Goal: Task Accomplishment & Management: Complete application form

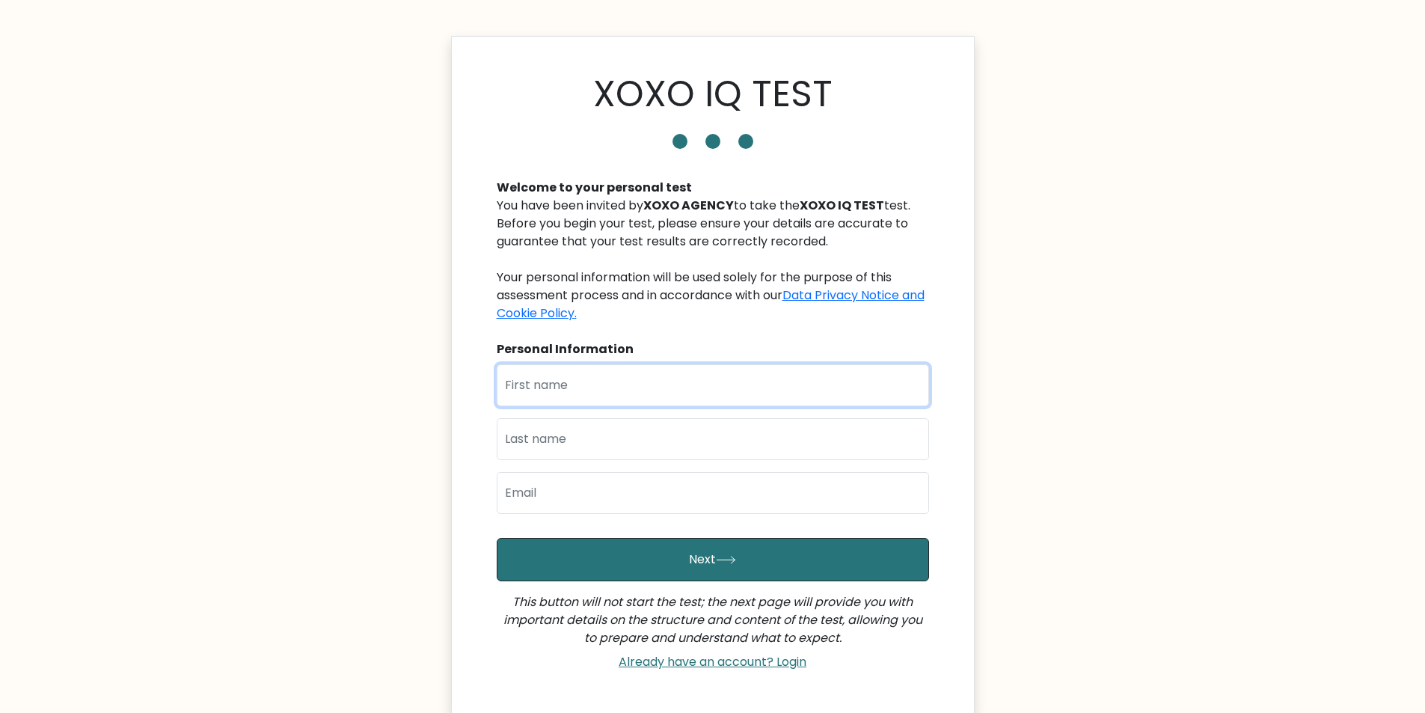
click at [601, 384] on input "text" at bounding box center [713, 385] width 432 height 42
type input "[PERSON_NAME]"
click at [562, 443] on input "text" at bounding box center [713, 439] width 432 height 42
type input "Alcantara"
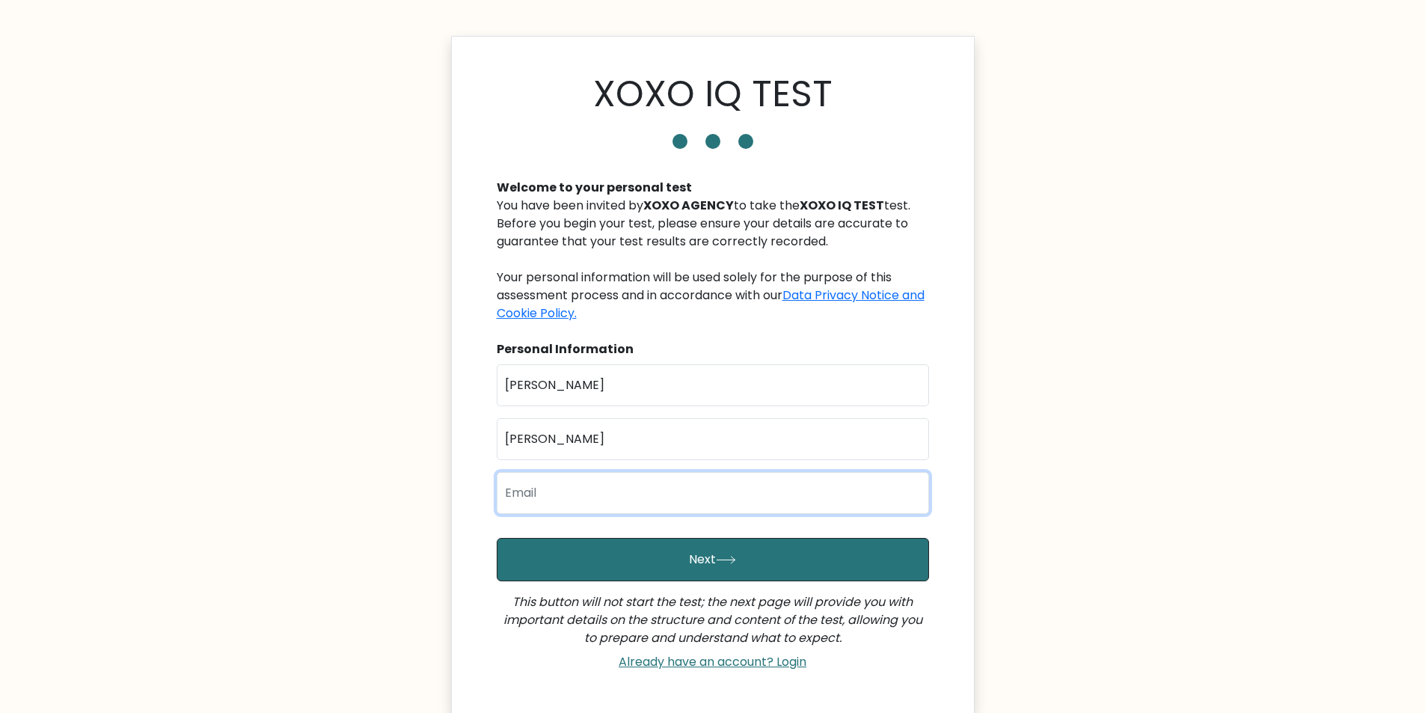
click at [544, 494] on input "email" at bounding box center [713, 493] width 432 height 42
type input "markgioaalcantara@gmail.com"
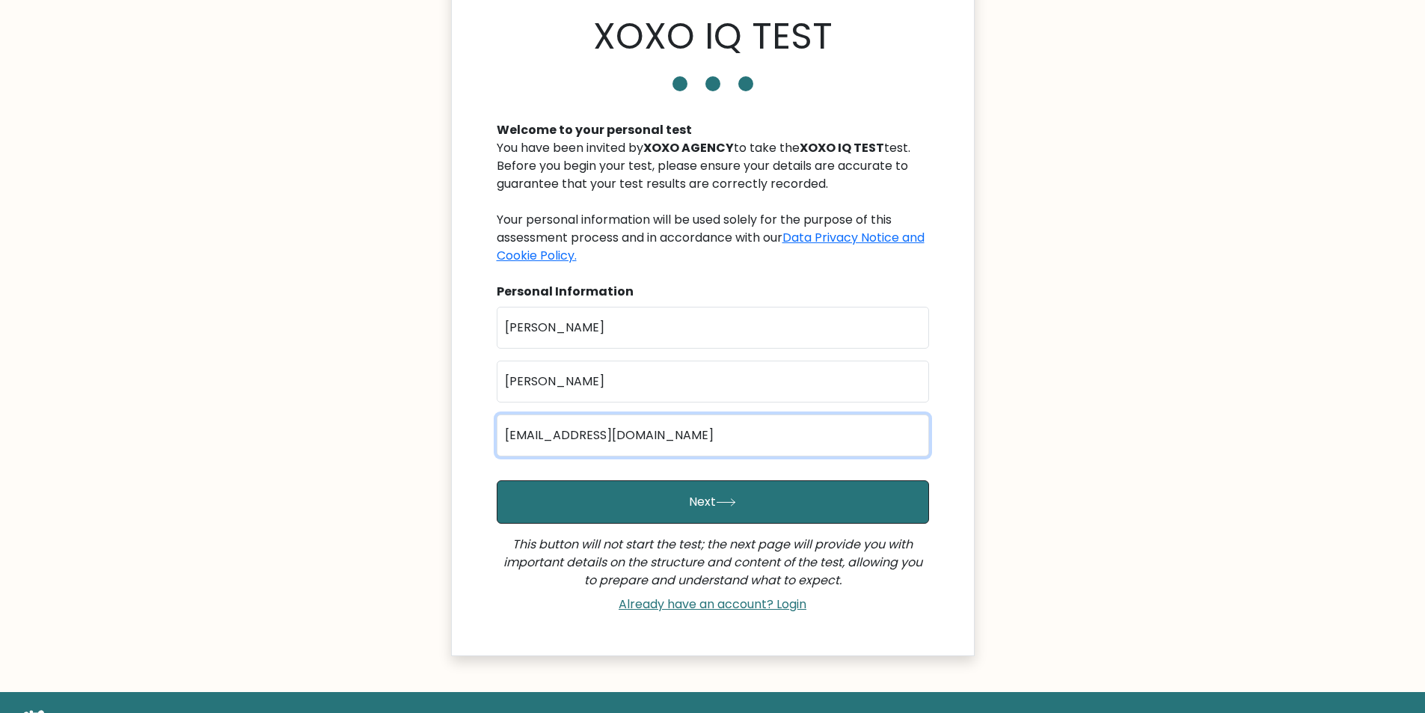
scroll to position [128, 0]
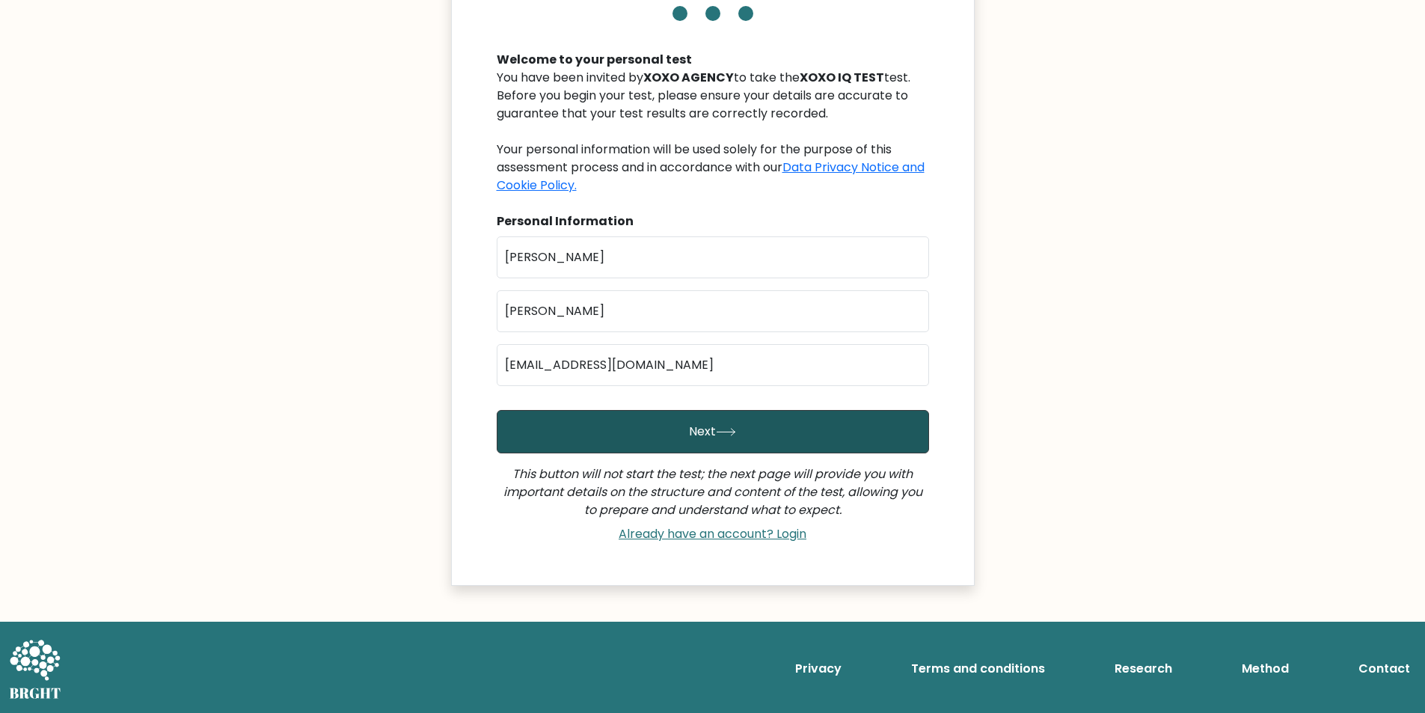
click at [729, 441] on button "Next" at bounding box center [713, 431] width 432 height 43
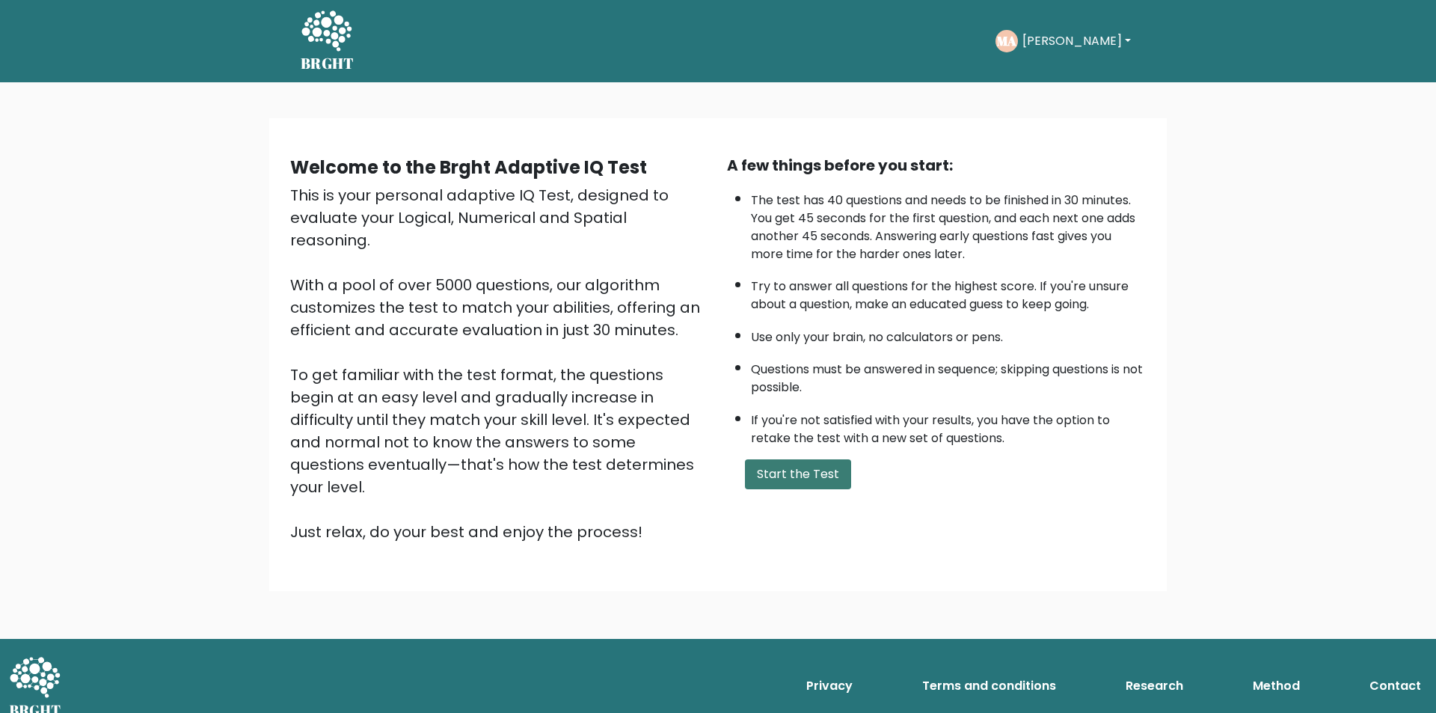
click at [832, 479] on button "Start the Test" at bounding box center [798, 474] width 106 height 30
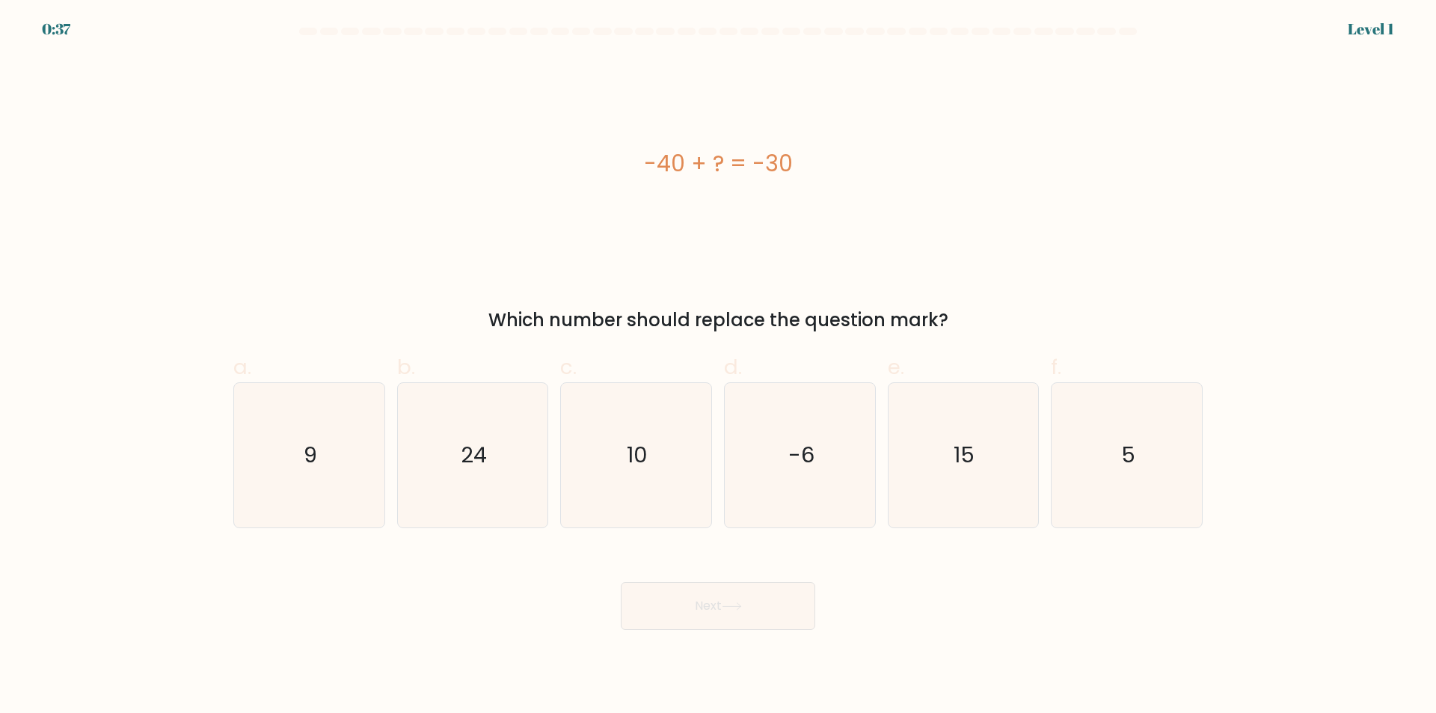
drag, startPoint x: 633, startPoint y: 160, endPoint x: 790, endPoint y: 161, distance: 157.1
click at [790, 161] on div "-40 + ? = -30" at bounding box center [717, 164] width 969 height 34
copy div "-40 + ? = -30"
click at [628, 445] on text "10" at bounding box center [638, 456] width 21 height 30
click at [718, 367] on input "c. 10" at bounding box center [718, 362] width 1 height 10
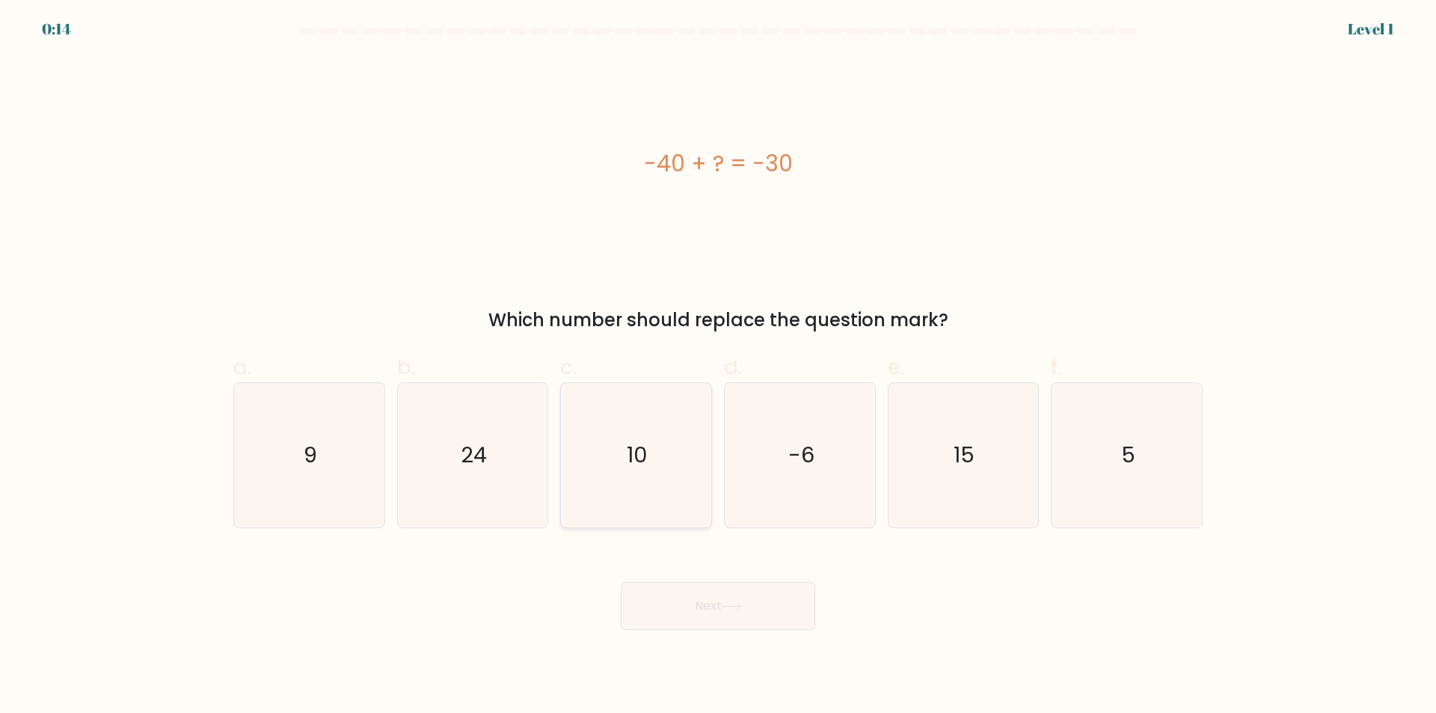
radio input "true"
click at [717, 613] on button "Next" at bounding box center [718, 606] width 194 height 48
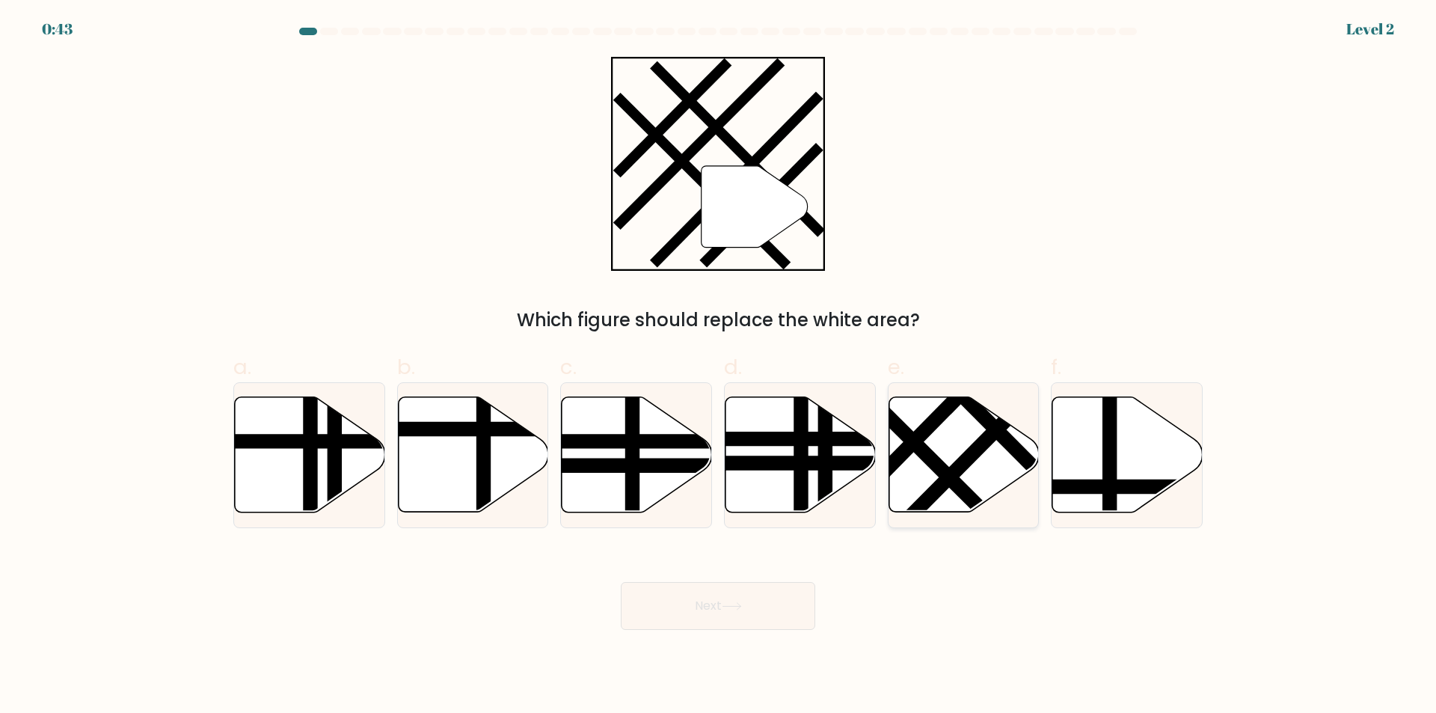
click at [960, 451] on icon at bounding box center [964, 454] width 150 height 115
click at [719, 367] on input "e." at bounding box center [718, 362] width 1 height 10
radio input "true"
click at [747, 609] on button "Next" at bounding box center [718, 606] width 194 height 48
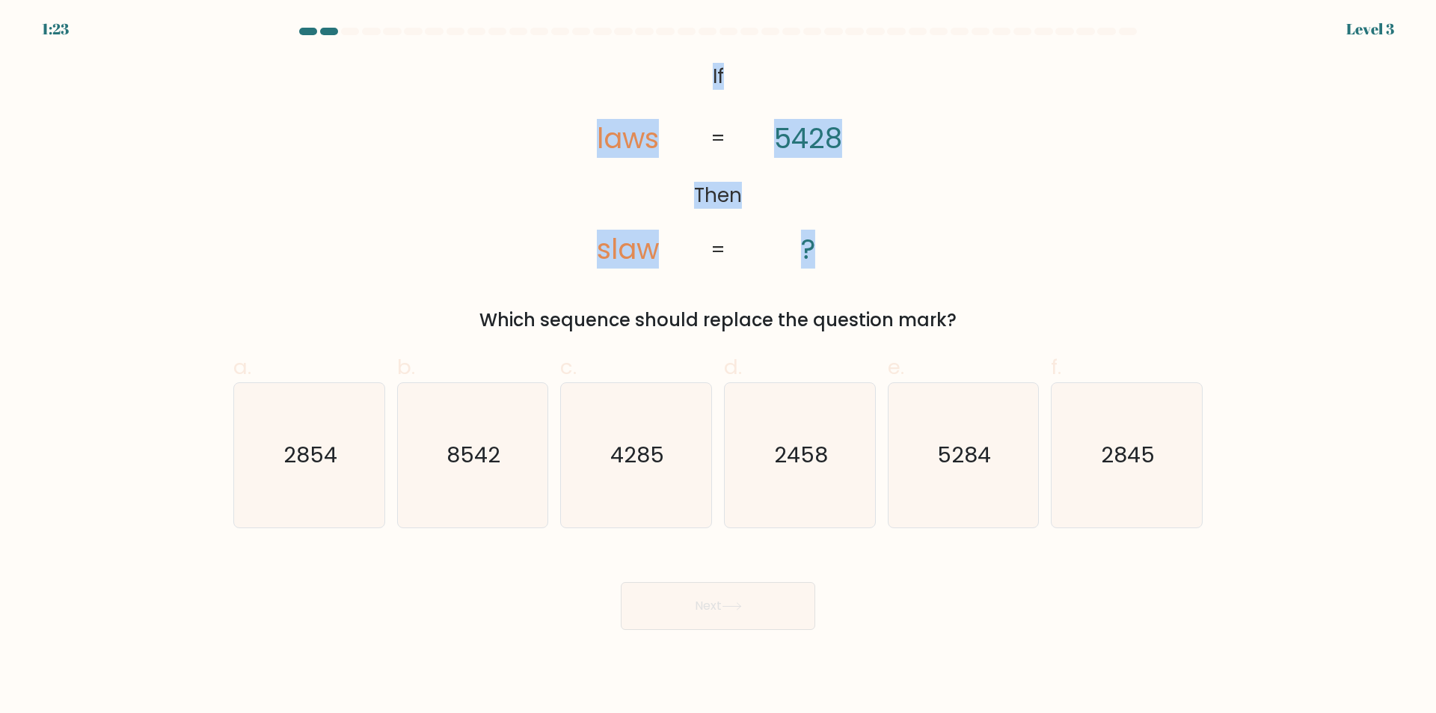
drag, startPoint x: 900, startPoint y: 267, endPoint x: 687, endPoint y: 52, distance: 302.5
click at [687, 52] on form "If ?" at bounding box center [718, 329] width 1436 height 602
copy icon "If Then laws slaw 5428 ?"
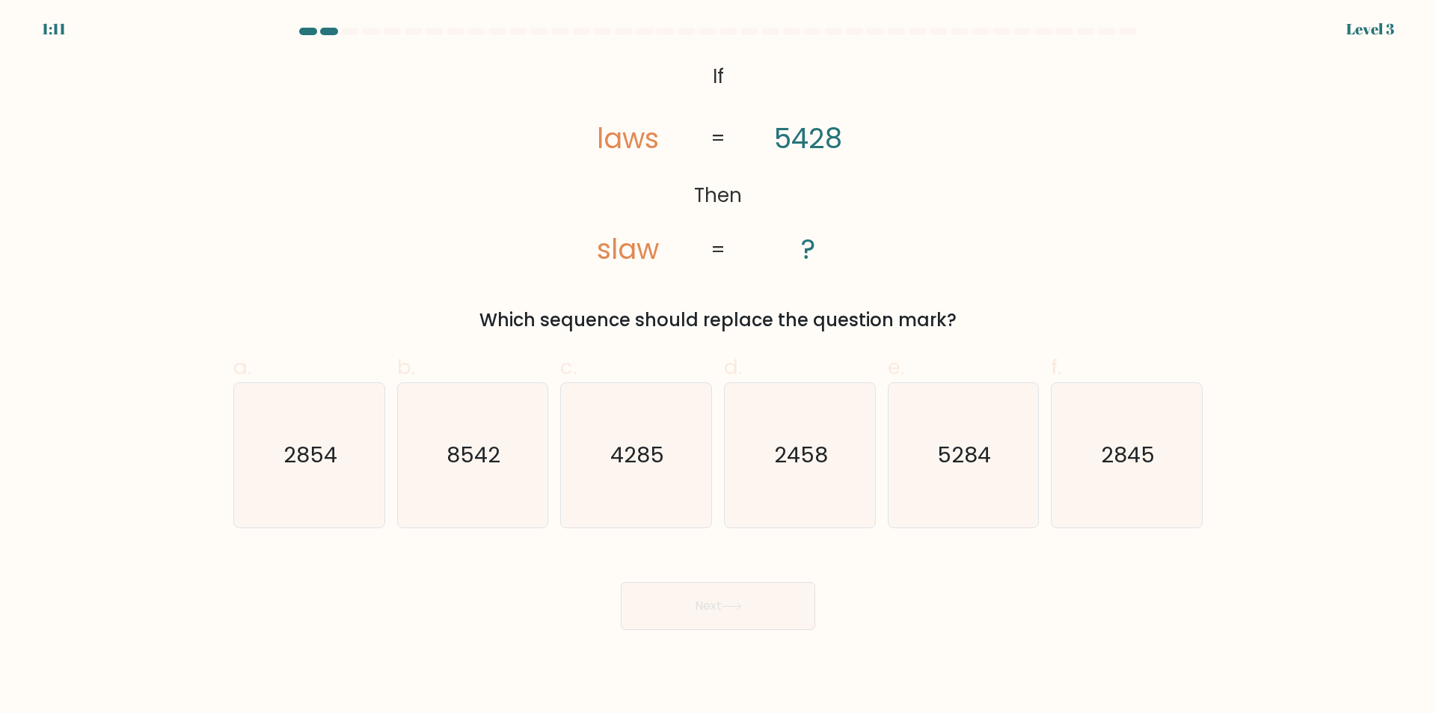
click at [417, 589] on div "Next" at bounding box center [717, 588] width 987 height 84
click at [472, 452] on text "8542" at bounding box center [474, 456] width 54 height 30
click at [718, 367] on input "b. 8542" at bounding box center [718, 362] width 1 height 10
radio input "true"
click at [679, 603] on button "Next" at bounding box center [718, 606] width 194 height 48
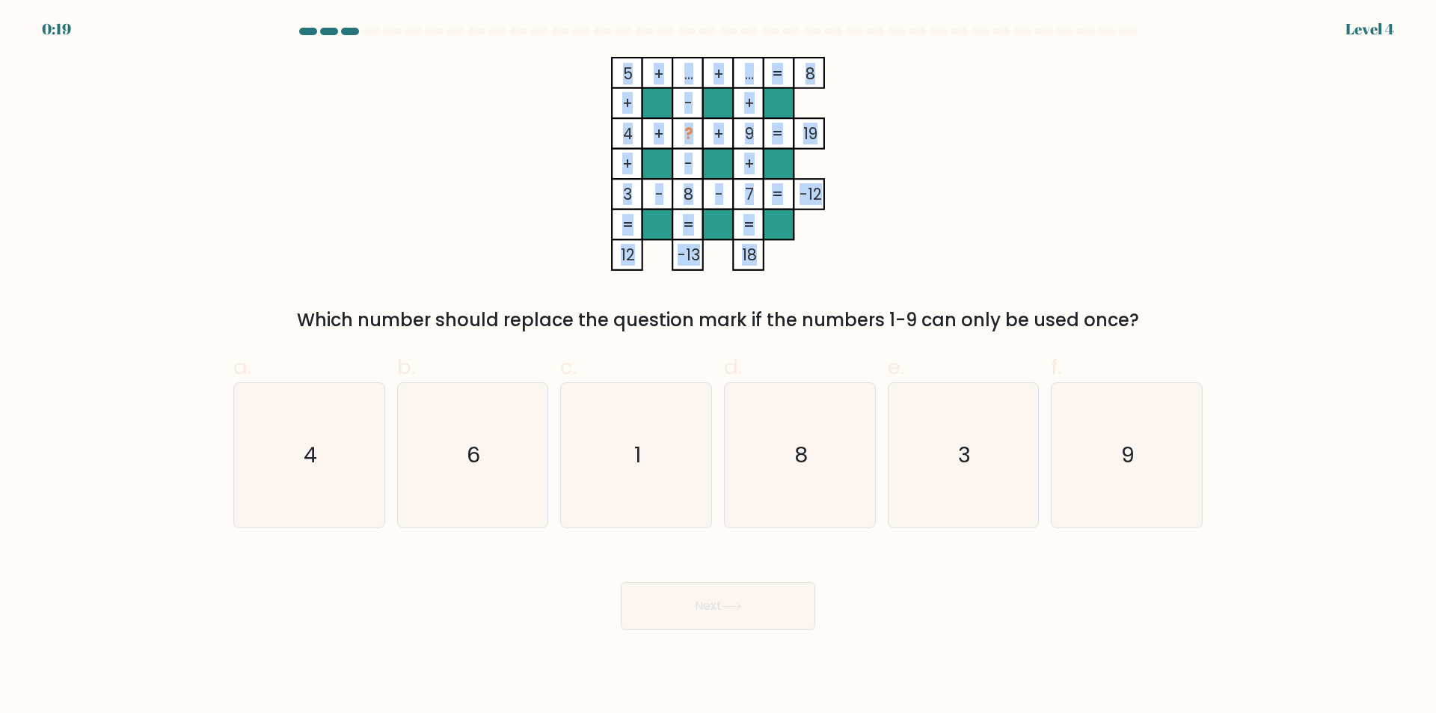
drag, startPoint x: 618, startPoint y: 132, endPoint x: 782, endPoint y: 132, distance: 164.6
click at [782, 132] on icon "5 + ... + ... 8 + - + 4 + ? + 9 19 + - + 3 - 8 - 7 = -12 = = = = 12 -13 18 =" at bounding box center [718, 164] width 449 height 214
click at [919, 189] on icon "5 + ... + ... 8 + - + 4 + ? + 9 19 + - + 3 - 8 - 7 = -12 = = = = 12 -13 18 =" at bounding box center [718, 164] width 449 height 214
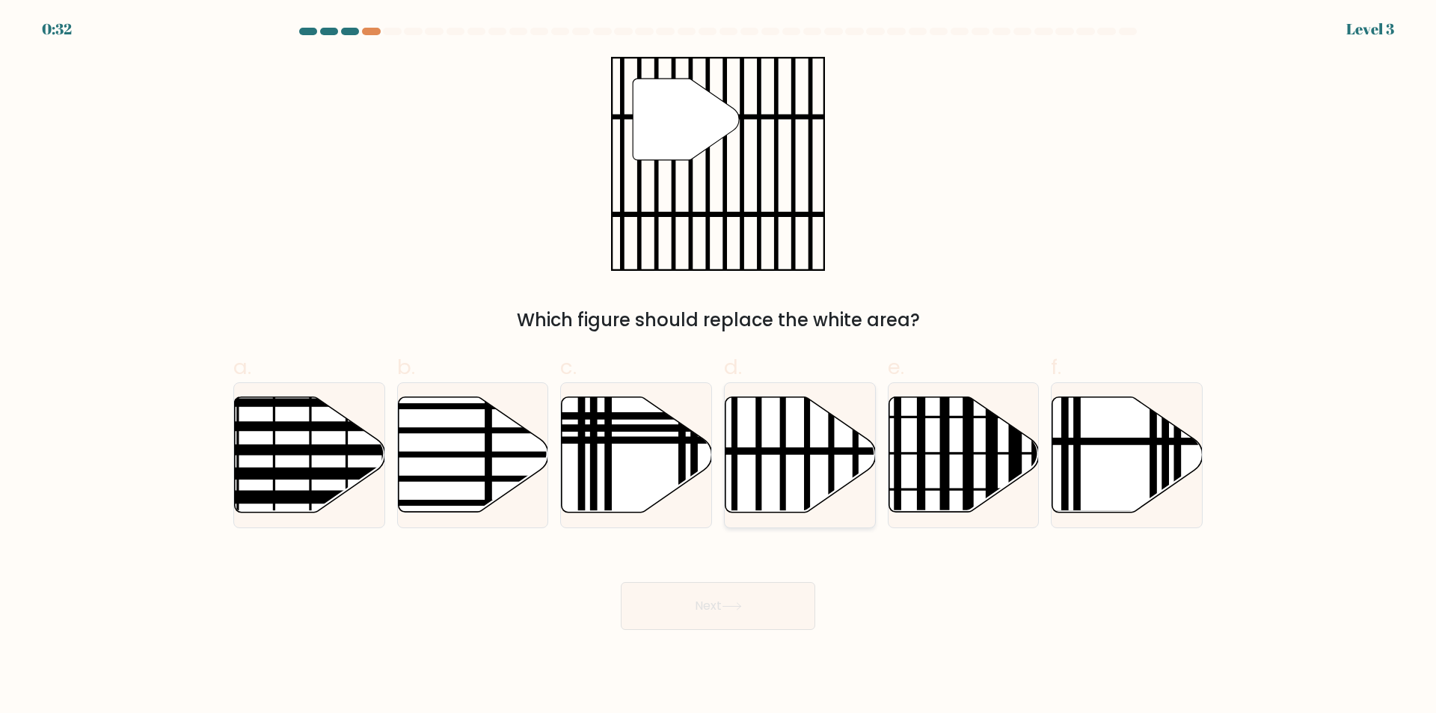
click at [786, 444] on icon at bounding box center [801, 454] width 150 height 115
click at [719, 367] on input "d." at bounding box center [718, 362] width 1 height 10
radio input "true"
click at [762, 616] on button "Next" at bounding box center [718, 606] width 194 height 48
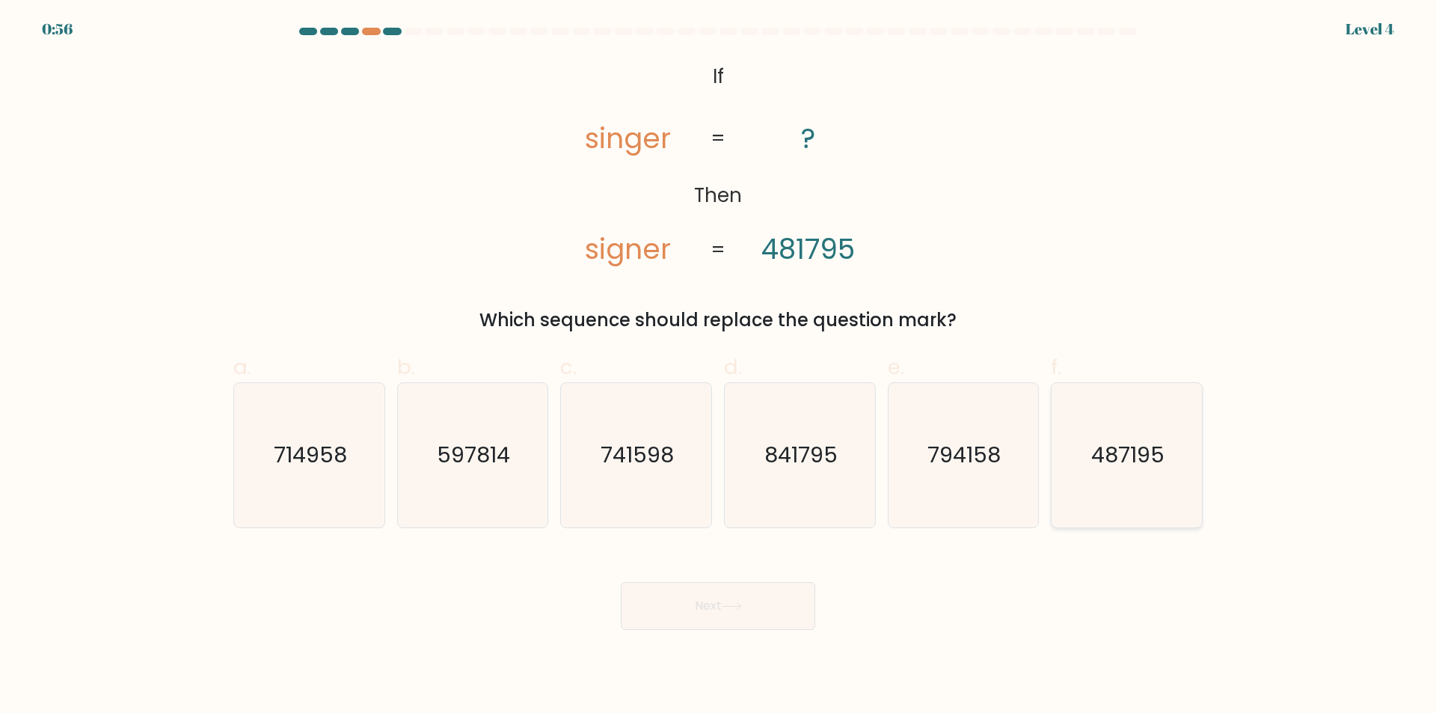
click at [1139, 441] on text "487195" at bounding box center [1128, 456] width 73 height 30
click at [719, 367] on input "f. 487195" at bounding box center [718, 362] width 1 height 10
radio input "true"
click at [799, 614] on button "Next" at bounding box center [718, 606] width 194 height 48
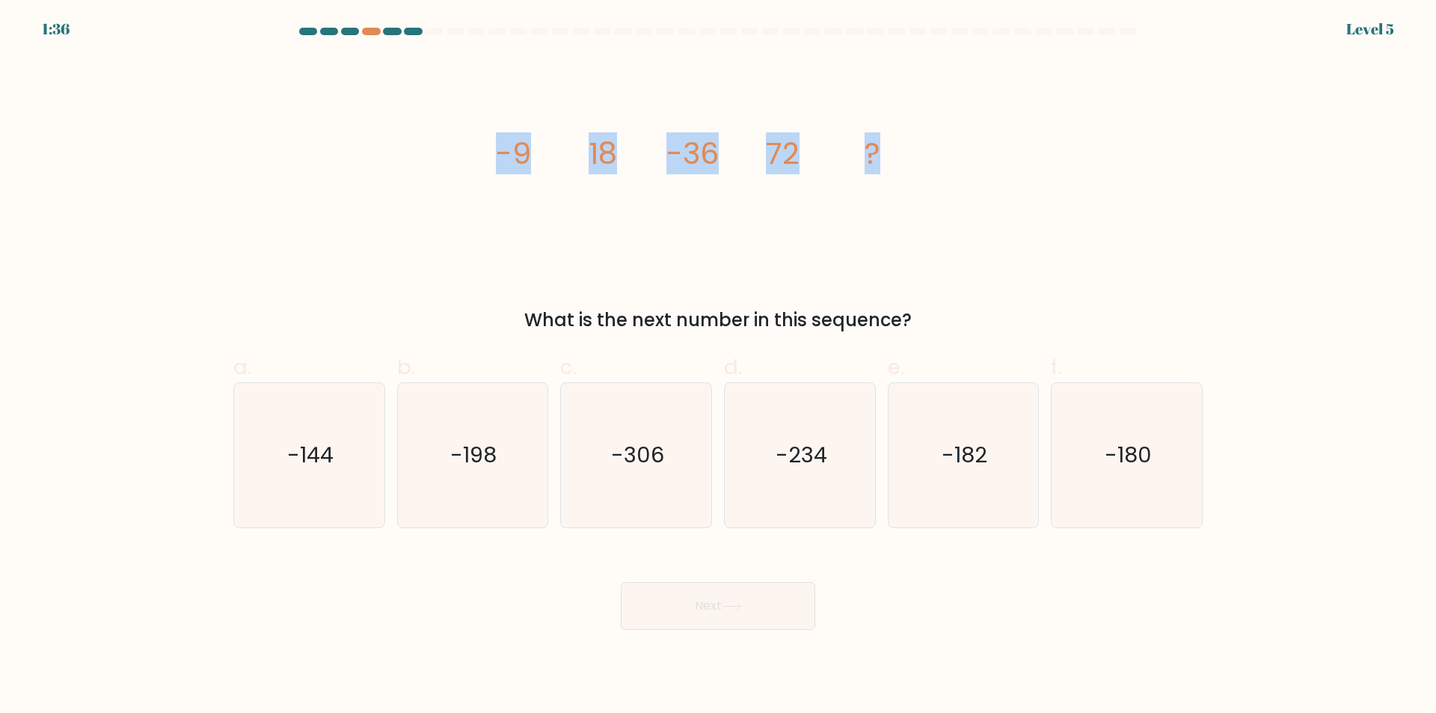
drag, startPoint x: 491, startPoint y: 147, endPoint x: 892, endPoint y: 150, distance: 400.9
click at [892, 150] on div "image/svg+xml -9 18 -36 72 ? What is the next number in this sequence?" at bounding box center [717, 195] width 987 height 277
copy g "-9 18 -36 72 ?"
click at [316, 456] on text "-144" at bounding box center [310, 456] width 46 height 30
click at [718, 367] on input "a. -144" at bounding box center [718, 362] width 1 height 10
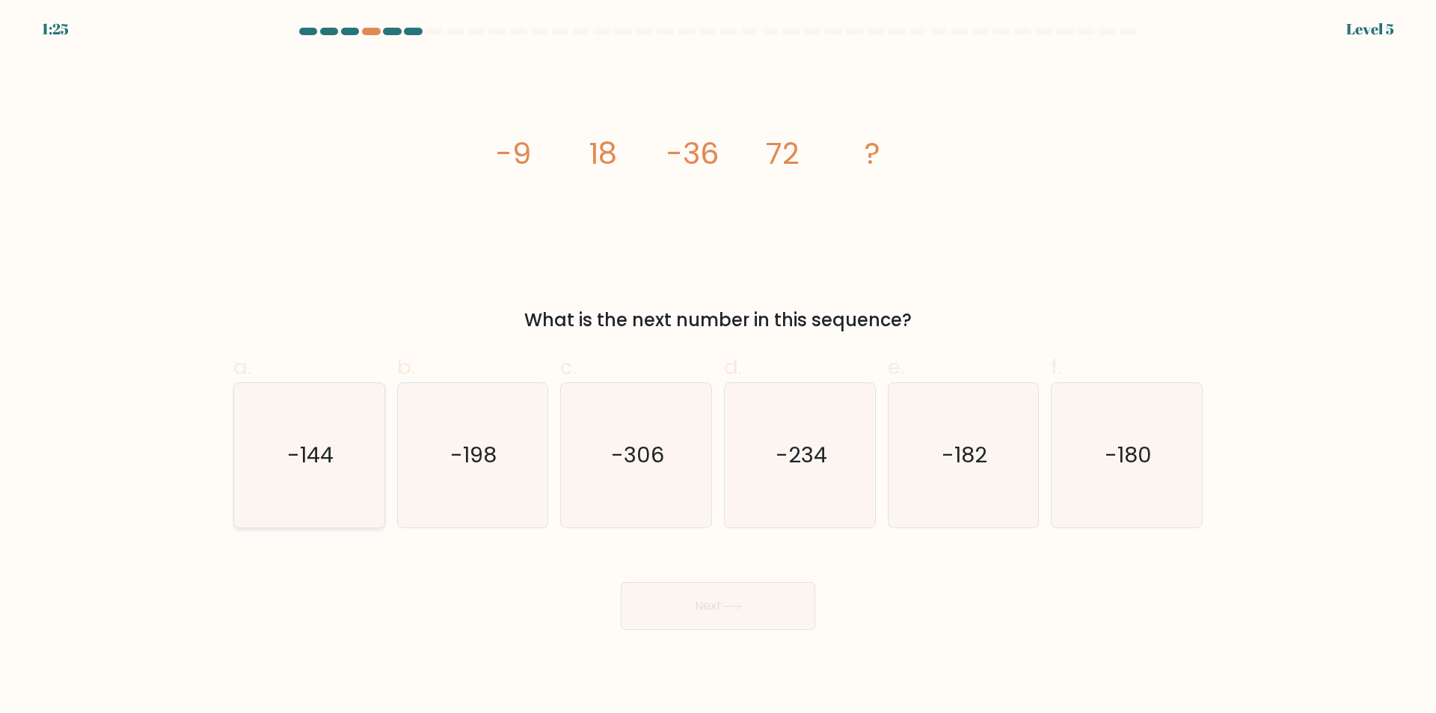
radio input "true"
click at [687, 603] on button "Next" at bounding box center [718, 606] width 194 height 48
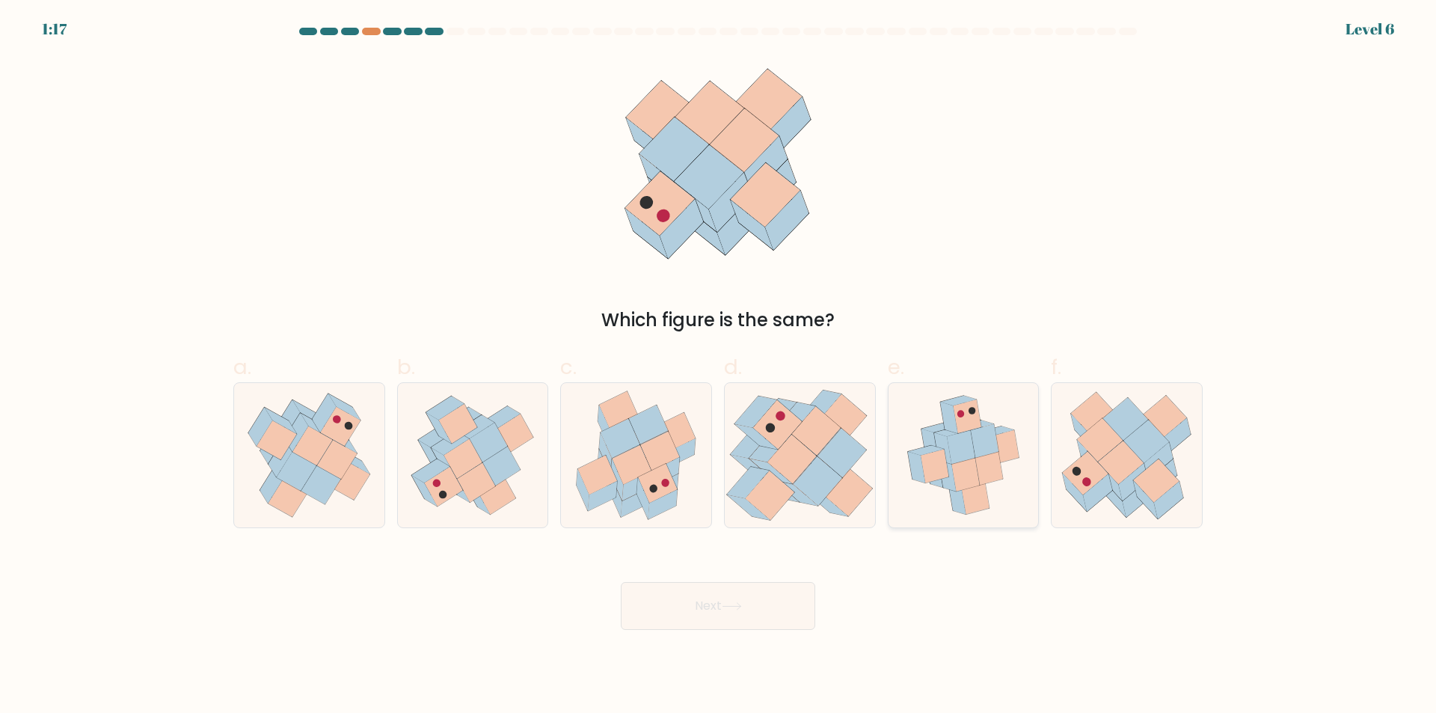
click at [976, 450] on icon at bounding box center [985, 441] width 28 height 34
click at [719, 367] on input "e." at bounding box center [718, 362] width 1 height 10
radio input "true"
click at [729, 611] on button "Next" at bounding box center [718, 606] width 194 height 48
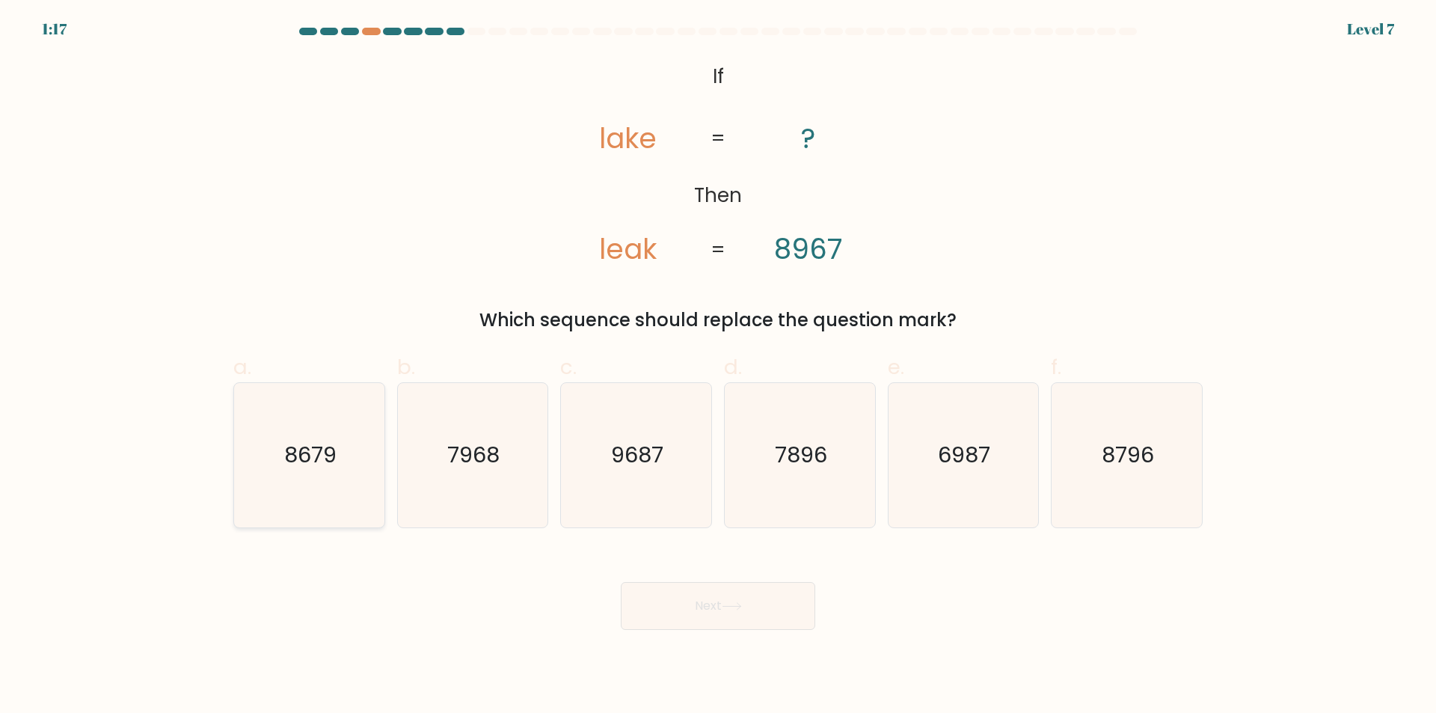
click at [313, 459] on text "8679" at bounding box center [310, 456] width 52 height 30
click at [718, 367] on input "a. 8679" at bounding box center [718, 362] width 1 height 10
radio input "true"
click at [741, 600] on button "Next" at bounding box center [718, 606] width 194 height 48
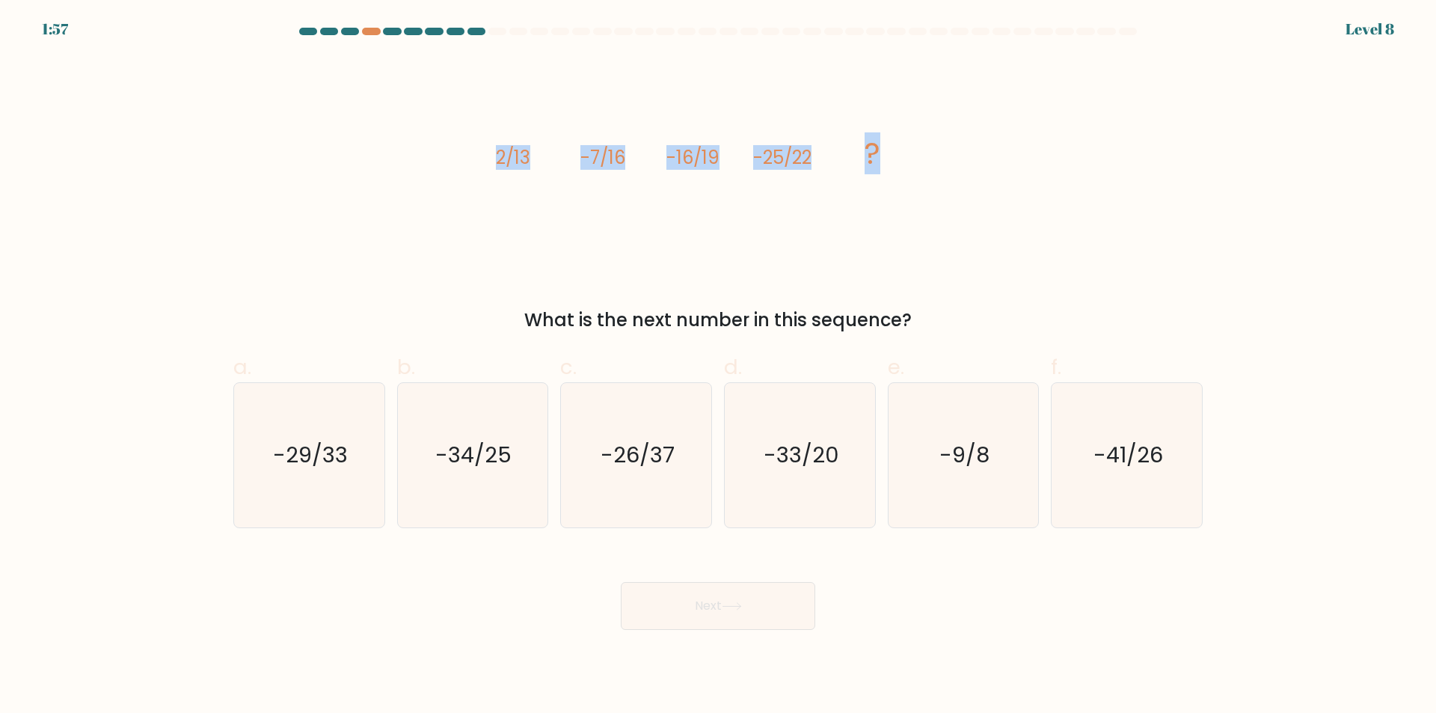
drag, startPoint x: 491, startPoint y: 157, endPoint x: 966, endPoint y: 153, distance: 475.7
click at [966, 153] on div "image/svg+xml 2/13 -7/16 -16/19 -25/22 ? What is the next number in this sequen…" at bounding box center [717, 195] width 987 height 277
copy g "2/13 -7/16 -16/19 -25/22 ?"
click at [488, 468] on text "-34/25" at bounding box center [474, 456] width 76 height 30
click at [718, 367] on input "b. -34/25" at bounding box center [718, 362] width 1 height 10
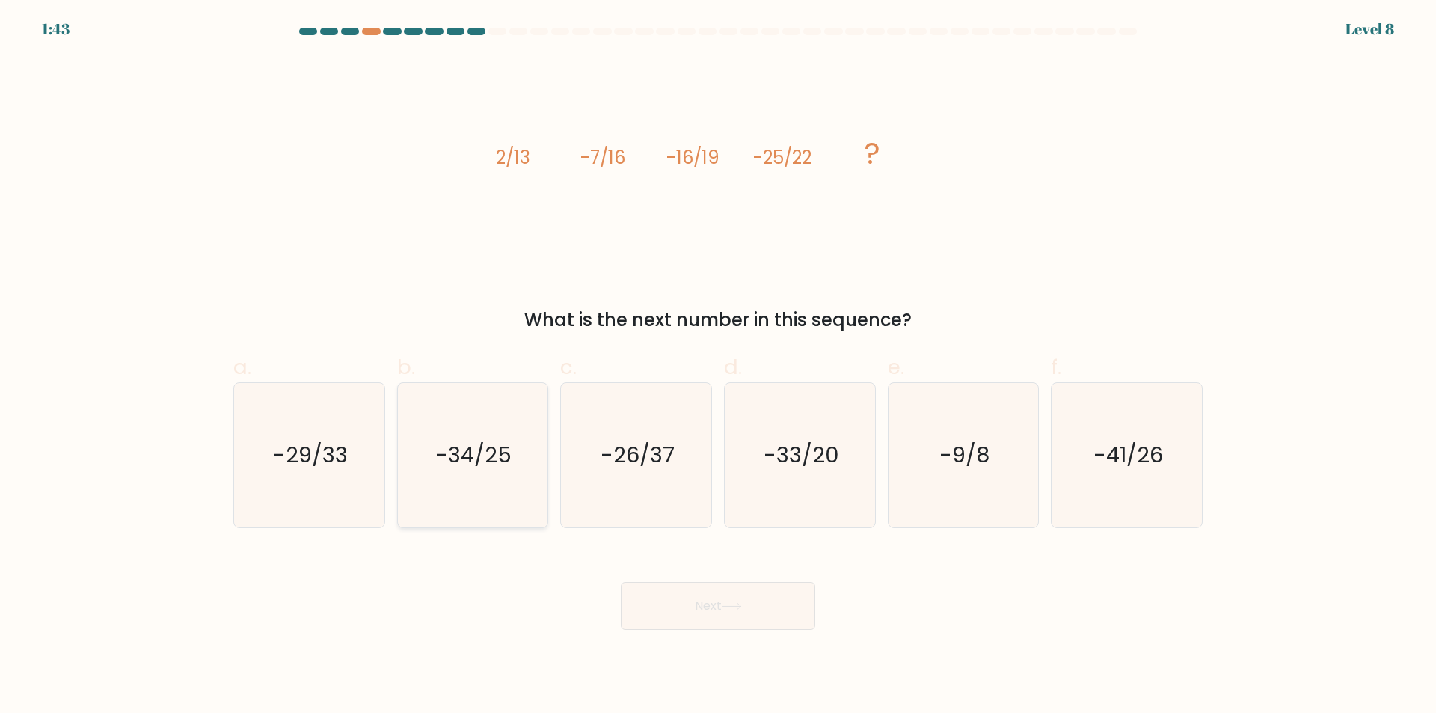
radio input "true"
click at [706, 605] on button "Next" at bounding box center [718, 606] width 194 height 48
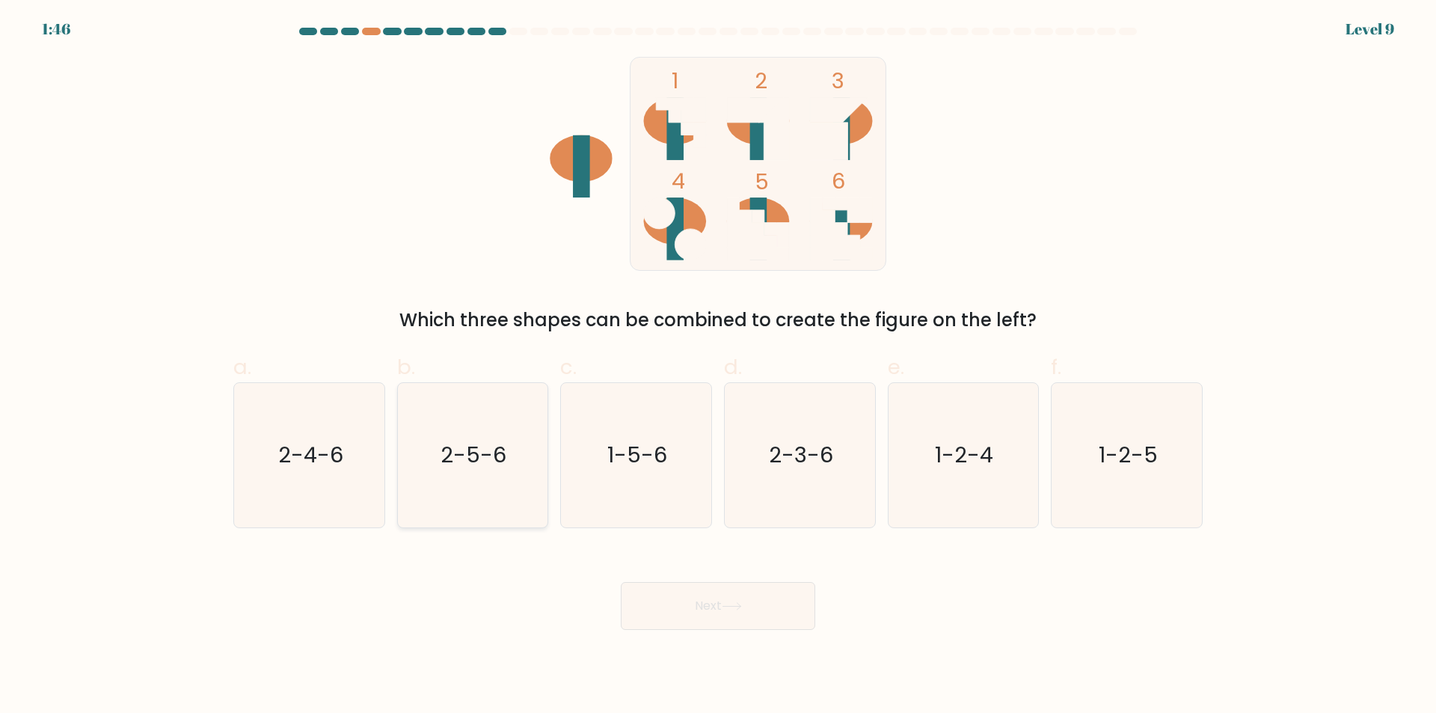
click at [447, 469] on text "2-5-6" at bounding box center [474, 456] width 66 height 30
click at [718, 367] on input "b. 2-5-6" at bounding box center [718, 362] width 1 height 10
radio input "true"
click at [674, 604] on button "Next" at bounding box center [718, 606] width 194 height 48
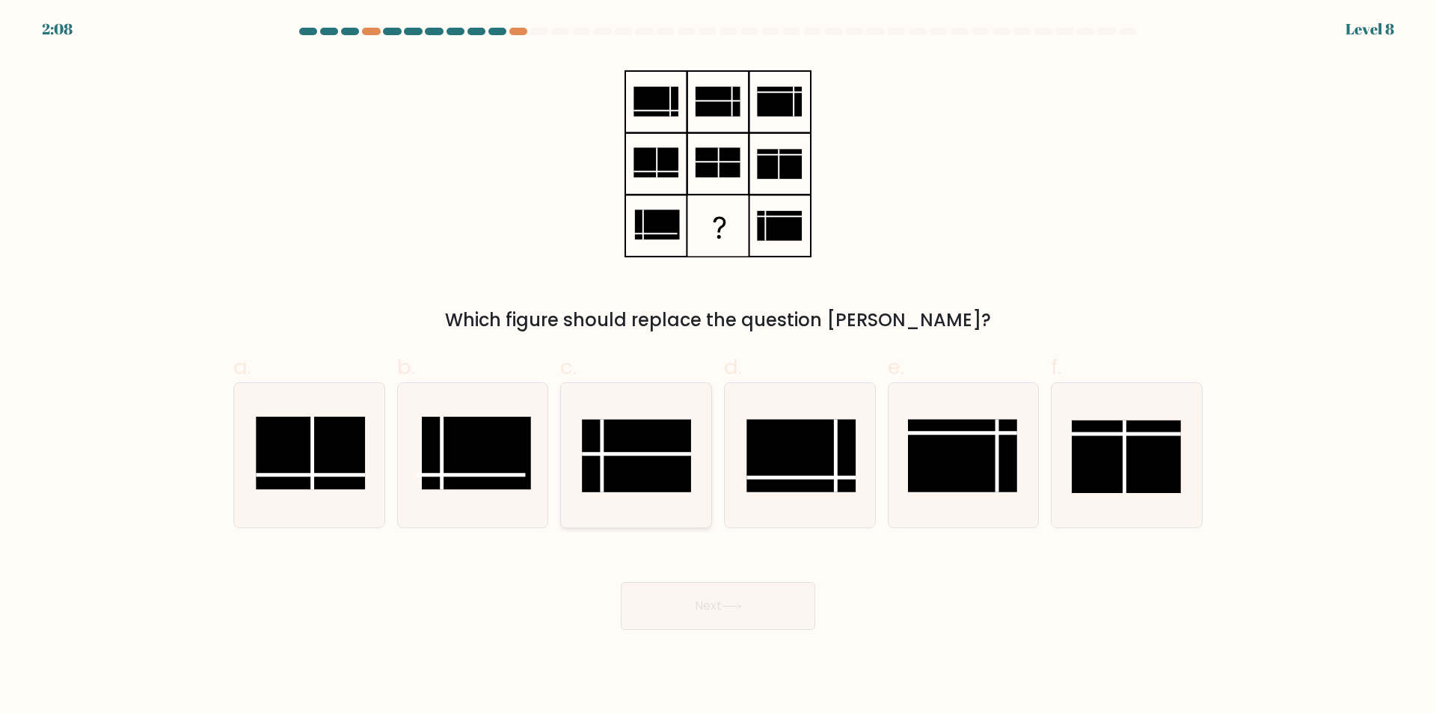
click at [641, 446] on rect at bounding box center [636, 456] width 109 height 73
click at [718, 367] on input "c." at bounding box center [718, 362] width 1 height 10
radio input "true"
click at [728, 608] on icon at bounding box center [732, 606] width 20 height 8
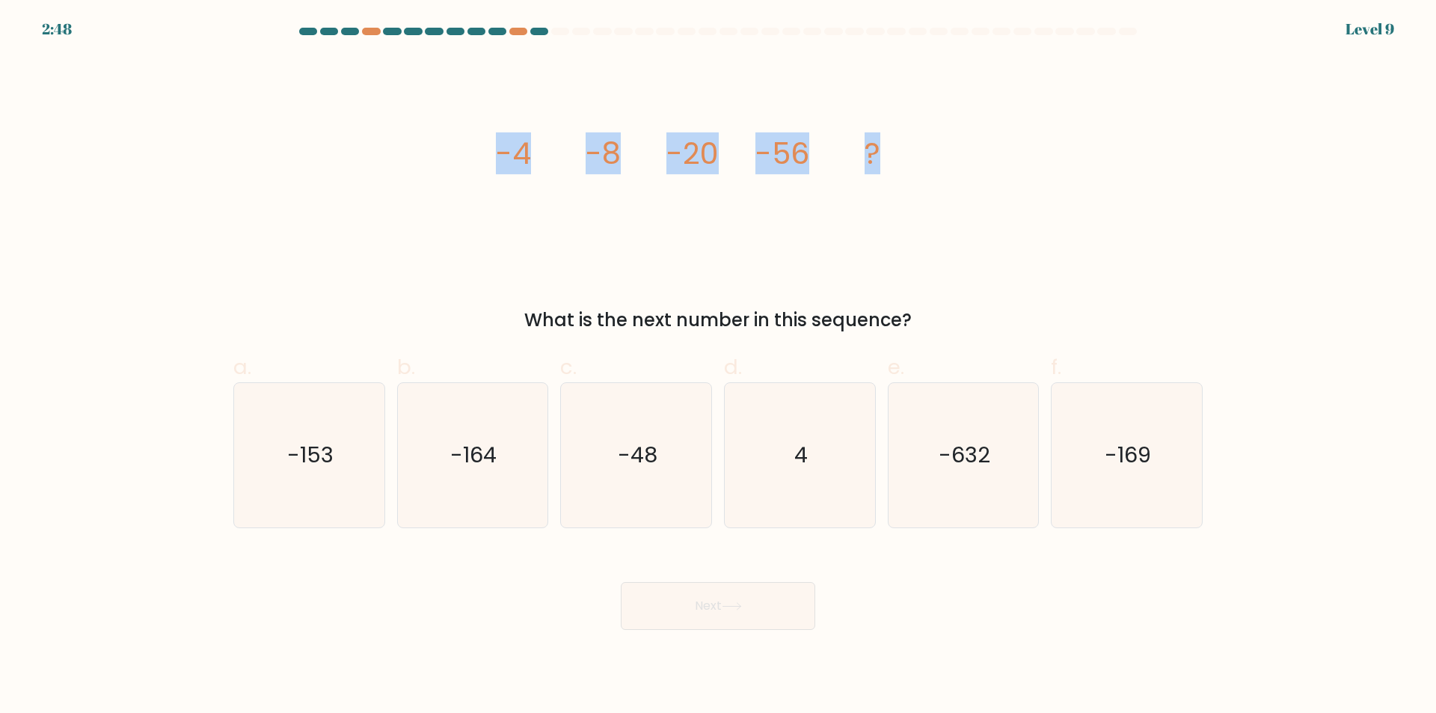
drag, startPoint x: 484, startPoint y: 153, endPoint x: 949, endPoint y: 148, distance: 465.3
click at [949, 150] on div "image/svg+xml -4 -8 -20 -56 ? What is the next number in this sequence?" at bounding box center [717, 195] width 987 height 277
copy g "-4 -8 -20 -56 ?"
click at [473, 456] on text "-164" at bounding box center [474, 456] width 46 height 30
click at [718, 367] on input "b. -164" at bounding box center [718, 362] width 1 height 10
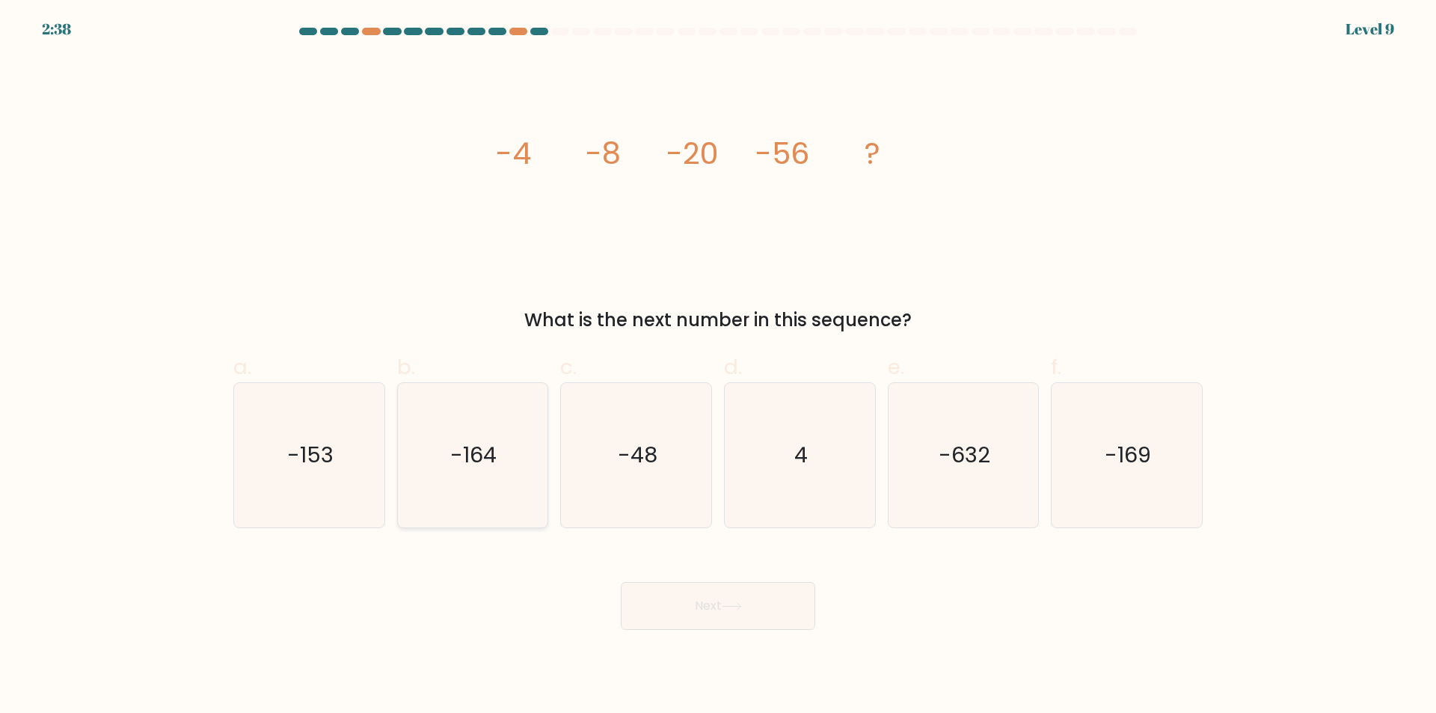
radio input "true"
click at [737, 609] on icon at bounding box center [732, 606] width 20 height 8
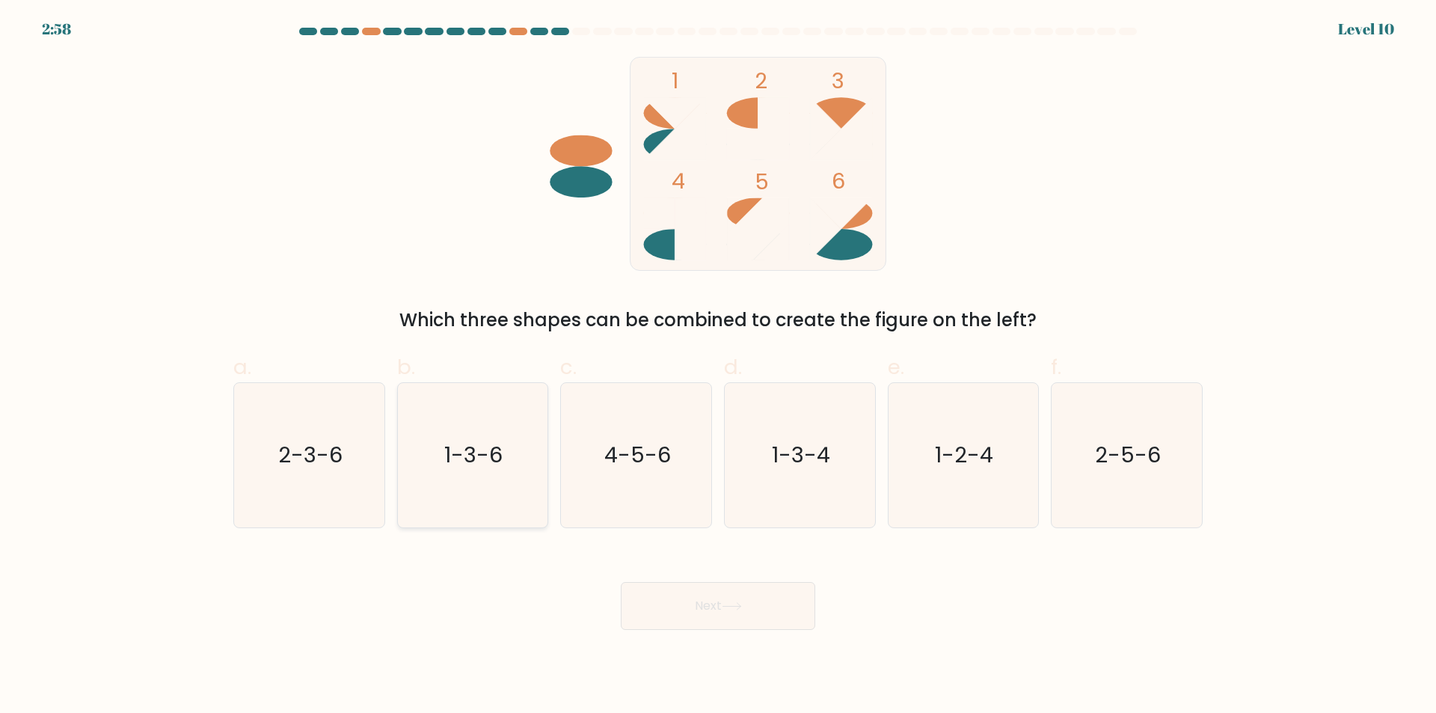
click at [497, 451] on text "1-3-6" at bounding box center [474, 456] width 58 height 30
click at [718, 367] on input "b. 1-3-6" at bounding box center [718, 362] width 1 height 10
radio input "true"
click at [723, 619] on button "Next" at bounding box center [718, 606] width 194 height 48
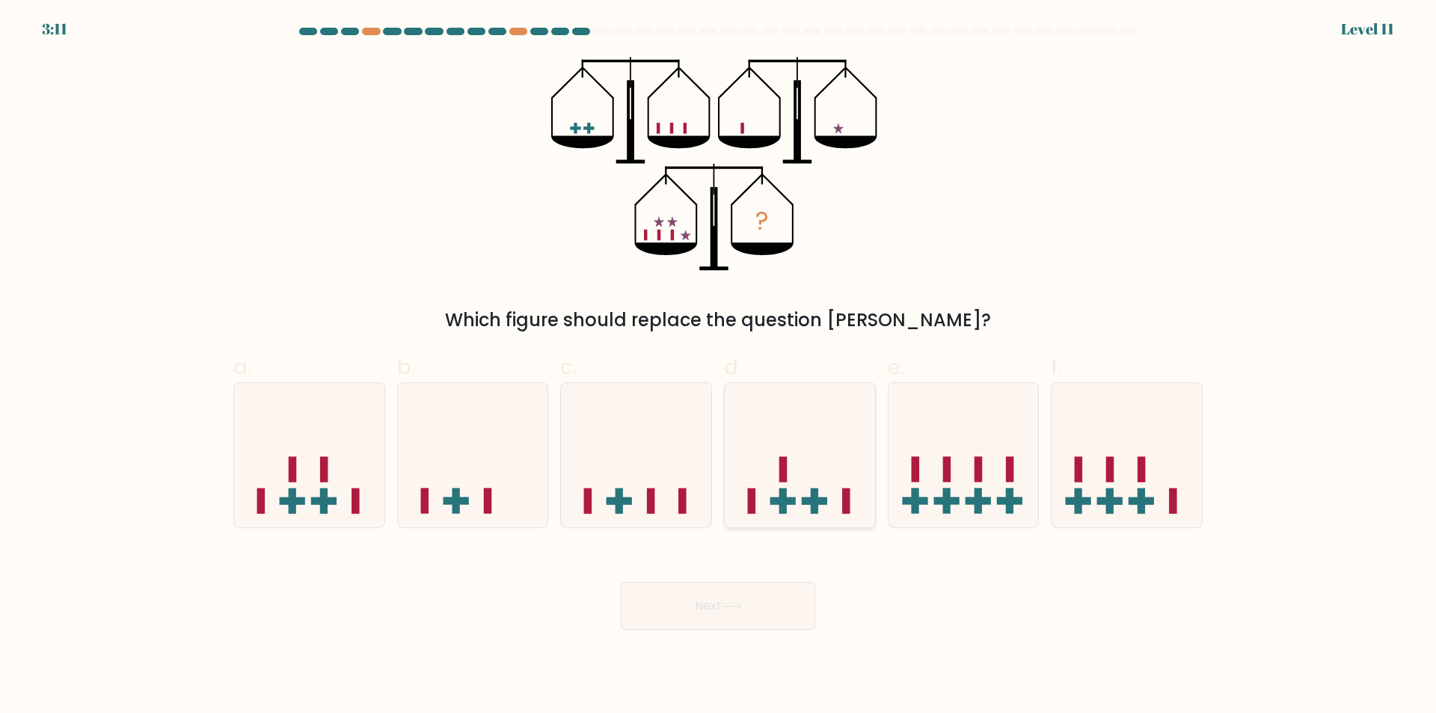
click at [815, 469] on icon at bounding box center [800, 455] width 150 height 124
click at [719, 367] on input "d." at bounding box center [718, 362] width 1 height 10
radio input "true"
click at [731, 610] on icon at bounding box center [732, 606] width 20 height 8
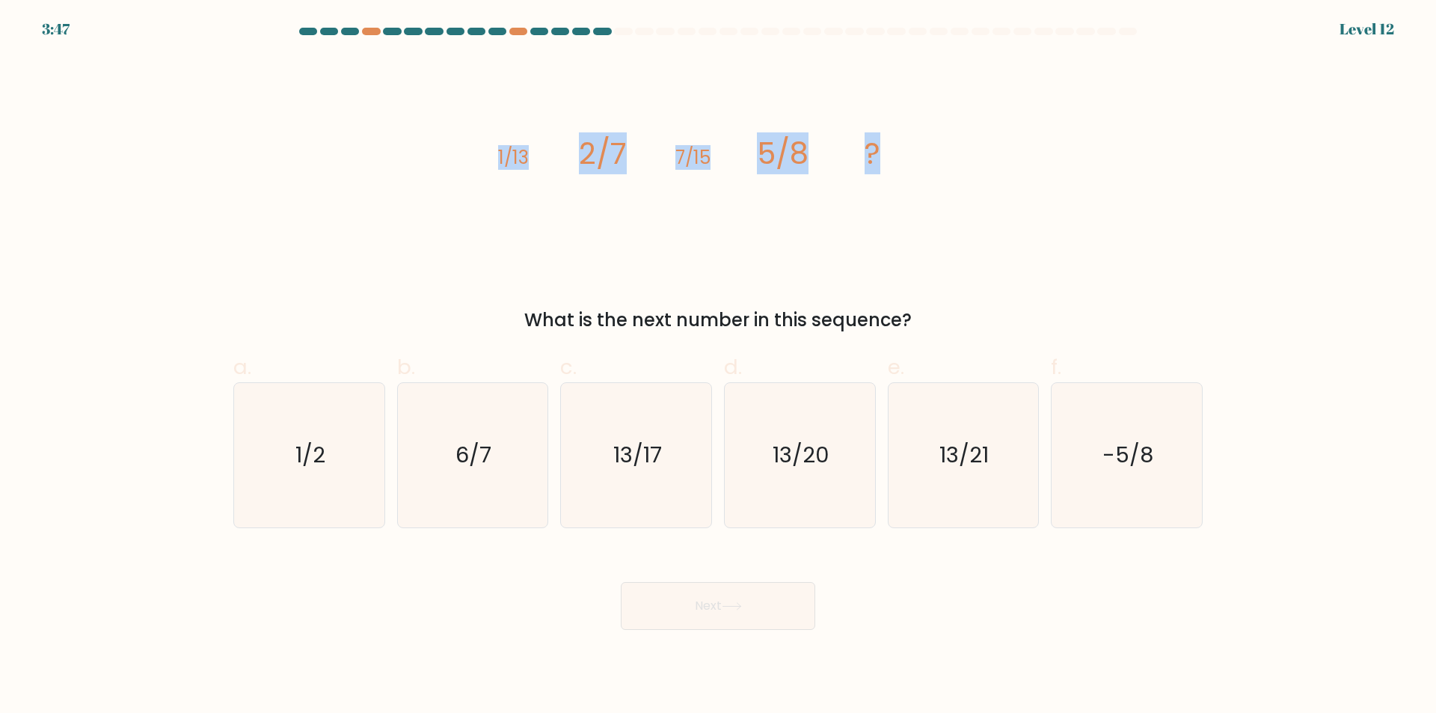
drag, startPoint x: 491, startPoint y: 157, endPoint x: 923, endPoint y: 154, distance: 431.6
click at [923, 154] on div "image/svg+xml 1/13 2/7 7/15 5/8 ? What is the next number in this sequence?" at bounding box center [717, 195] width 987 height 277
copy g "1/13 2/7 7/15 5/8 ?"
click at [1028, 294] on div "image/svg+xml 1/13 2/7 7/15 5/8 ? What is the next number in this sequence?" at bounding box center [717, 195] width 987 height 277
click at [793, 444] on text "13/20" at bounding box center [801, 456] width 57 height 30
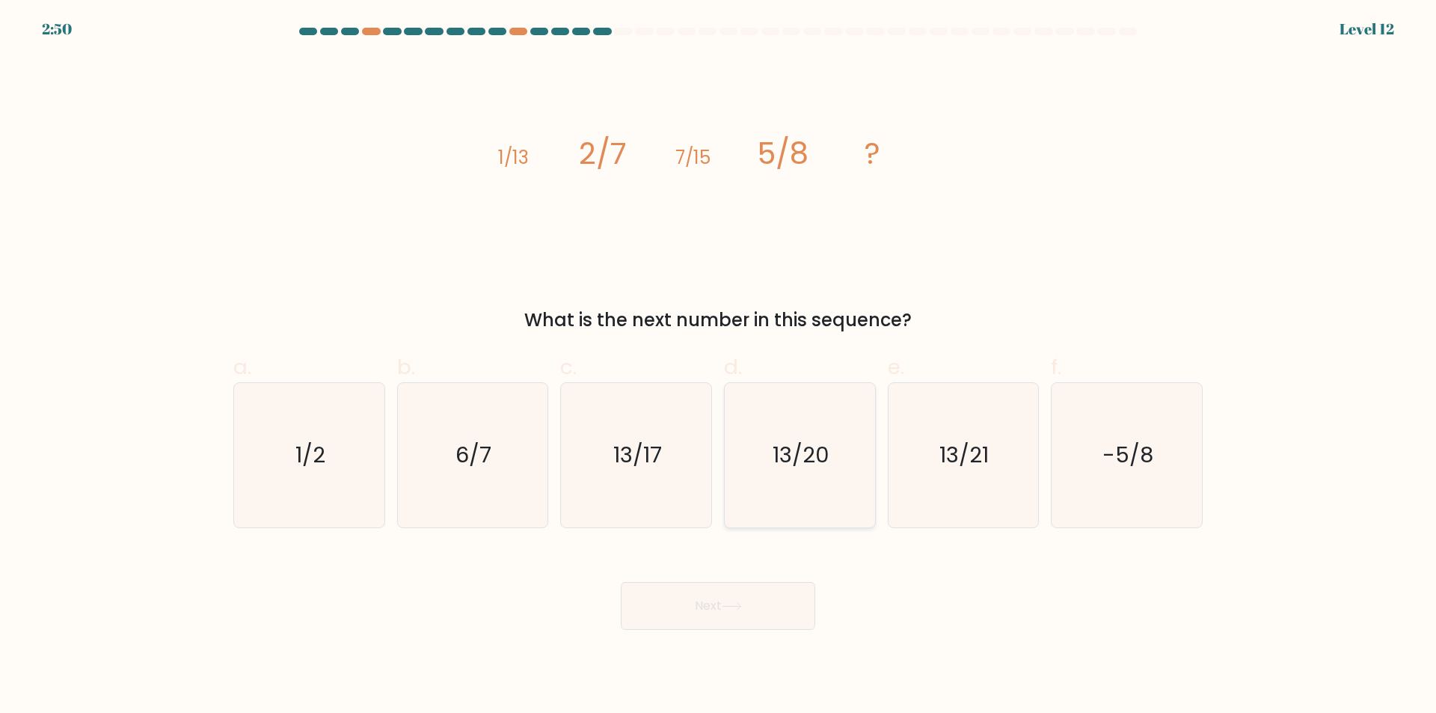
click at [719, 367] on input "d. 13/20" at bounding box center [718, 362] width 1 height 10
radio input "true"
click at [710, 607] on button "Next" at bounding box center [718, 606] width 194 height 48
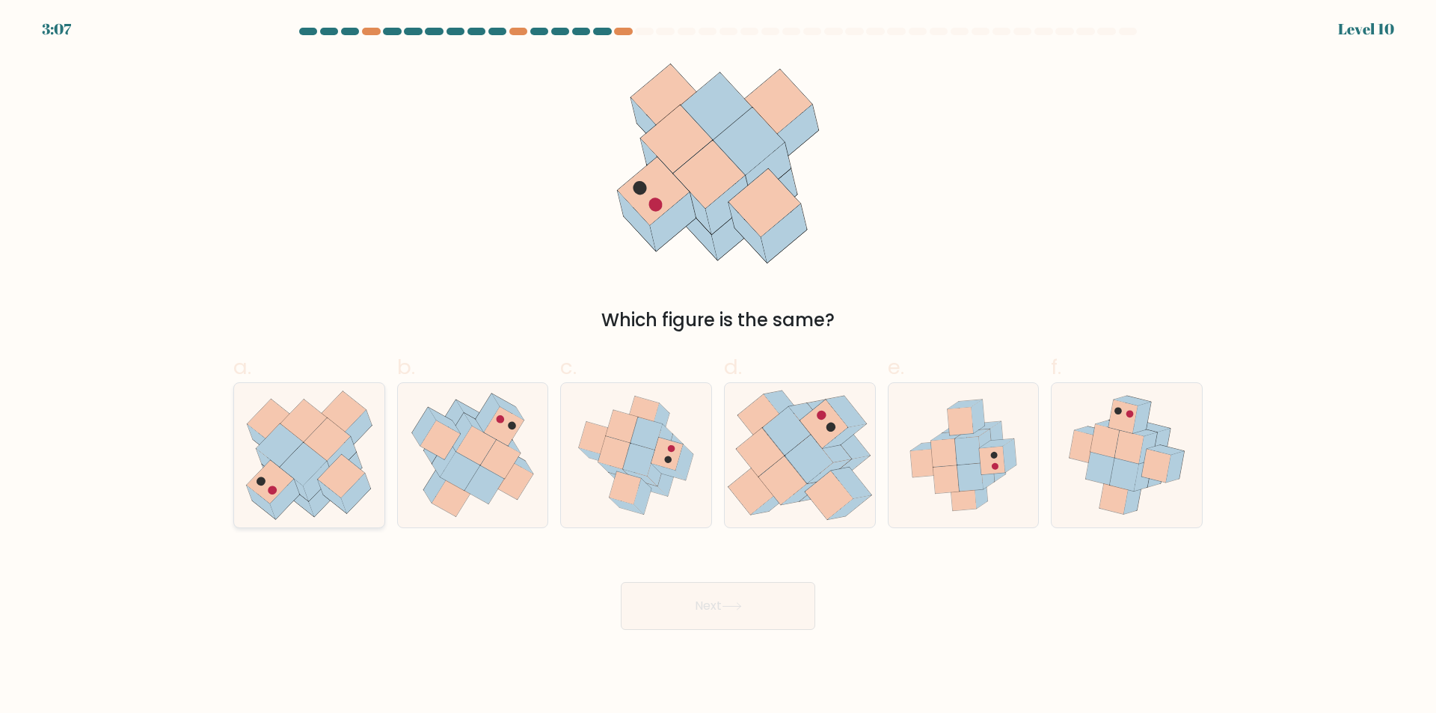
click at [293, 456] on icon at bounding box center [303, 464] width 47 height 43
click at [718, 367] on input "a." at bounding box center [718, 362] width 1 height 10
radio input "true"
click at [732, 604] on icon at bounding box center [732, 606] width 20 height 8
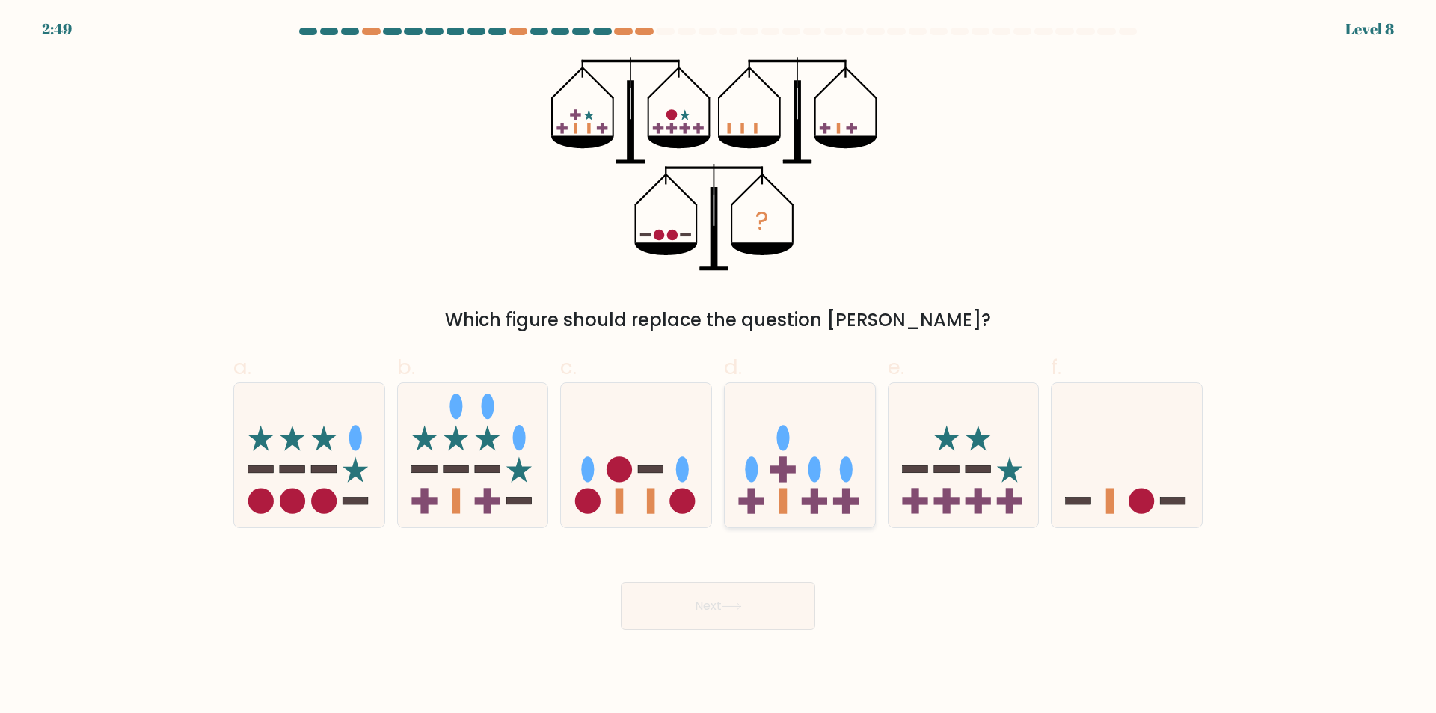
click at [767, 453] on icon at bounding box center [800, 455] width 150 height 124
click at [719, 367] on input "d." at bounding box center [718, 362] width 1 height 10
radio input "true"
click at [753, 604] on button "Next" at bounding box center [718, 606] width 194 height 48
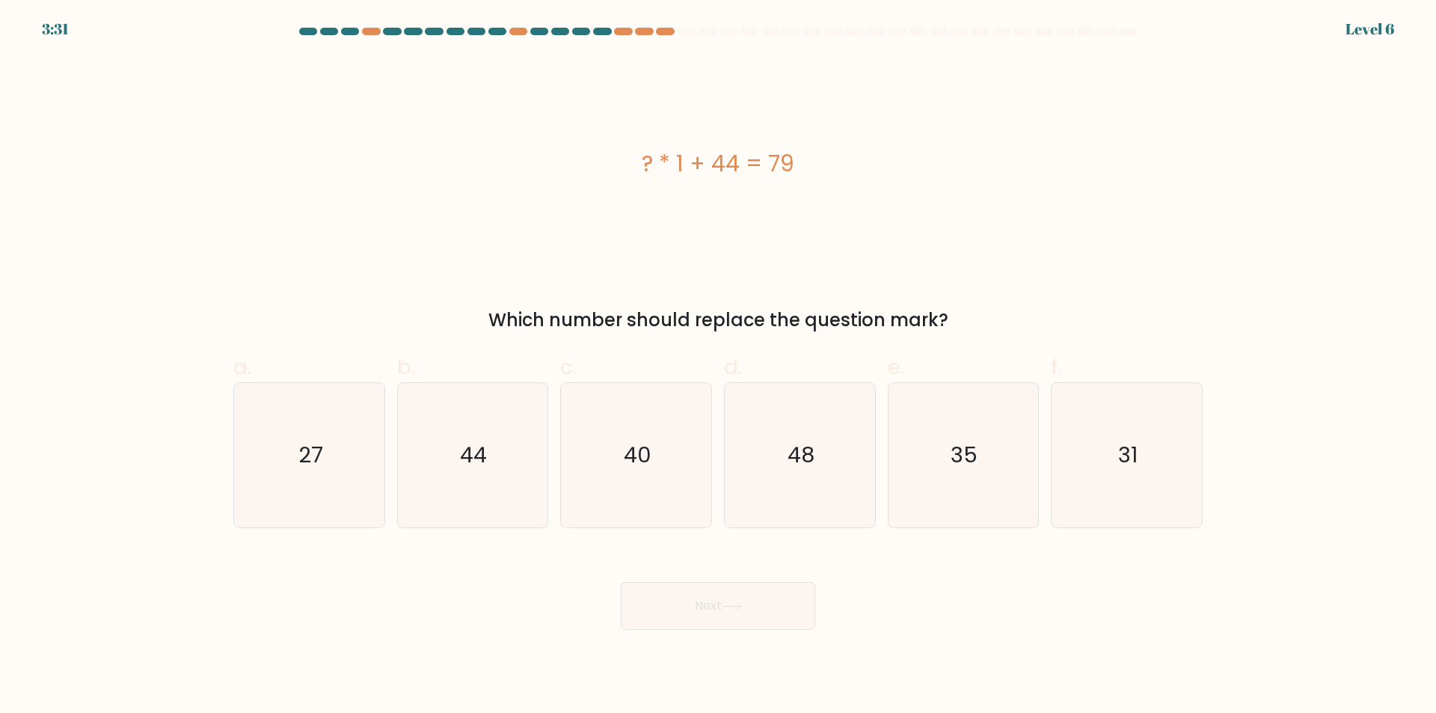
drag, startPoint x: 637, startPoint y: 169, endPoint x: 823, endPoint y: 169, distance: 185.5
click at [823, 169] on div "? * 1 + 44 = 79" at bounding box center [717, 164] width 969 height 34
copy div "? * 1 + 44 = 79"
click at [994, 447] on icon "35" at bounding box center [963, 455] width 144 height 144
click at [719, 367] on input "e. 35" at bounding box center [718, 362] width 1 height 10
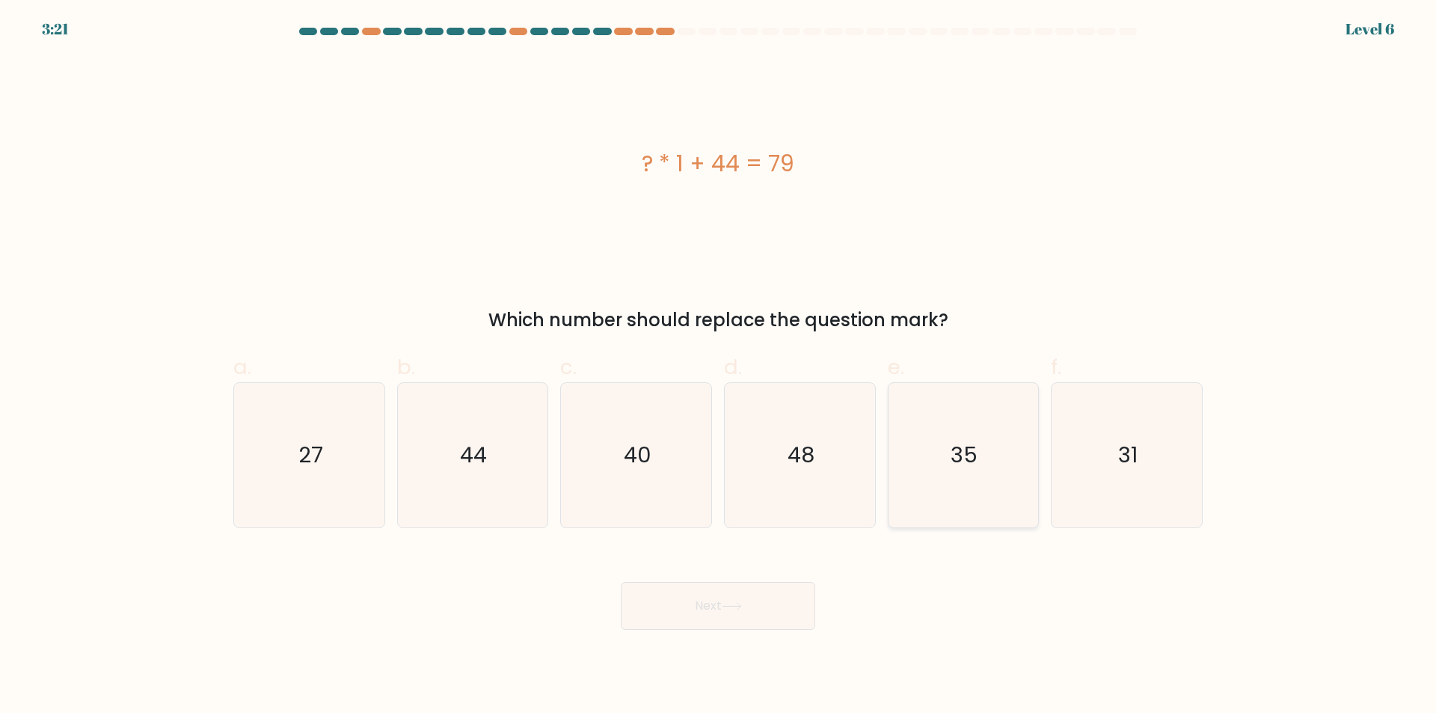
radio input "true"
click at [735, 612] on button "Next" at bounding box center [718, 606] width 194 height 48
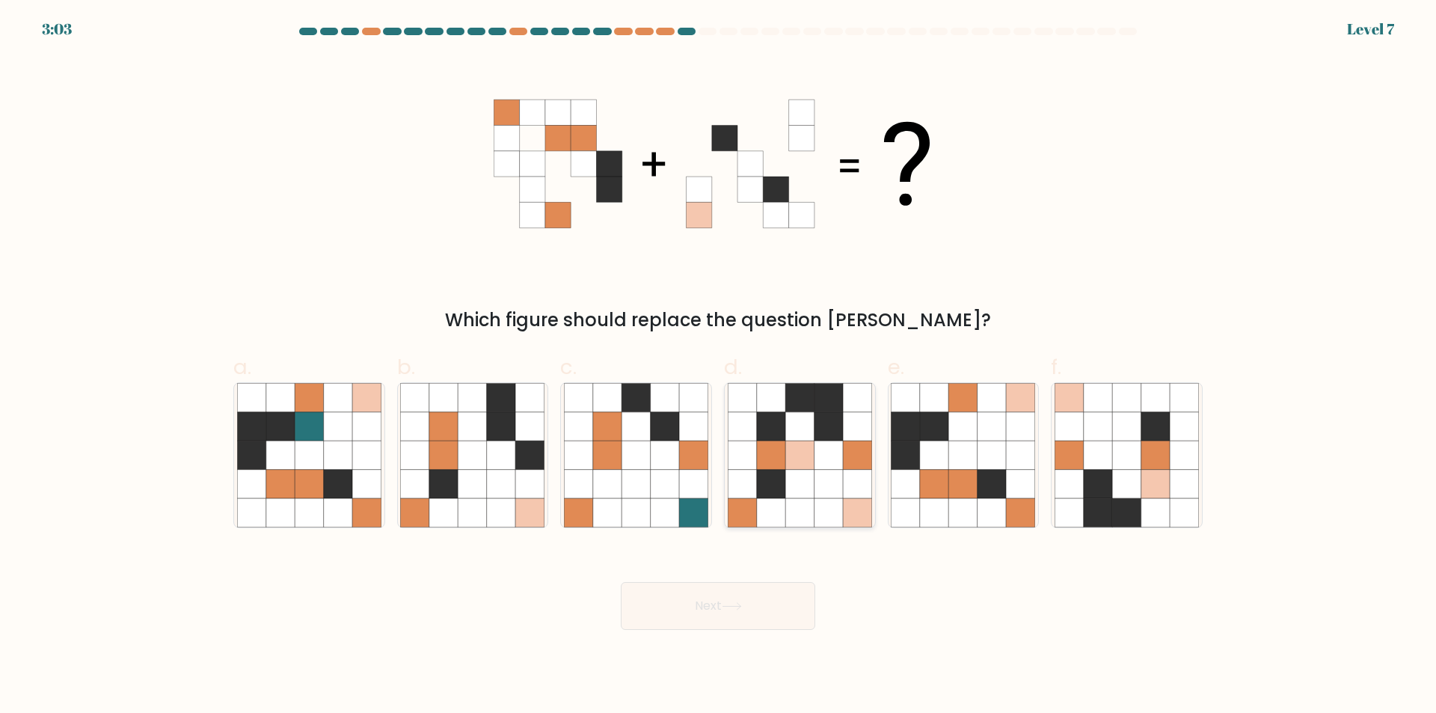
click at [801, 447] on icon at bounding box center [799, 455] width 28 height 28
click at [719, 367] on input "d." at bounding box center [718, 362] width 1 height 10
radio input "true"
click at [739, 606] on icon at bounding box center [732, 606] width 20 height 8
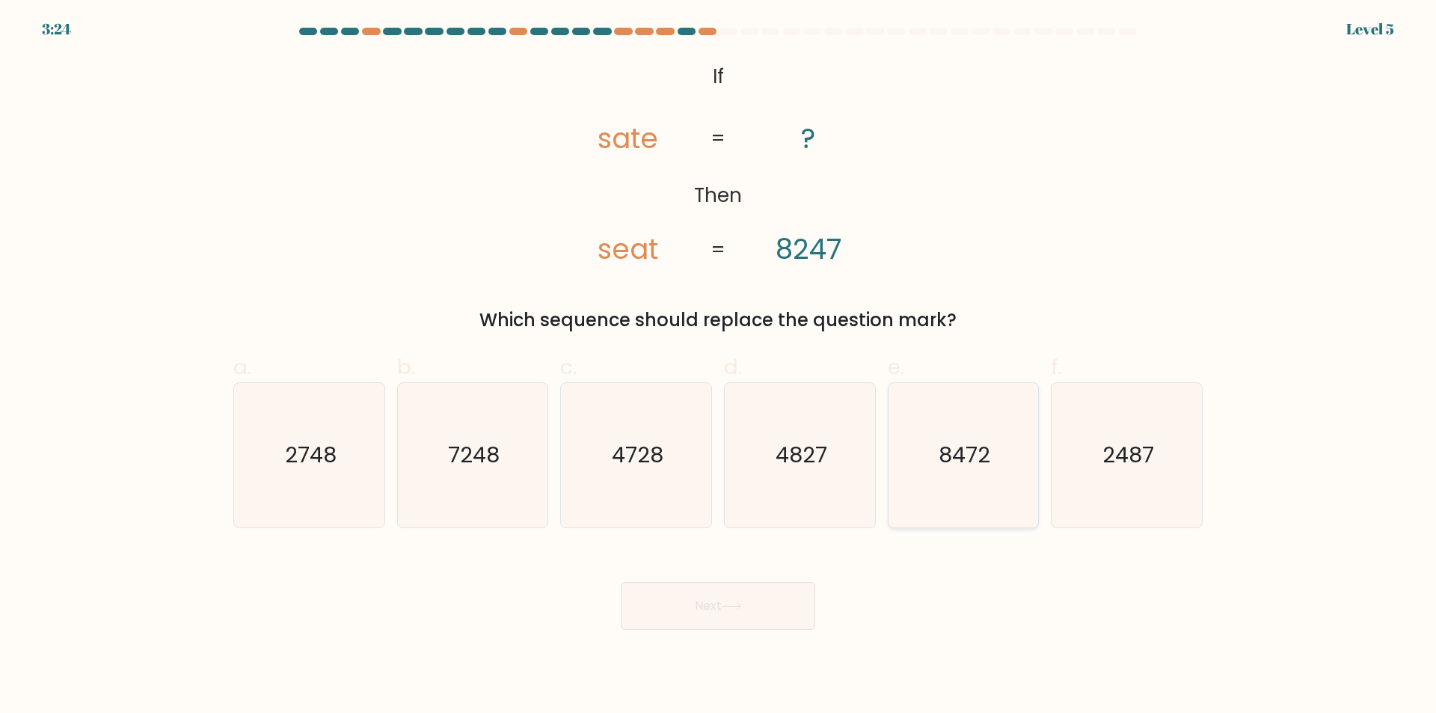
click at [938, 475] on icon "8472" at bounding box center [963, 455] width 144 height 144
click at [719, 367] on input "e. 8472" at bounding box center [718, 362] width 1 height 10
radio input "true"
click at [742, 605] on icon at bounding box center [732, 606] width 20 height 8
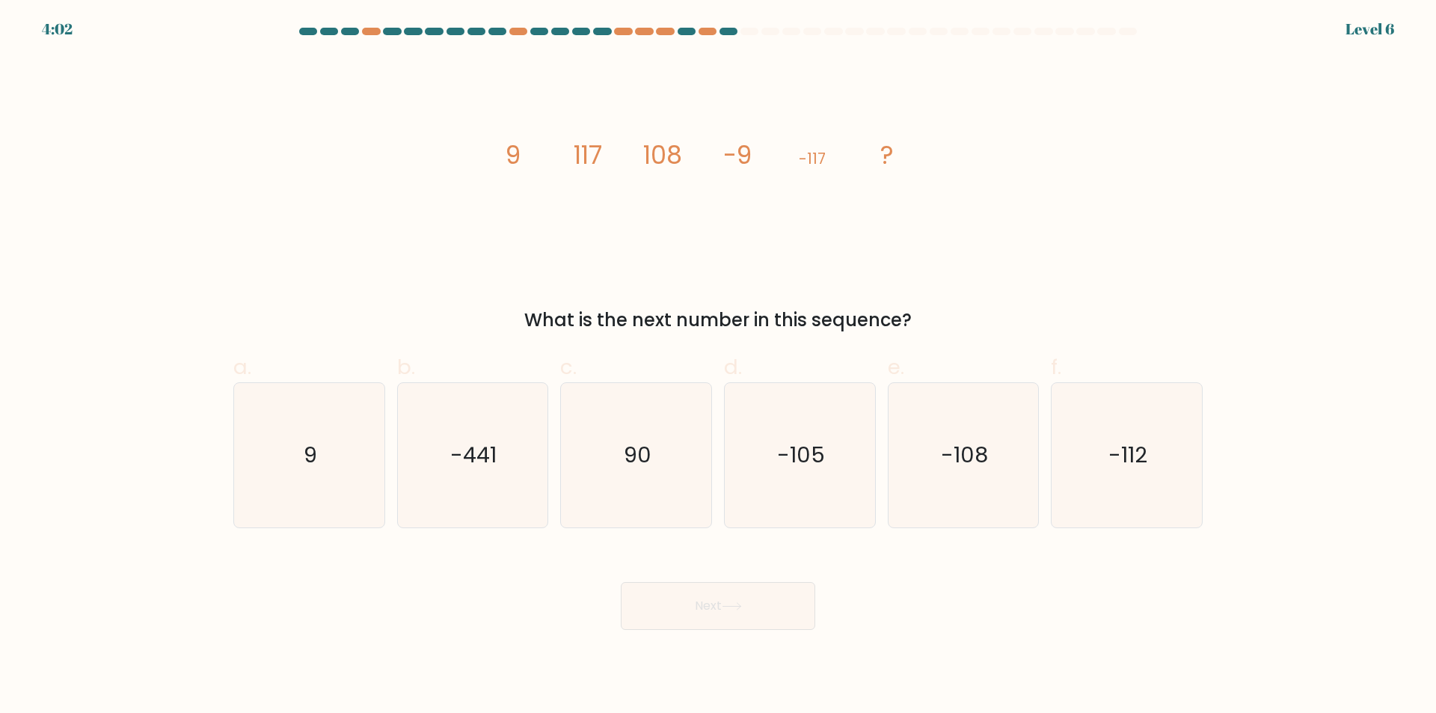
drag, startPoint x: 496, startPoint y: 153, endPoint x: 956, endPoint y: 319, distance: 489.1
click at [956, 319] on div "image/svg+xml 9 117 108 -9 -117 ? What is the next number in this sequence?" at bounding box center [717, 195] width 987 height 277
copy div "9 117 108 -9 -117 ? What is the next number in this sequence?"
click at [948, 455] on text "-108" at bounding box center [964, 456] width 47 height 30
click at [719, 367] on input "e. -108" at bounding box center [718, 362] width 1 height 10
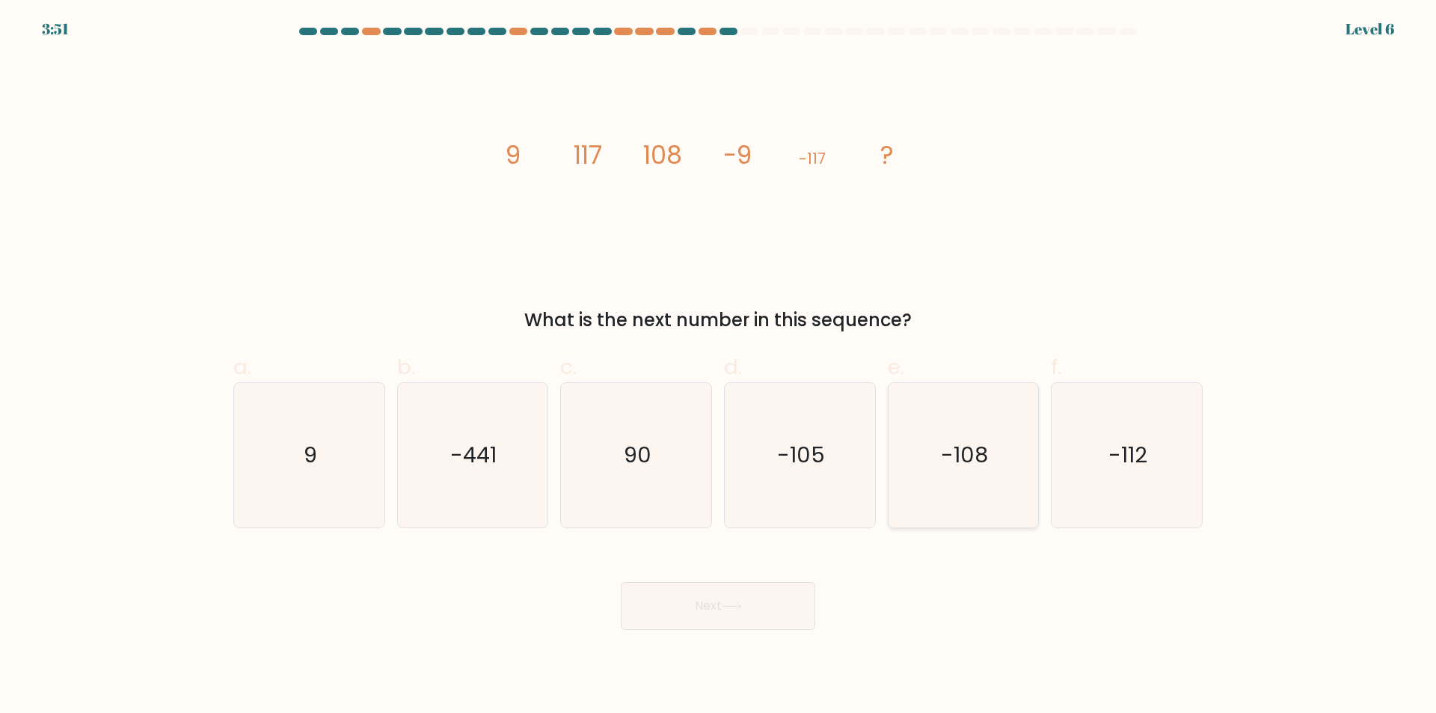
radio input "true"
click at [743, 613] on button "Next" at bounding box center [718, 606] width 194 height 48
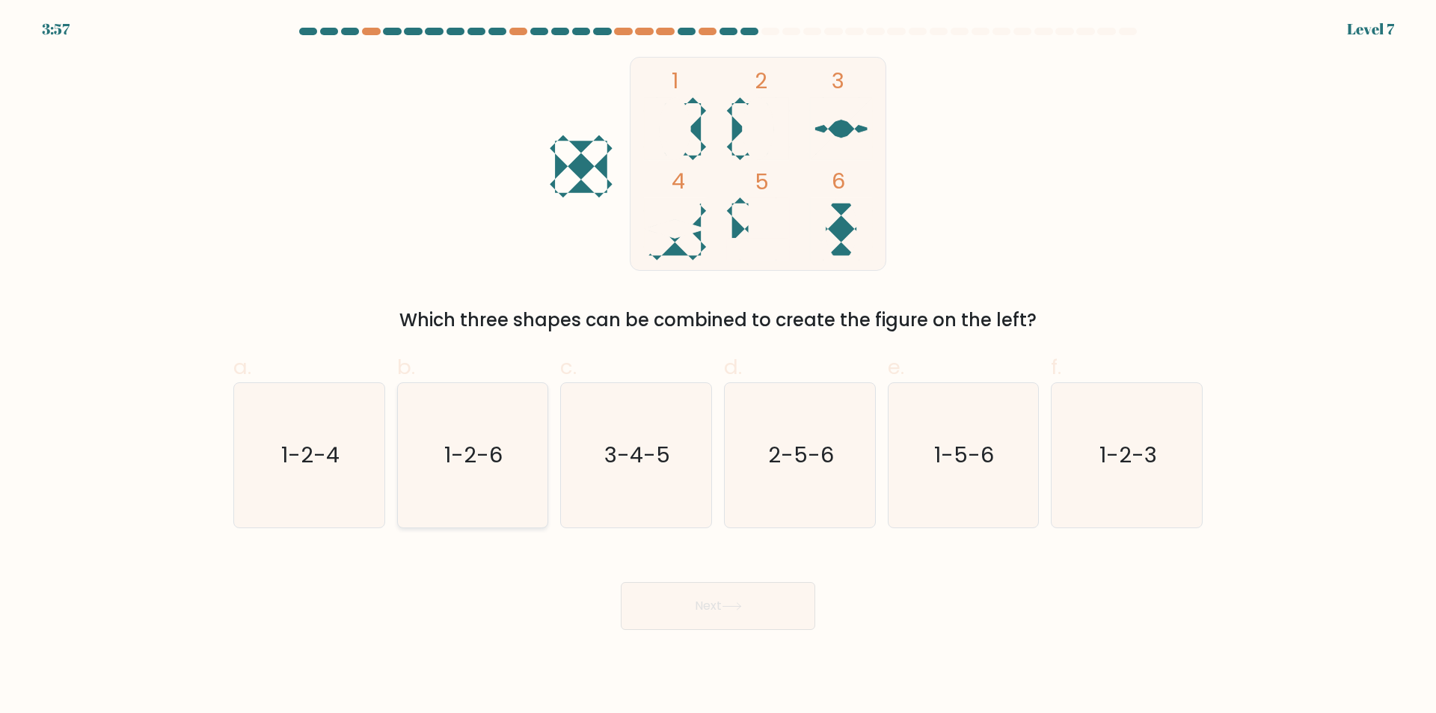
click at [460, 461] on text "1-2-6" at bounding box center [474, 456] width 58 height 30
click at [718, 367] on input "b. 1-2-6" at bounding box center [718, 362] width 1 height 10
radio input "true"
click at [732, 604] on icon at bounding box center [732, 606] width 20 height 8
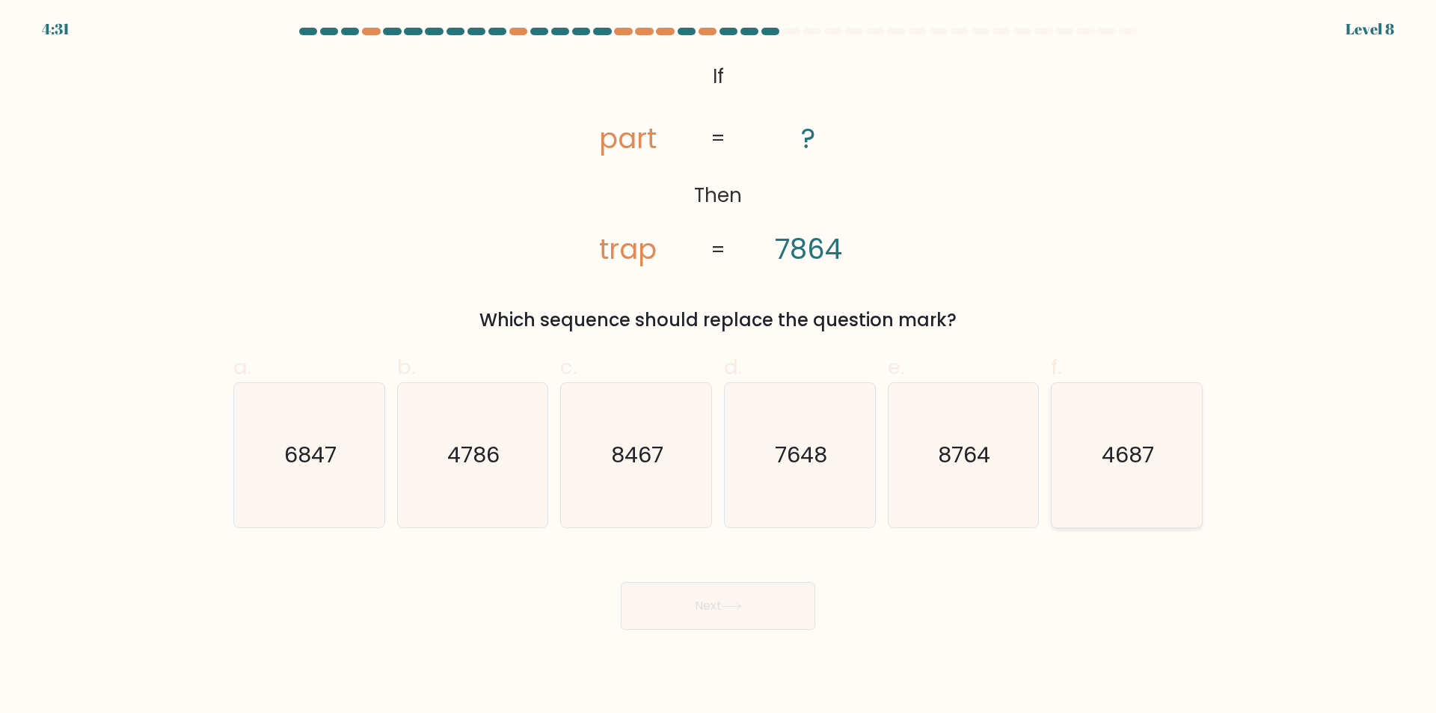
click at [1138, 459] on text "4687" at bounding box center [1129, 456] width 52 height 30
click at [719, 367] on input "f. 4687" at bounding box center [718, 362] width 1 height 10
radio input "true"
click at [761, 601] on button "Next" at bounding box center [718, 606] width 194 height 48
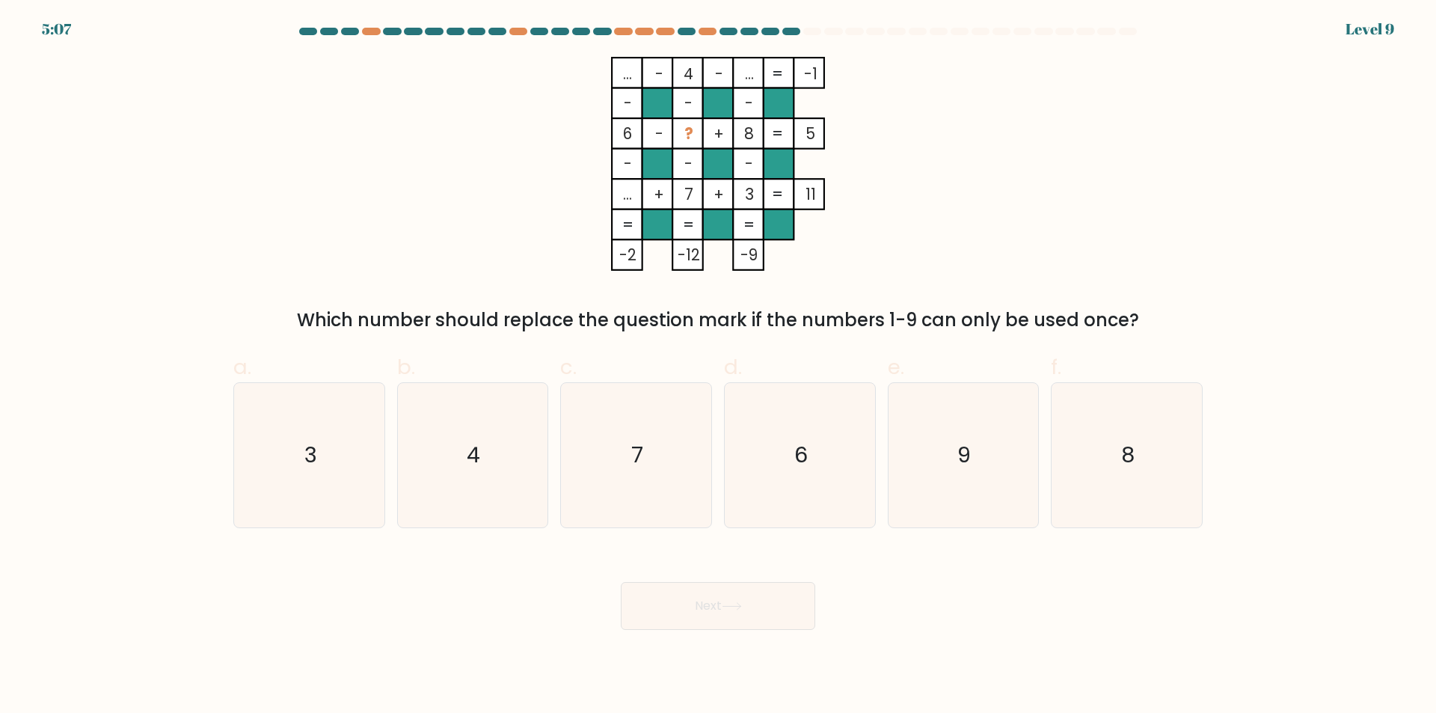
drag, startPoint x: 619, startPoint y: 134, endPoint x: 778, endPoint y: 165, distance: 161.7
click at [778, 165] on icon "... - 4 - ... -1 - - - 6 - ? + 8 5 - - - ... + 7 + 3 = 11 = = = = -2 -12 -9 =" at bounding box center [718, 164] width 449 height 214
drag, startPoint x: 622, startPoint y: 131, endPoint x: 811, endPoint y: 134, distance: 188.5
click at [811, 134] on icon "... - 4 - ... -1 - - - 6 - ? + 8 5 - - - ... + 7 + 3 = 11 = = = = -2 -12 -9 =" at bounding box center [718, 164] width 449 height 214
copy icon "6 - ? + 8 5"
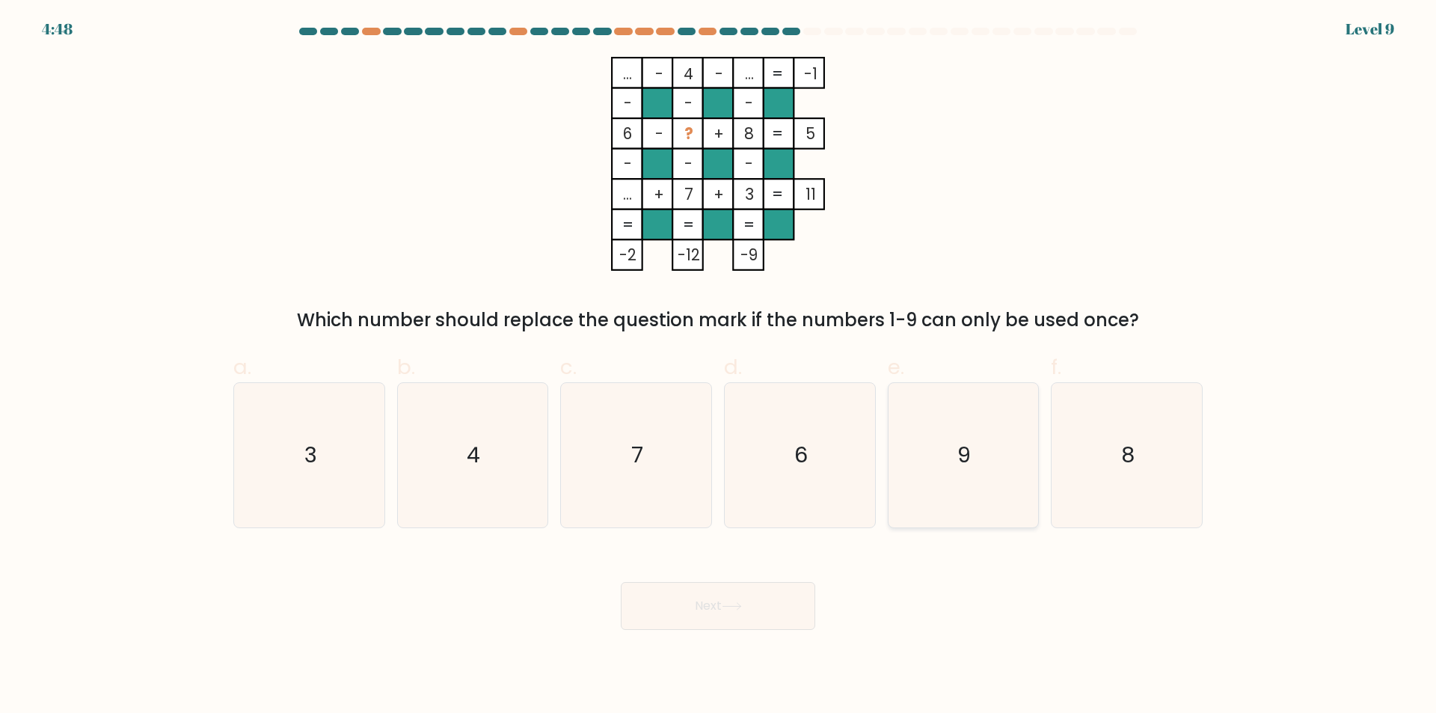
click at [970, 444] on text "9" at bounding box center [964, 456] width 13 height 30
click at [719, 367] on input "e. 9" at bounding box center [718, 362] width 1 height 10
radio input "true"
click at [761, 621] on button "Next" at bounding box center [718, 606] width 194 height 48
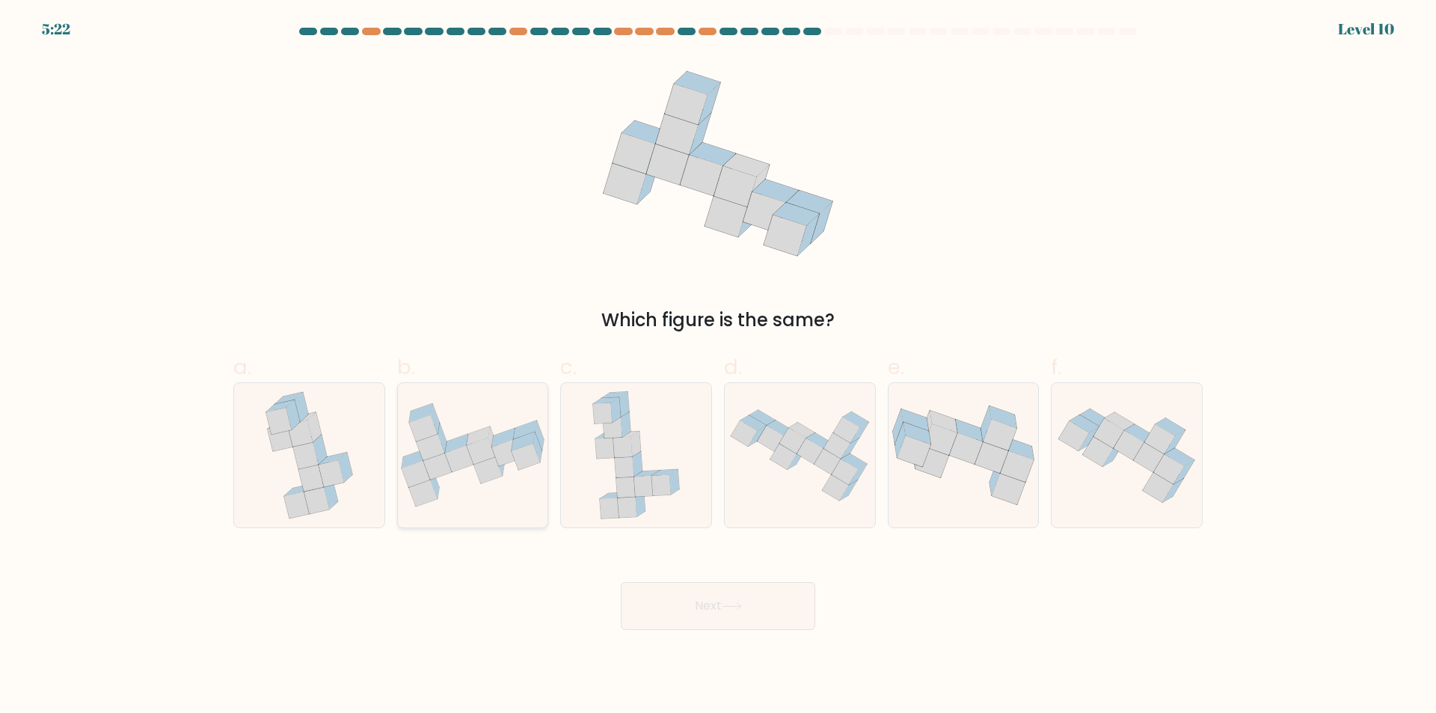
click at [459, 466] on icon at bounding box center [459, 459] width 28 height 26
click at [718, 367] on input "b." at bounding box center [718, 362] width 1 height 10
radio input "true"
click at [740, 619] on button "Next" at bounding box center [718, 606] width 194 height 48
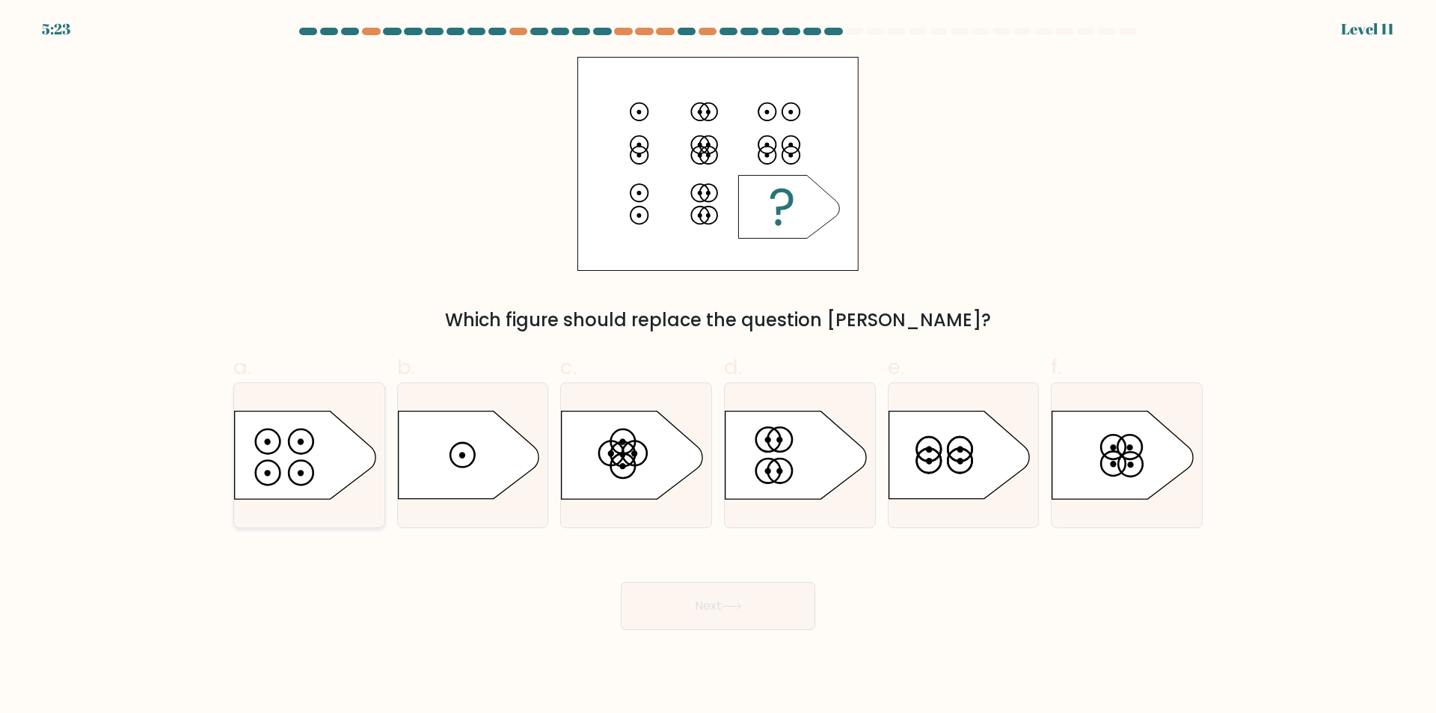
click at [298, 459] on icon at bounding box center [305, 455] width 141 height 88
click at [718, 367] on input "a." at bounding box center [718, 362] width 1 height 10
radio input "true"
click at [726, 619] on button "Next" at bounding box center [718, 606] width 194 height 48
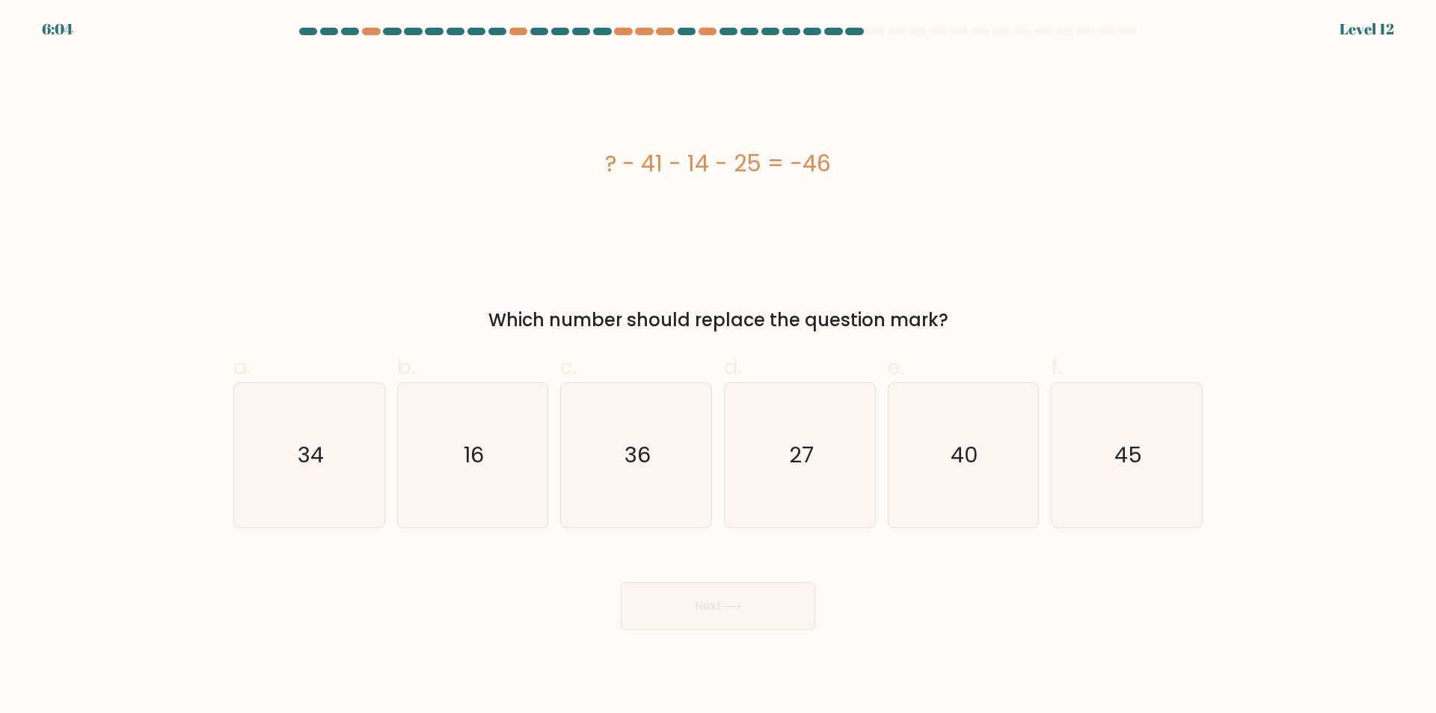
drag, startPoint x: 605, startPoint y: 166, endPoint x: 972, endPoint y: 327, distance: 400.9
click at [972, 327] on div "? - 41 - 14 - 25 = -46 Which number should replace the question mark?" at bounding box center [717, 195] width 987 height 277
copy div "? - 41 - 14 - 25 = -46 Which number should replace the question mark?"
click at [289, 450] on icon "34" at bounding box center [309, 455] width 144 height 144
click at [718, 367] on input "a. 34" at bounding box center [718, 362] width 1 height 10
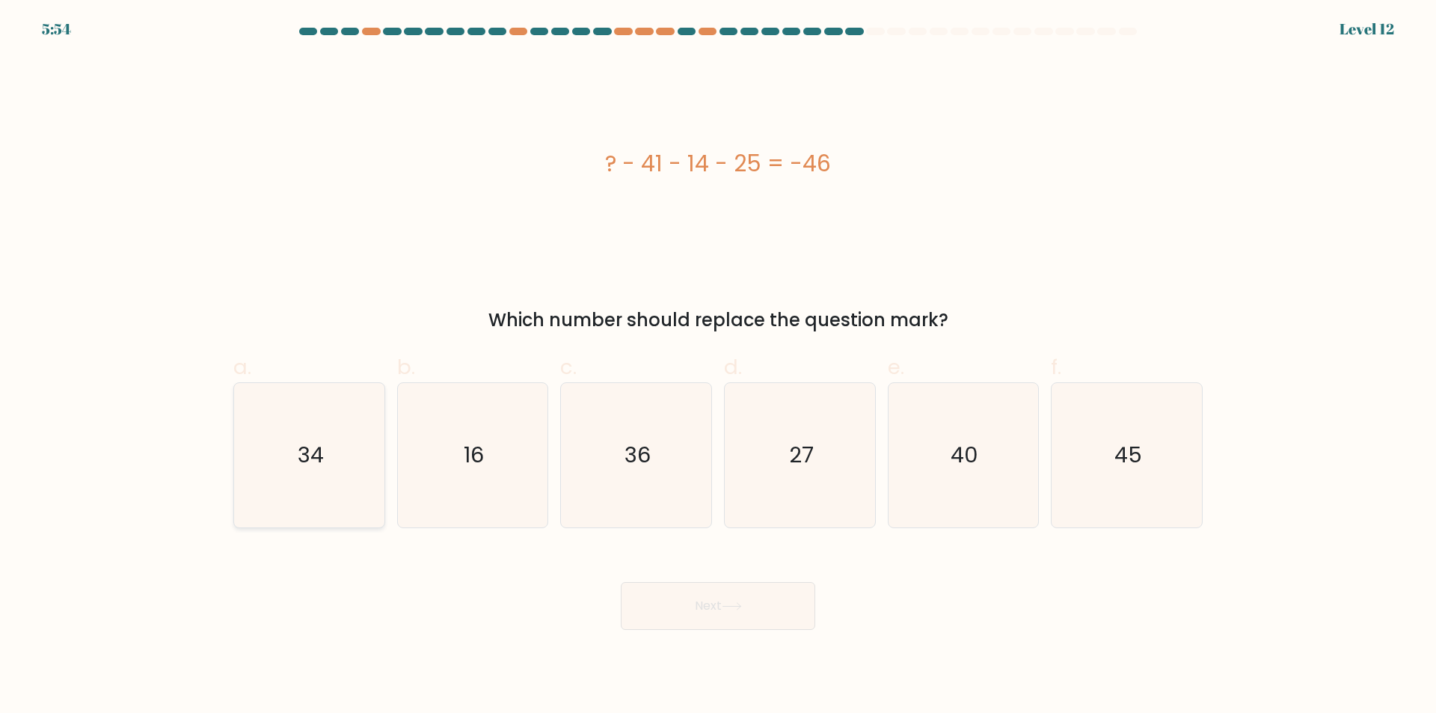
radio input "true"
click at [729, 613] on button "Next" at bounding box center [718, 606] width 194 height 48
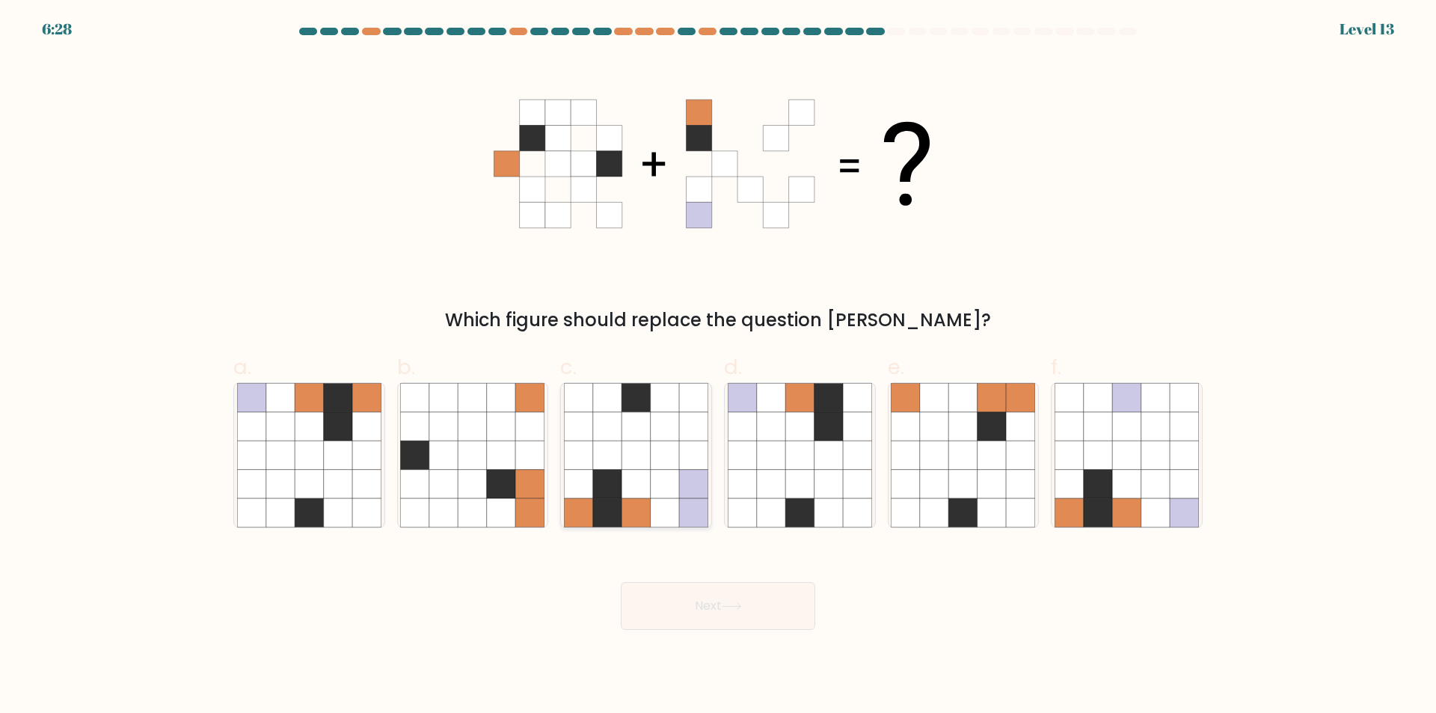
click at [640, 451] on icon at bounding box center [636, 455] width 28 height 28
click at [718, 367] on input "c." at bounding box center [718, 362] width 1 height 10
radio input "true"
click at [691, 601] on button "Next" at bounding box center [718, 606] width 194 height 48
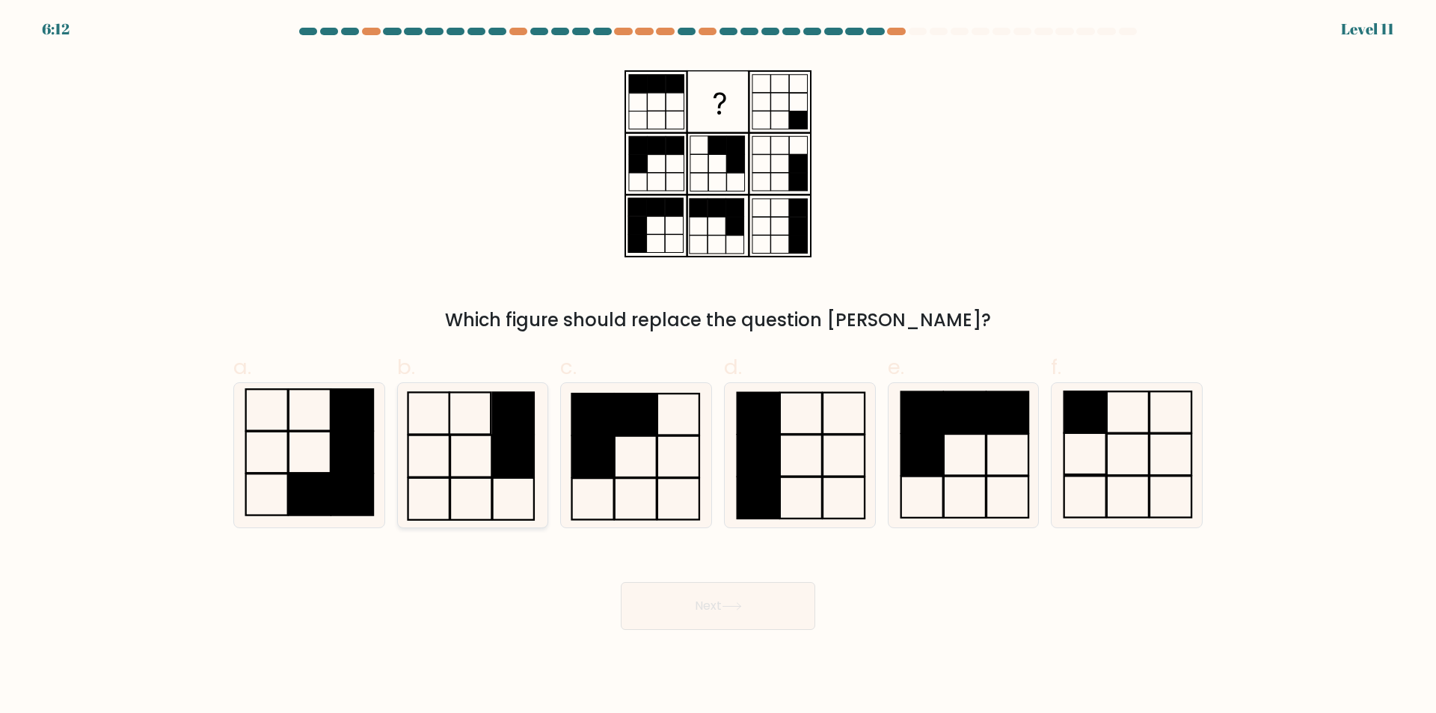
click at [482, 418] on icon at bounding box center [472, 455] width 144 height 144
click at [718, 367] on input "b." at bounding box center [718, 362] width 1 height 10
radio input "true"
click at [738, 604] on icon at bounding box center [732, 606] width 20 height 8
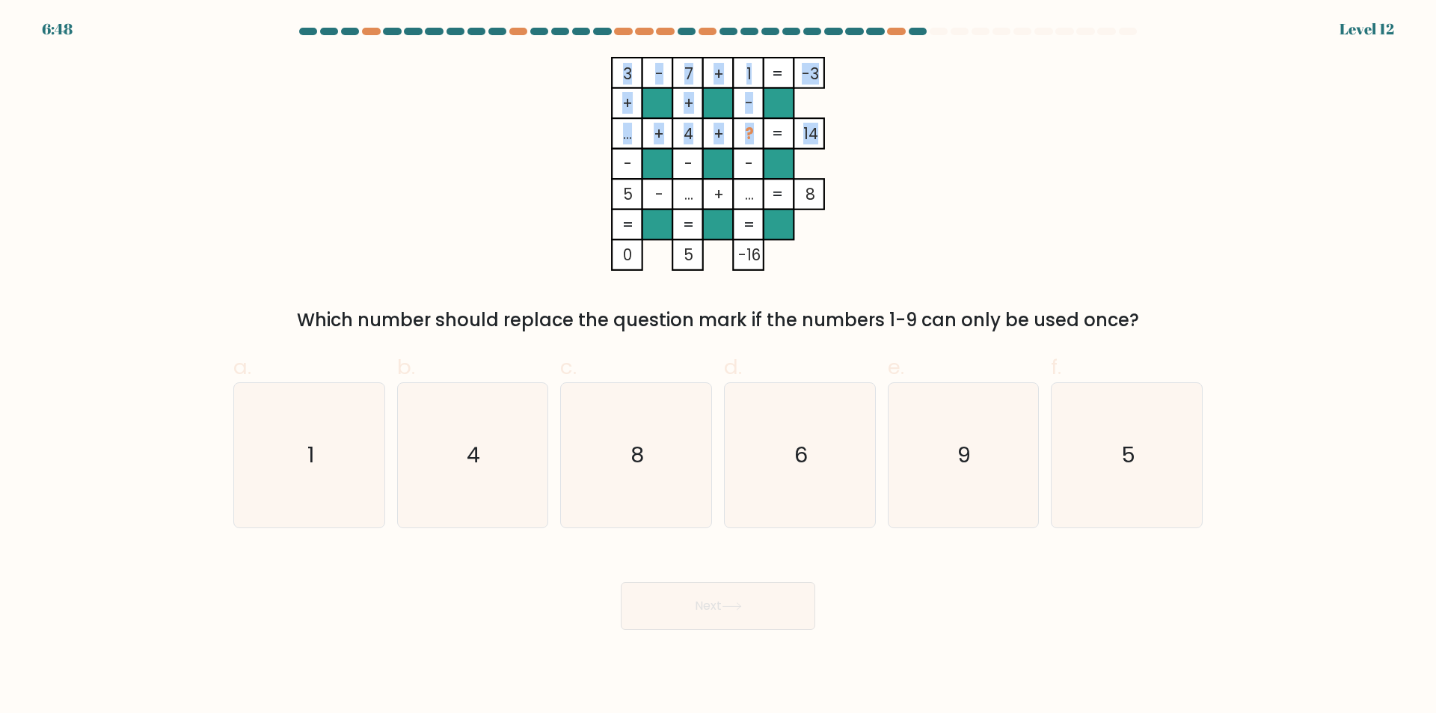
drag, startPoint x: 619, startPoint y: 133, endPoint x: 818, endPoint y: 141, distance: 198.4
click at [818, 141] on icon "3 - 7 + 1 -3 + + - ... + 4 + ? 14 - - - 5 - ... + ... = 8 = = = = 0 5 -16 =" at bounding box center [718, 164] width 449 height 214
drag, startPoint x: 1157, startPoint y: 321, endPoint x: 610, endPoint y: 82, distance: 596.6
click at [610, 82] on div "3 - 7 + 1 -3 + + - ... + 4 + ? 14 - - - 5 - ... + ... = 8 = = = = 0 5 -16 = Whi…" at bounding box center [717, 195] width 987 height 277
copy div "3 - 7 + 1 -3 + + - ... + 4 + ? 14 - - - 5 - ... + ... = 8 = = = = 0 5 -16 = Whi…"
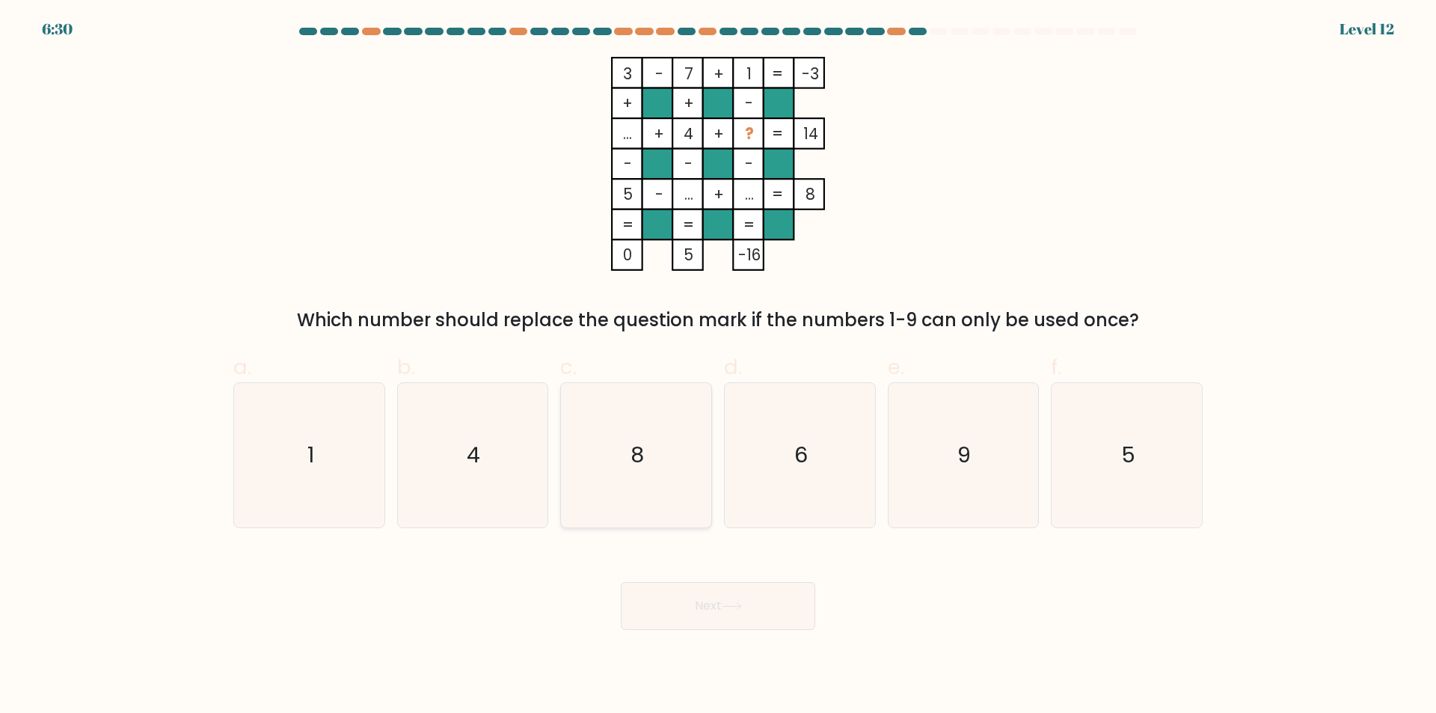
click at [622, 460] on icon "8" at bounding box center [636, 455] width 144 height 144
click at [718, 367] on input "c. 8" at bounding box center [718, 362] width 1 height 10
radio input "true"
click at [717, 613] on button "Next" at bounding box center [718, 606] width 194 height 48
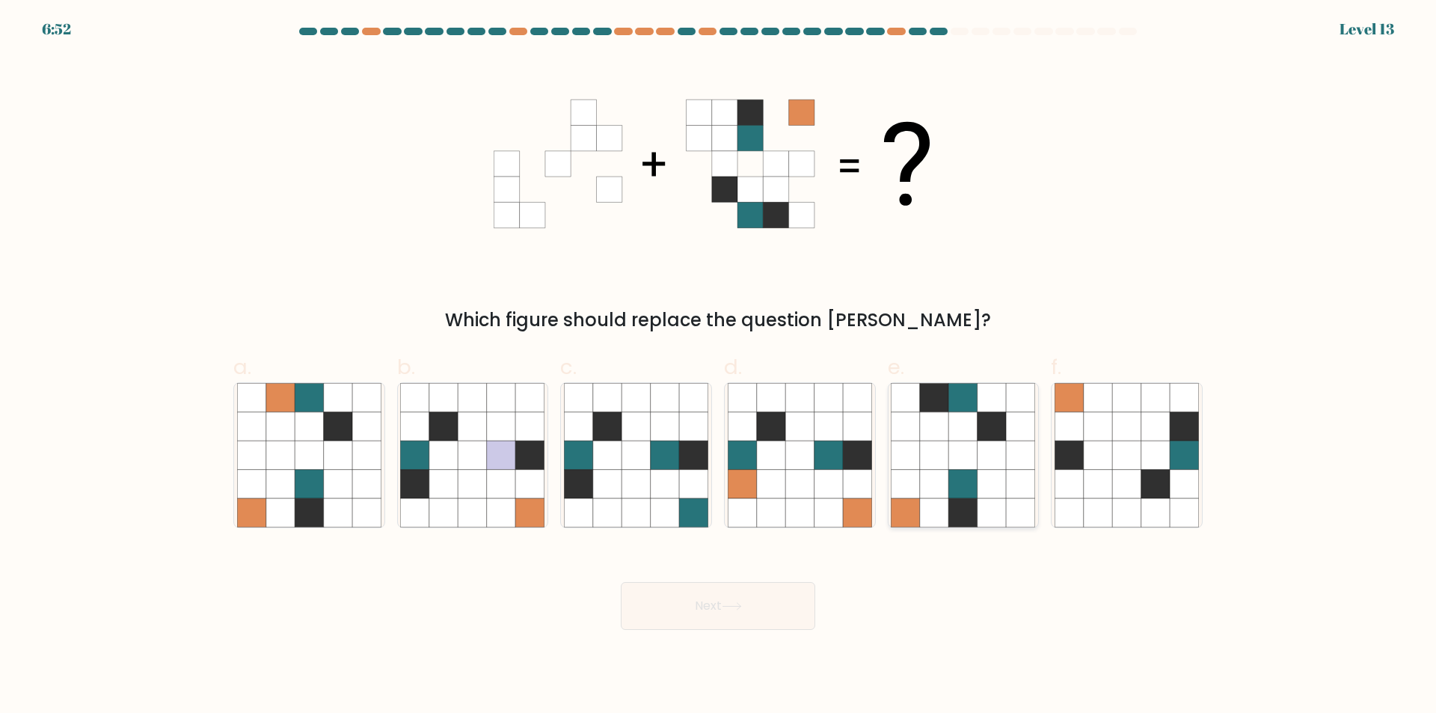
click at [957, 444] on icon at bounding box center [963, 455] width 28 height 28
click at [719, 367] on input "e." at bounding box center [718, 362] width 1 height 10
radio input "true"
click at [726, 614] on button "Next" at bounding box center [718, 606] width 194 height 48
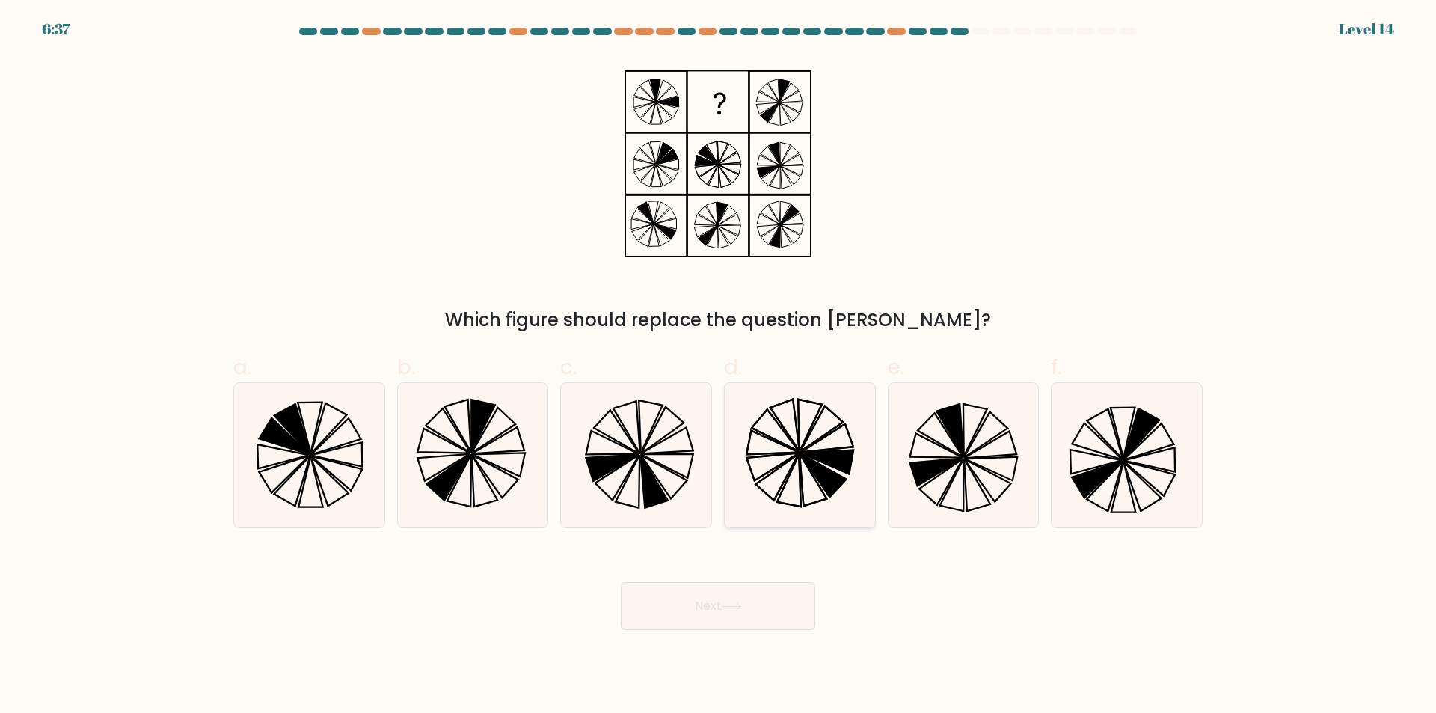
click at [781, 459] on icon at bounding box center [800, 455] width 144 height 144
click at [719, 367] on input "d." at bounding box center [718, 362] width 1 height 10
radio input "true"
click at [718, 610] on button "Next" at bounding box center [718, 606] width 194 height 48
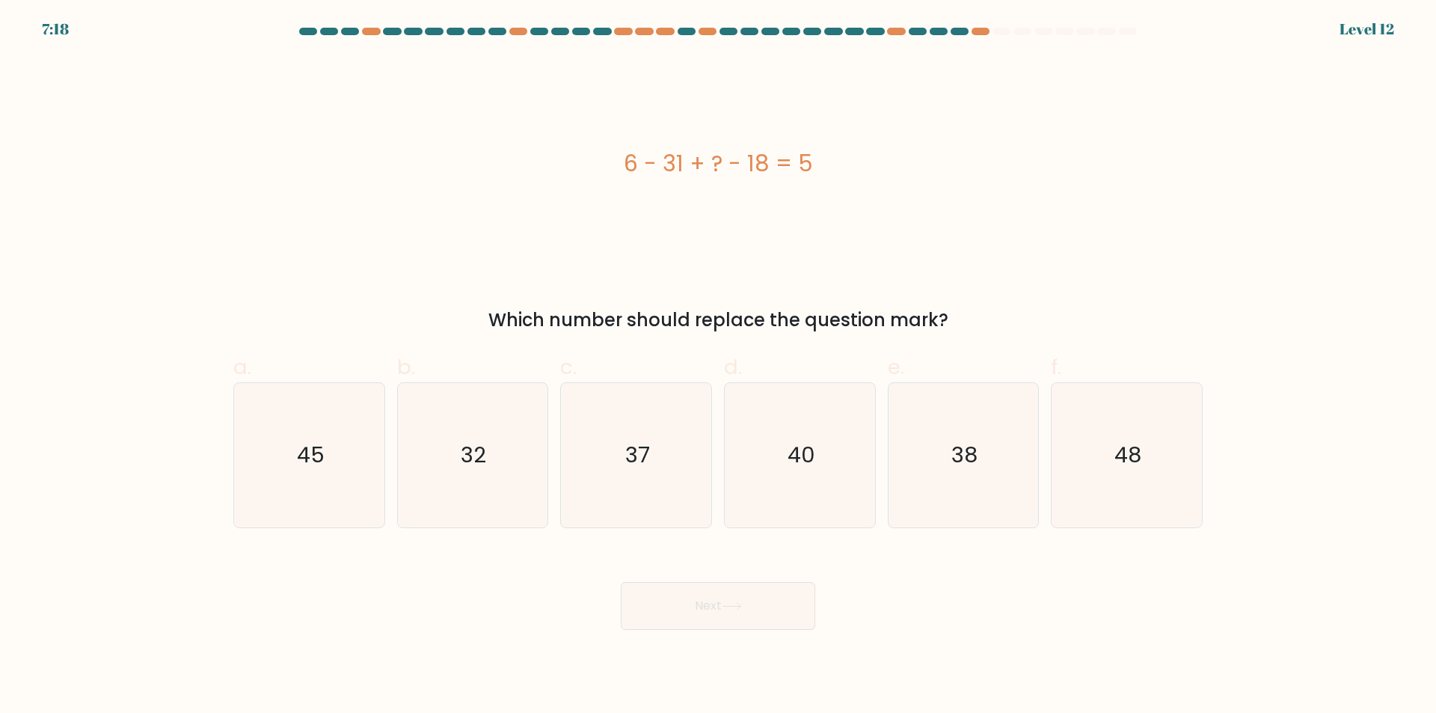
drag, startPoint x: 948, startPoint y: 321, endPoint x: 615, endPoint y: 148, distance: 375.7
click at [615, 148] on div "6 - 31 + ? - 18 = 5 Which number should replace the question mark?" at bounding box center [717, 195] width 987 height 277
copy div "6 - 31 + ? - 18 = 5 Which number should replace the question mark?"
click at [1101, 443] on icon "48" at bounding box center [1127, 455] width 144 height 144
click at [719, 367] on input "f. 48" at bounding box center [718, 362] width 1 height 10
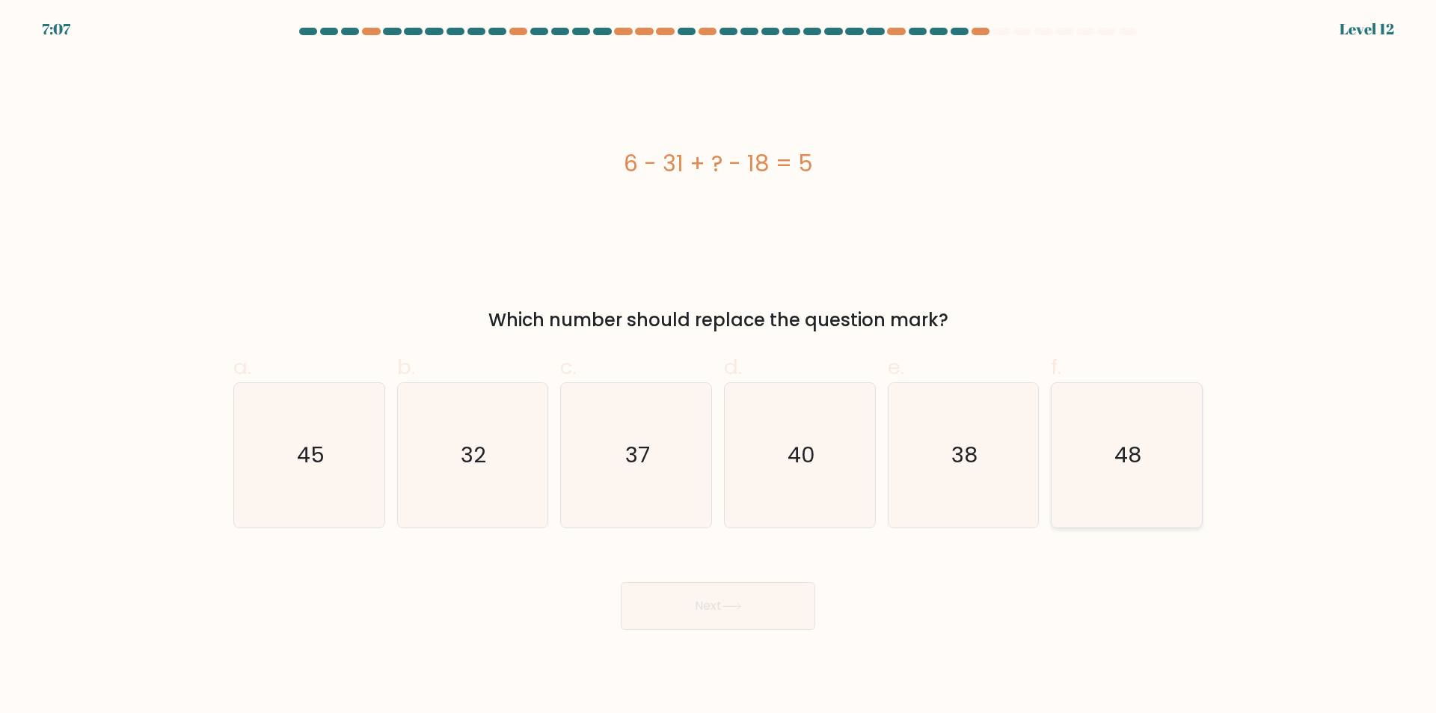
radio input "true"
click at [771, 607] on button "Next" at bounding box center [718, 606] width 194 height 48
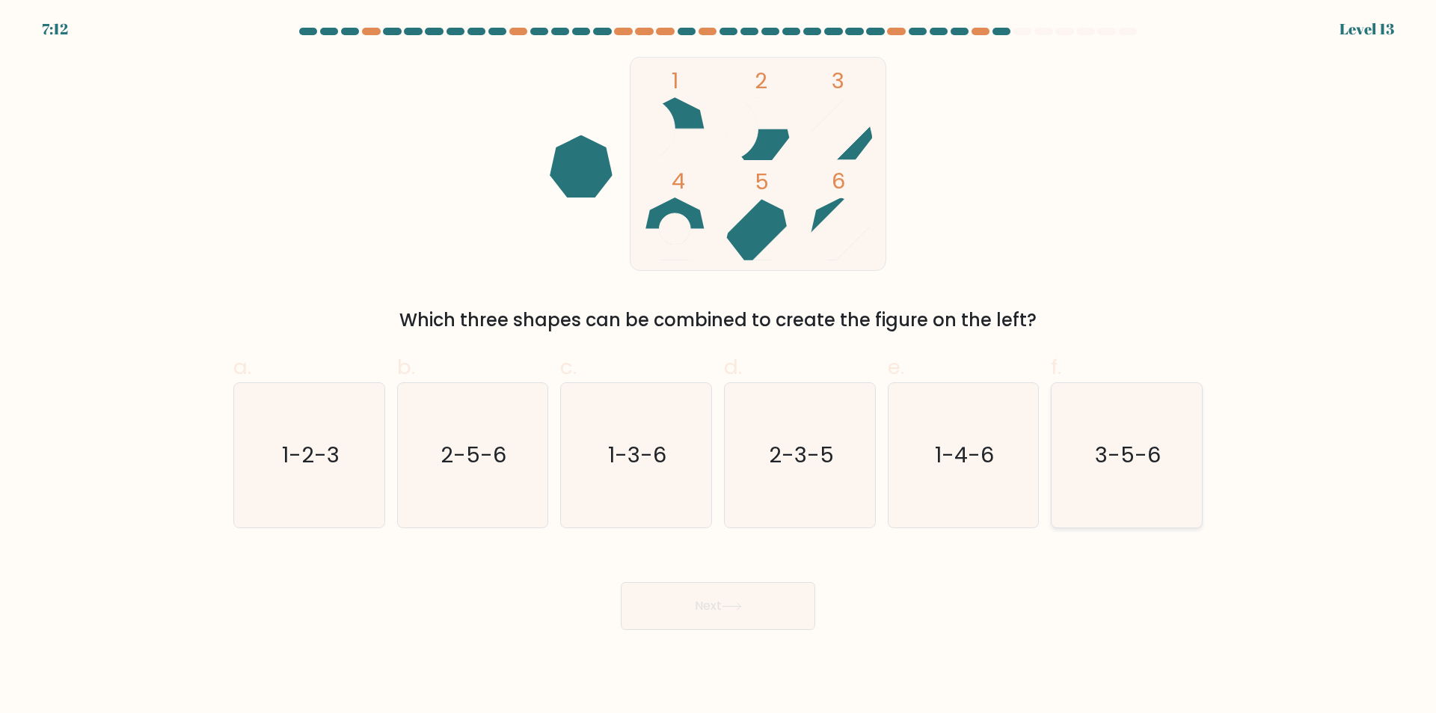
click at [1141, 454] on text "3-5-6" at bounding box center [1129, 456] width 66 height 30
click at [719, 367] on input "f. 3-5-6" at bounding box center [718, 362] width 1 height 10
radio input "true"
click at [788, 610] on button "Next" at bounding box center [718, 606] width 194 height 48
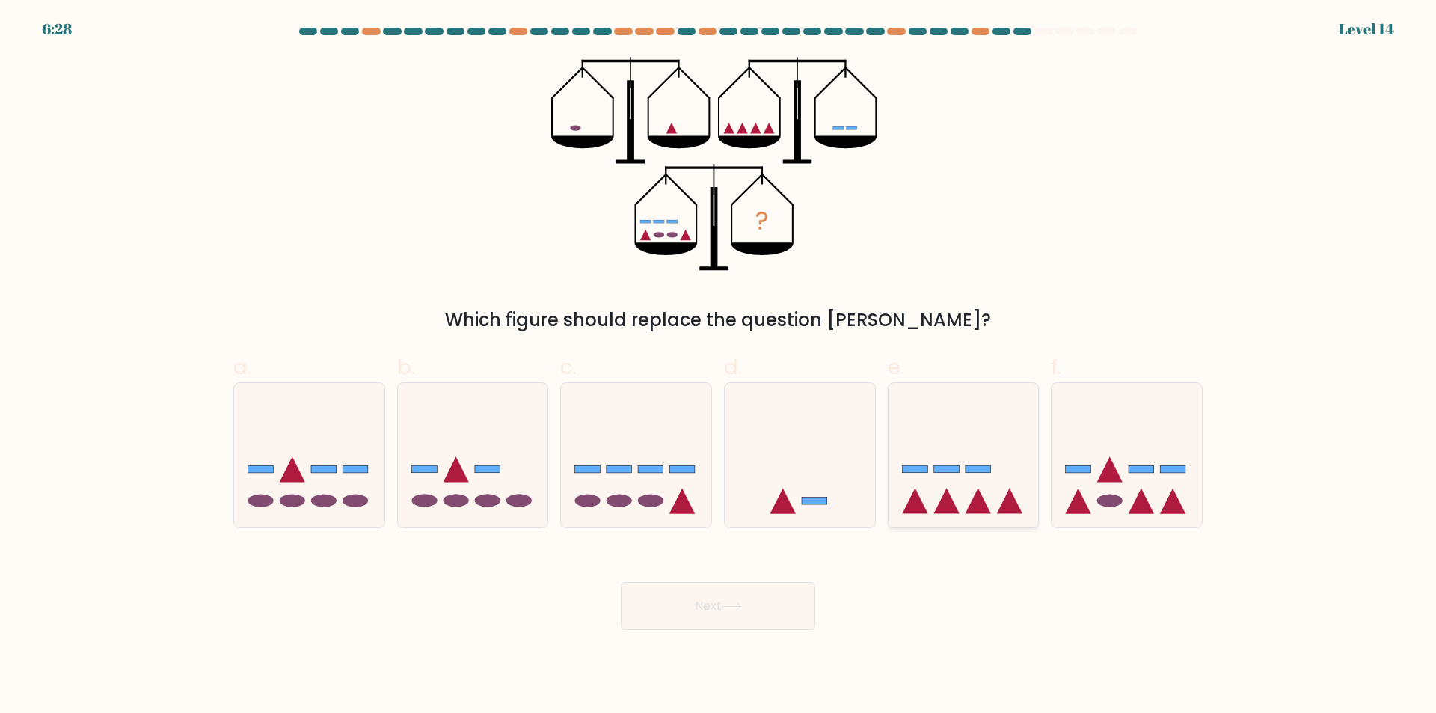
click at [973, 445] on icon at bounding box center [964, 455] width 150 height 124
click at [719, 367] on input "e." at bounding box center [718, 362] width 1 height 10
radio input "true"
click at [737, 611] on button "Next" at bounding box center [718, 606] width 194 height 48
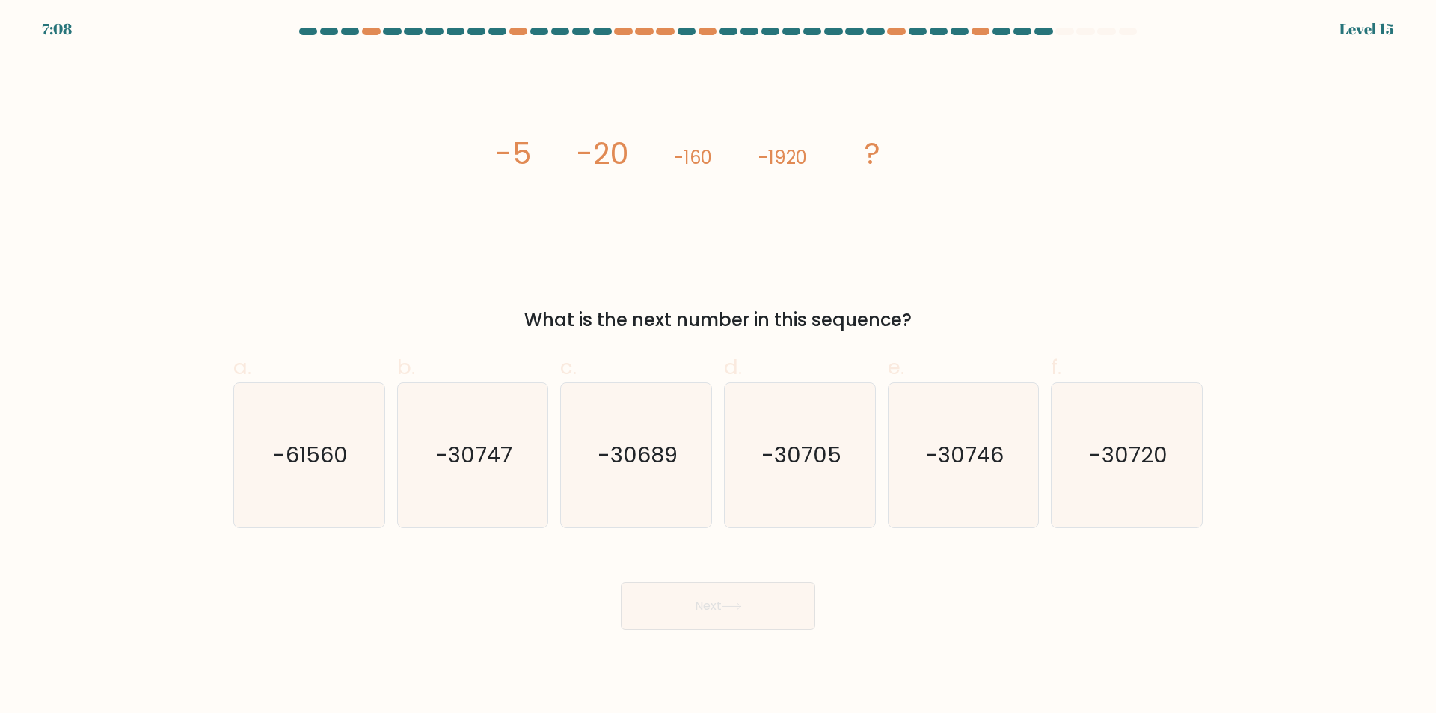
drag, startPoint x: 921, startPoint y: 316, endPoint x: 473, endPoint y: 138, distance: 482.1
click at [473, 138] on div "image/svg+xml -5 -20 -160 -1920 ? What is the next number in this sequence?" at bounding box center [717, 195] width 987 height 277
click at [1142, 446] on text "-30720" at bounding box center [1128, 456] width 79 height 30
click at [719, 367] on input "f. -30720" at bounding box center [718, 362] width 1 height 10
radio input "true"
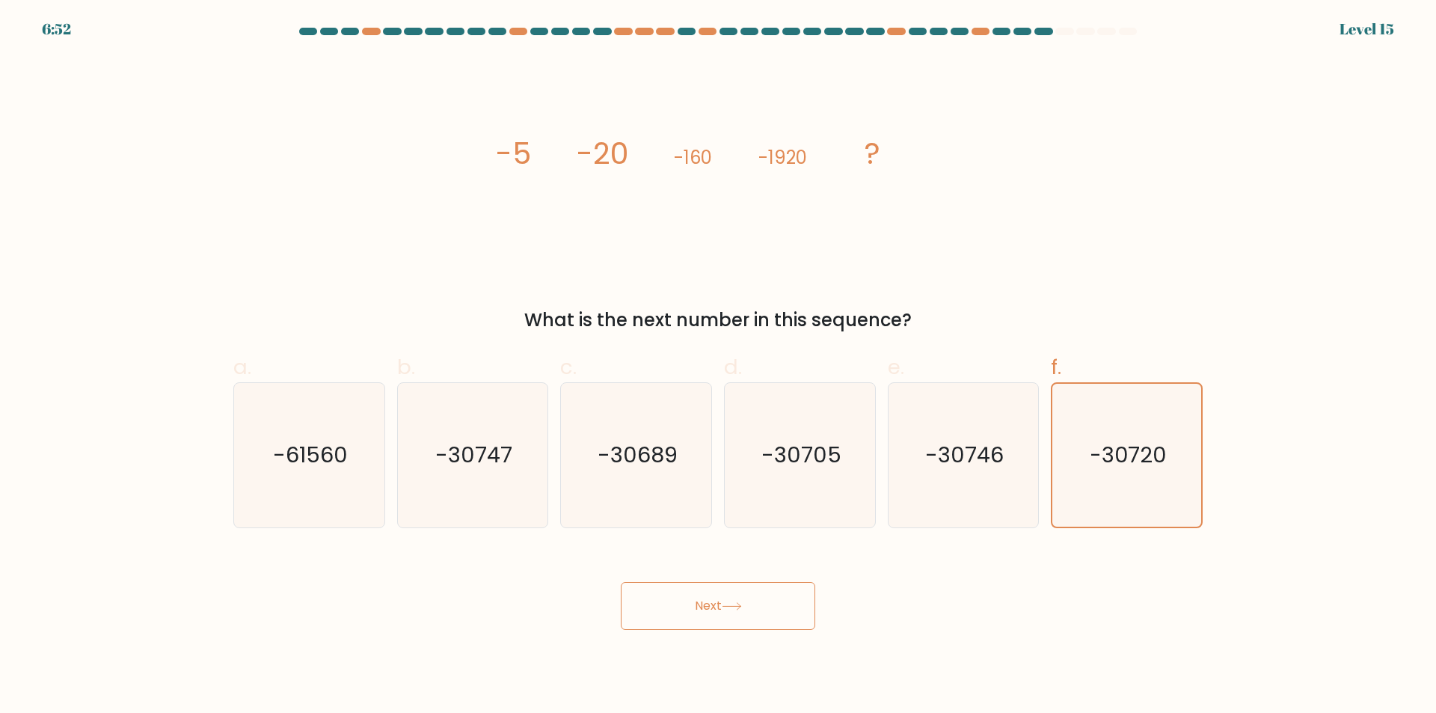
click at [761, 617] on button "Next" at bounding box center [718, 606] width 194 height 48
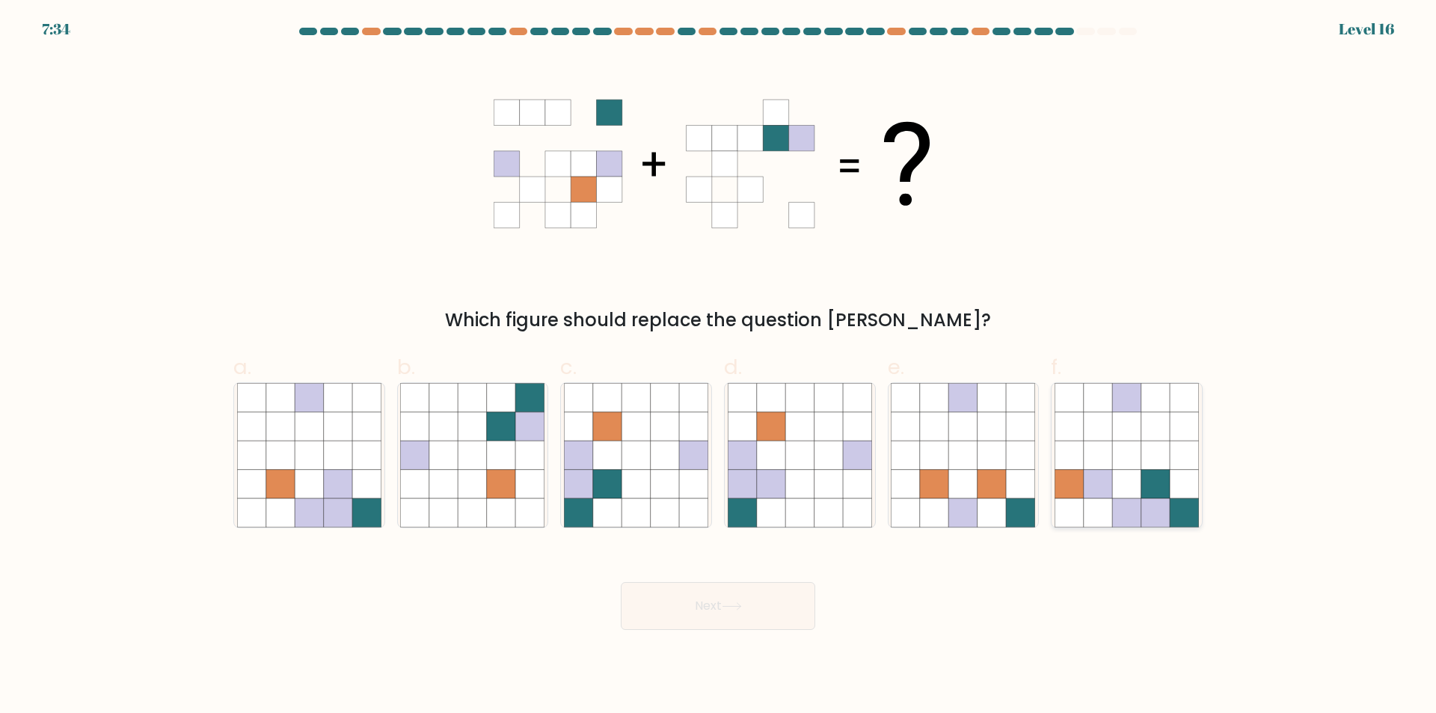
click at [1102, 445] on icon at bounding box center [1098, 455] width 28 height 28
click at [719, 367] on input "f." at bounding box center [718, 362] width 1 height 10
radio input "true"
click at [697, 610] on button "Next" at bounding box center [718, 606] width 194 height 48
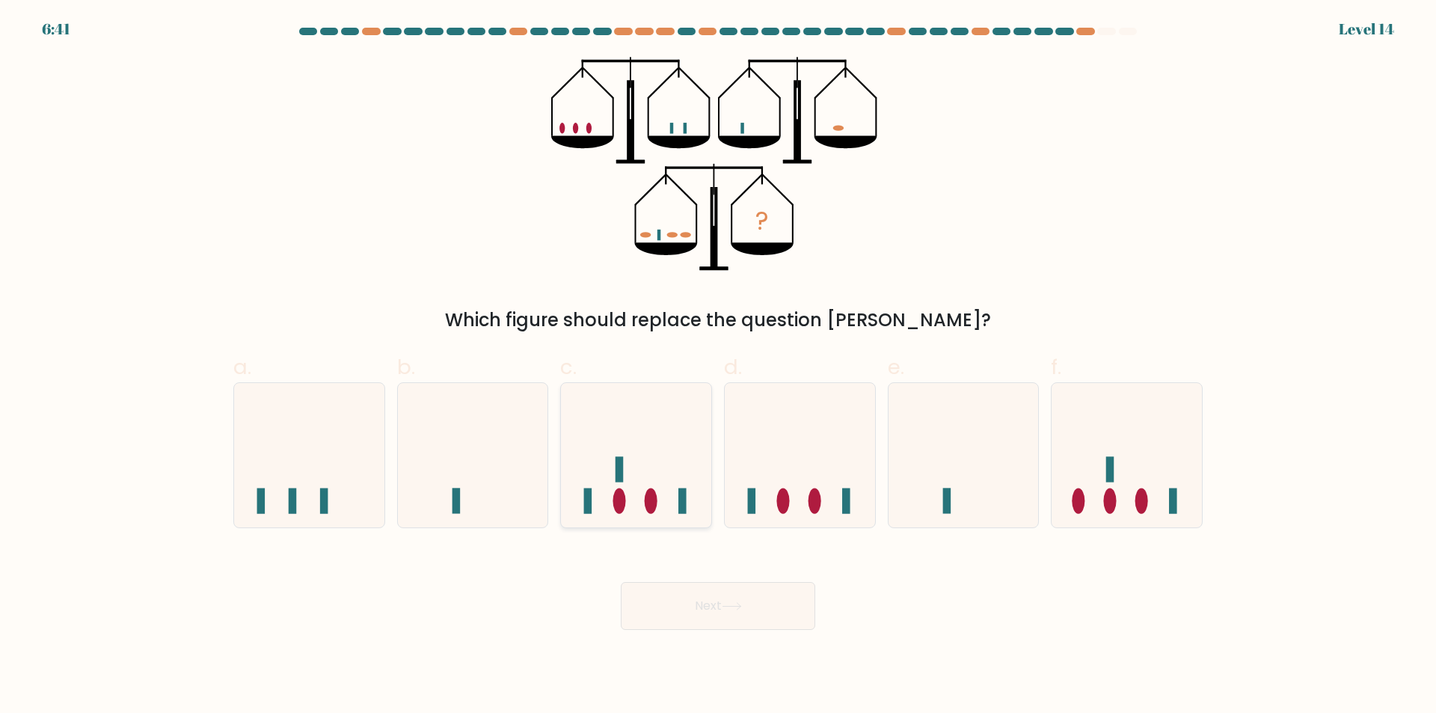
click at [662, 438] on icon at bounding box center [636, 455] width 150 height 124
click at [718, 367] on input "c." at bounding box center [718, 362] width 1 height 10
radio input "true"
click at [735, 607] on icon at bounding box center [732, 606] width 18 height 7
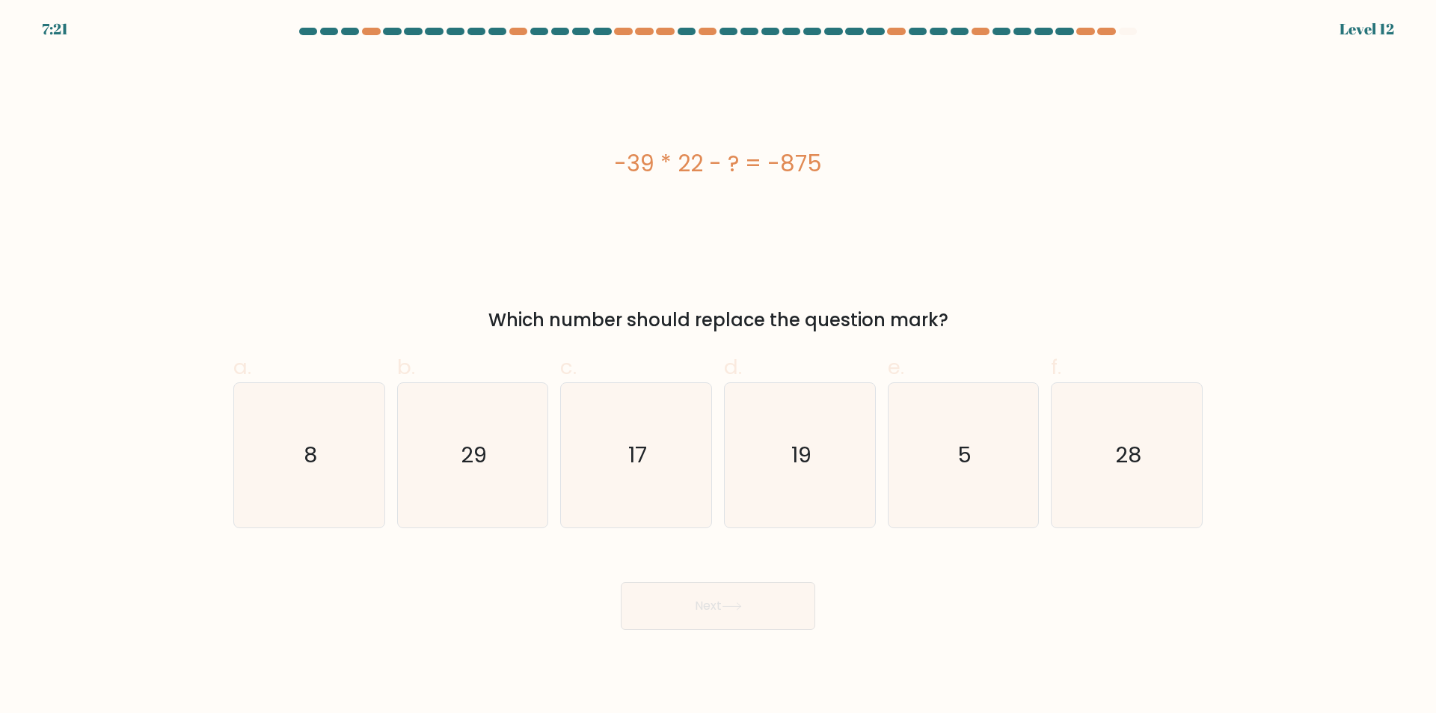
drag, startPoint x: 954, startPoint y: 328, endPoint x: 589, endPoint y: 166, distance: 399.5
click at [589, 166] on div "-39 * 22 - ? = -875 Which number should replace the question mark?" at bounding box center [717, 195] width 987 height 277
click at [657, 447] on icon "17" at bounding box center [636, 455] width 144 height 144
click at [718, 367] on input "c. 17" at bounding box center [718, 362] width 1 height 10
radio input "true"
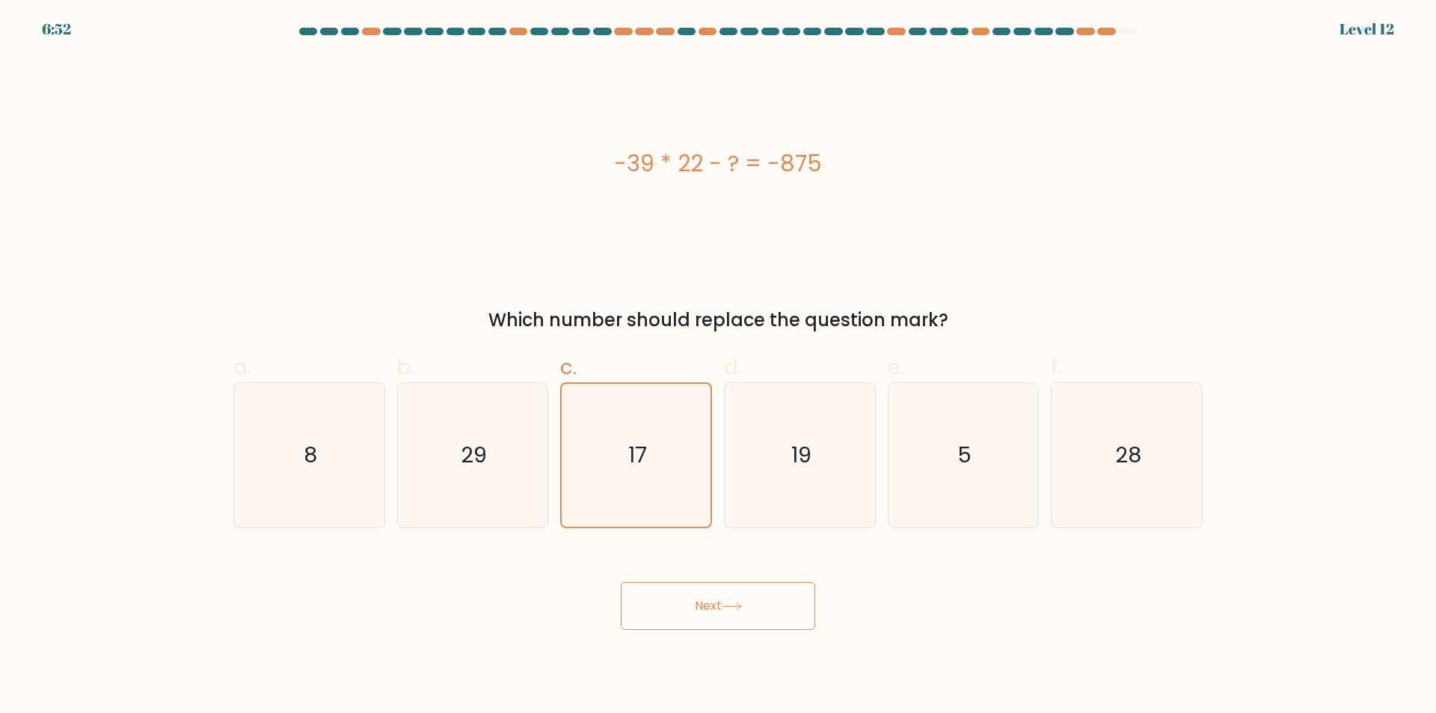
click at [706, 619] on button "Next" at bounding box center [718, 606] width 194 height 48
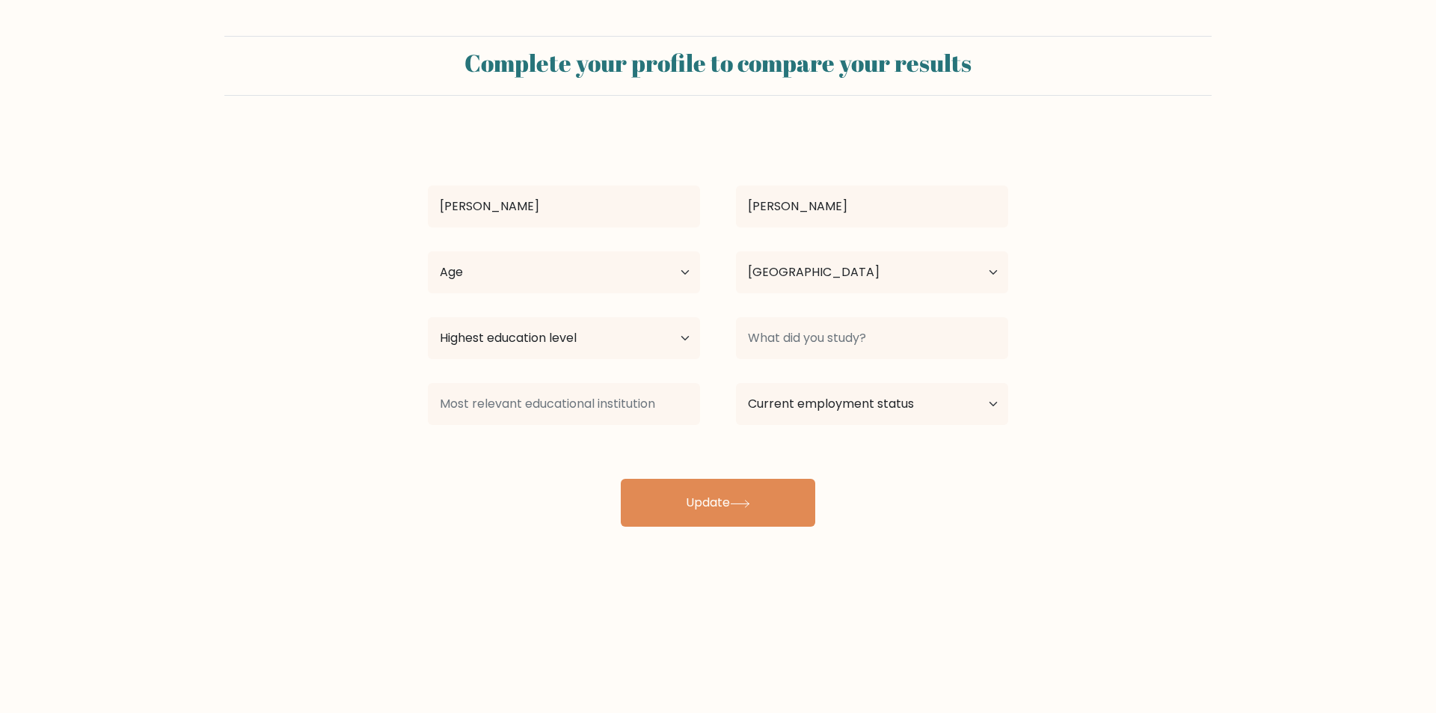
select select "PH"
click at [682, 334] on select "Highest education level No schooling Primary Lower Secondary Upper Secondary Oc…" at bounding box center [564, 338] width 272 height 42
select select "bachelors_degree"
click at [428, 317] on select "Highest education level No schooling Primary Lower Secondary Upper Secondary Oc…" at bounding box center [564, 338] width 272 height 42
click at [827, 343] on input at bounding box center [872, 338] width 272 height 42
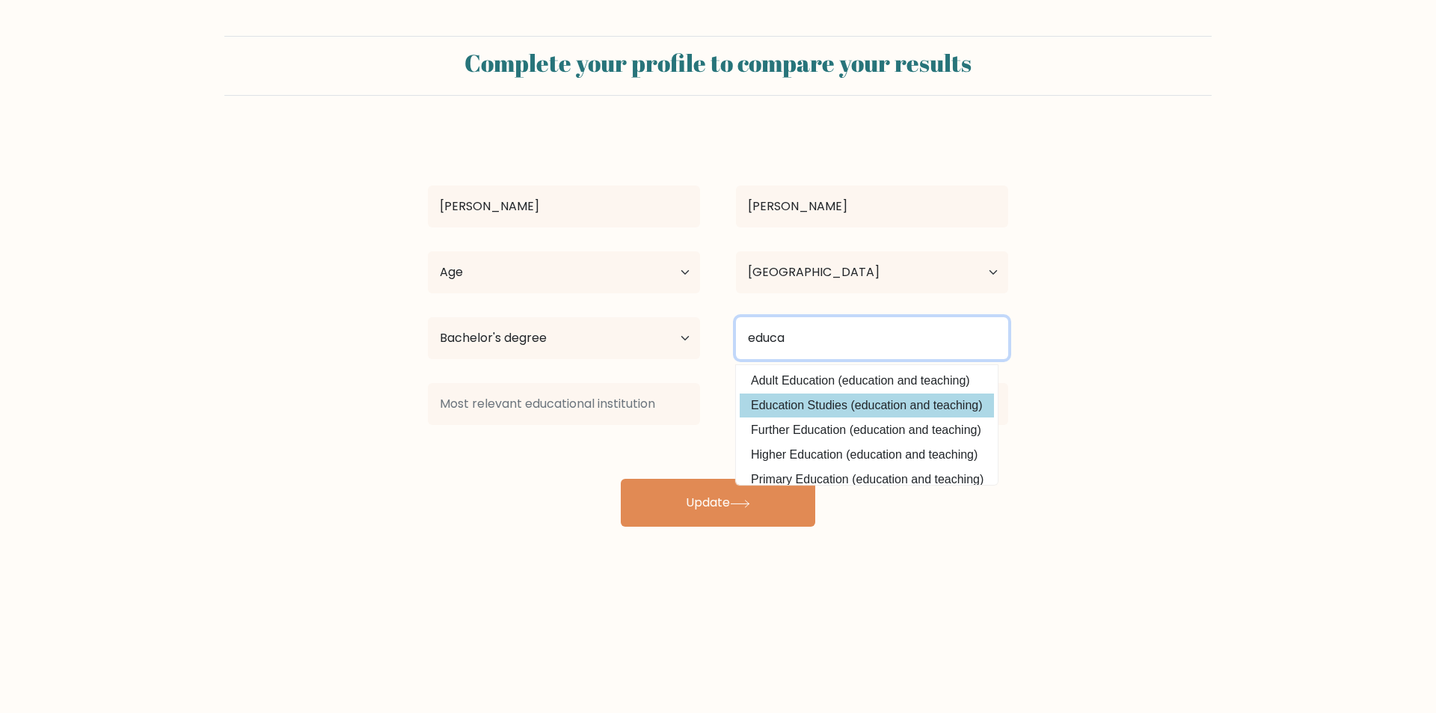
type input "educa"
click at [834, 411] on div "Mark Gio Alcantara Age Under 18 years old 18-24 years old 25-34 years old 35-44…" at bounding box center [718, 329] width 598 height 395
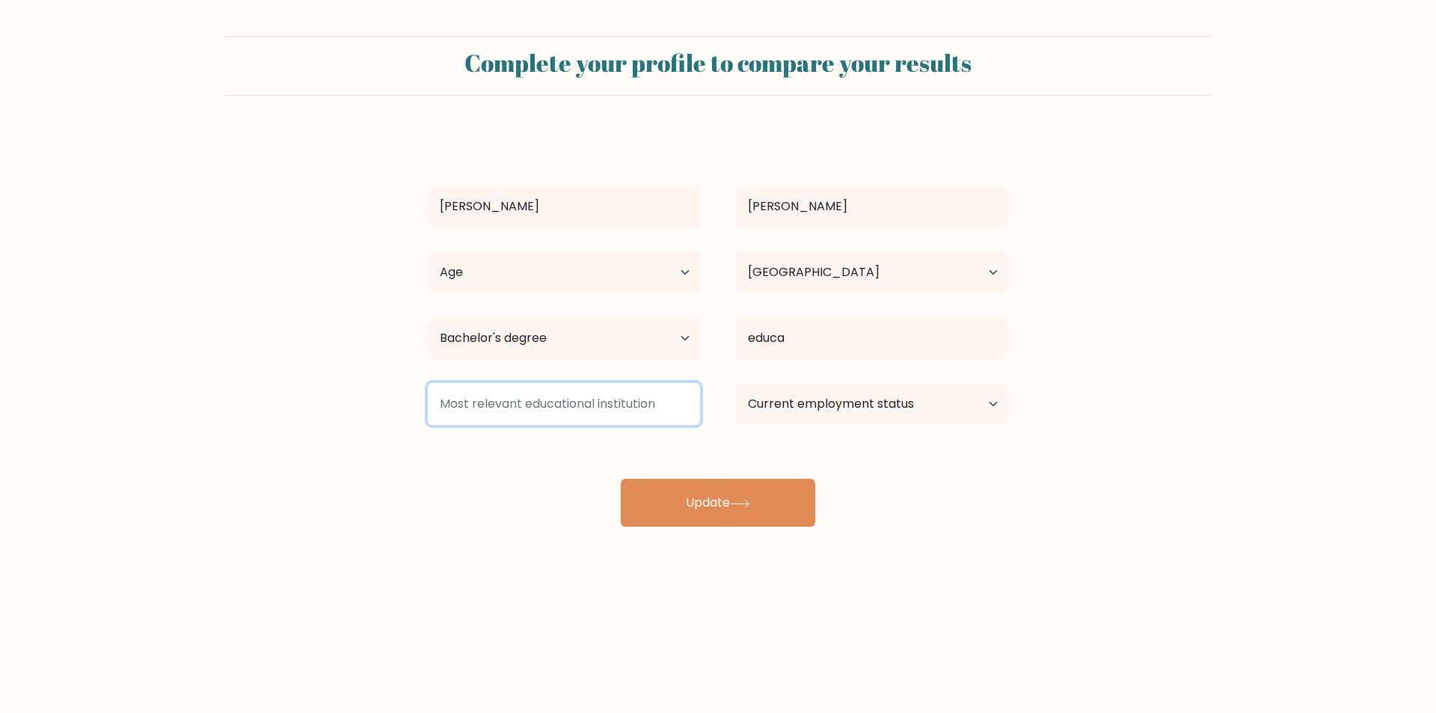
click at [611, 405] on input at bounding box center [564, 404] width 272 height 42
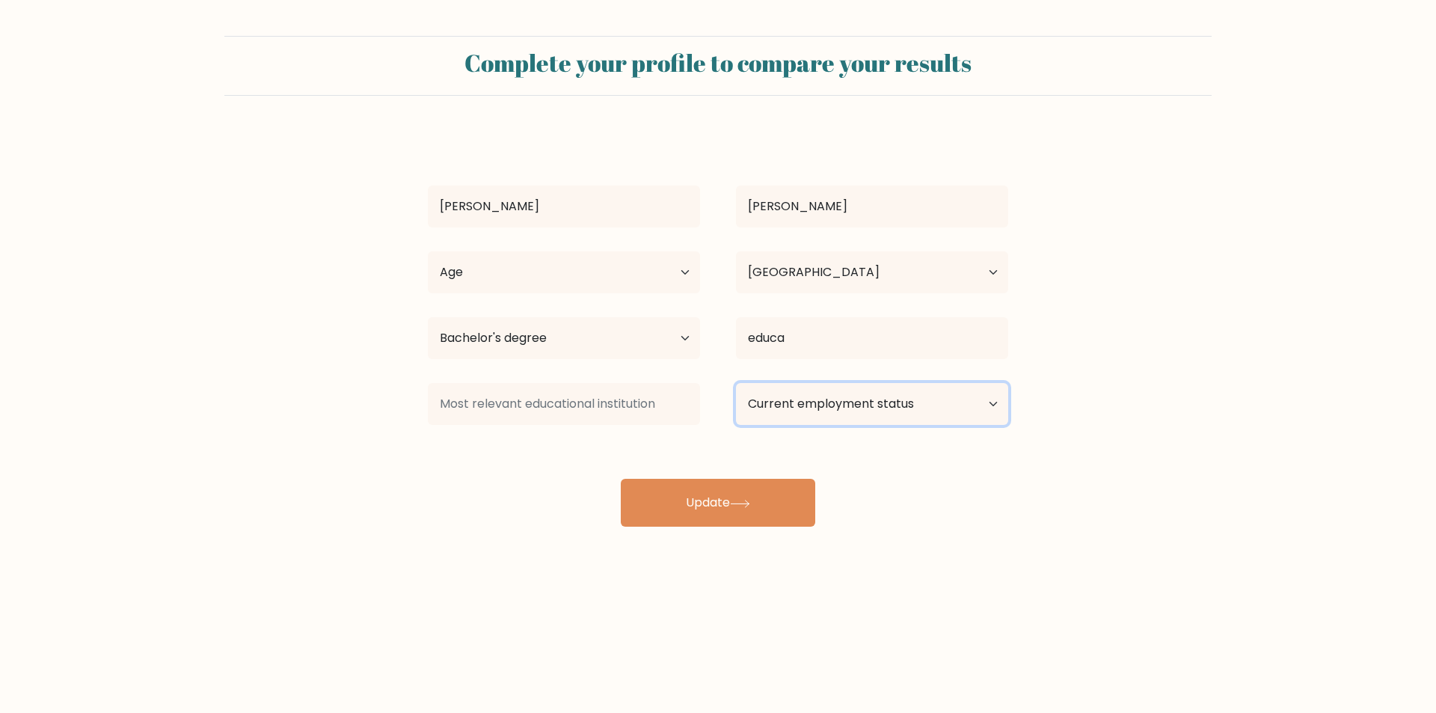
click at [871, 409] on select "Current employment status Employed Student Retired Other / prefer not to answer" at bounding box center [872, 404] width 272 height 42
select select "other"
click at [736, 383] on select "Current employment status Employed Student Retired Other / prefer not to answer" at bounding box center [872, 404] width 272 height 42
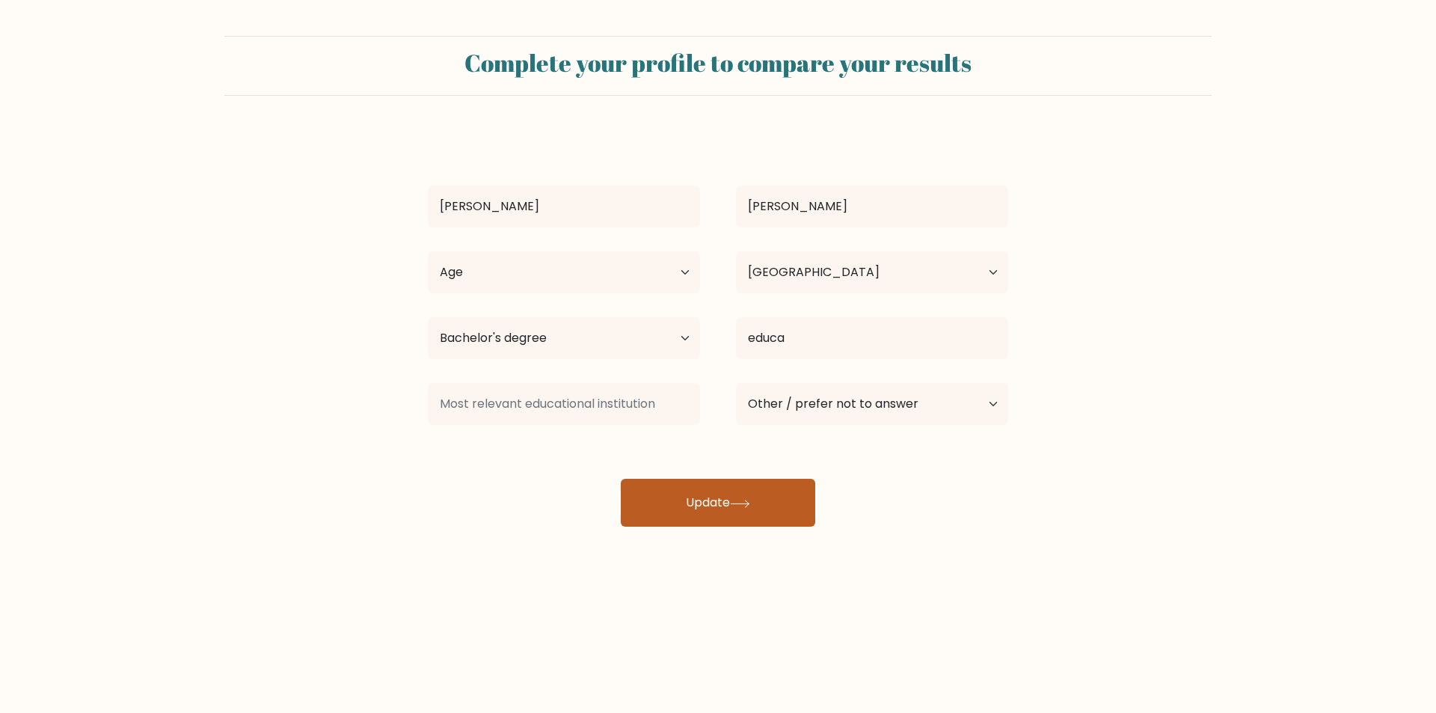
click at [791, 503] on button "Update" at bounding box center [718, 503] width 194 height 48
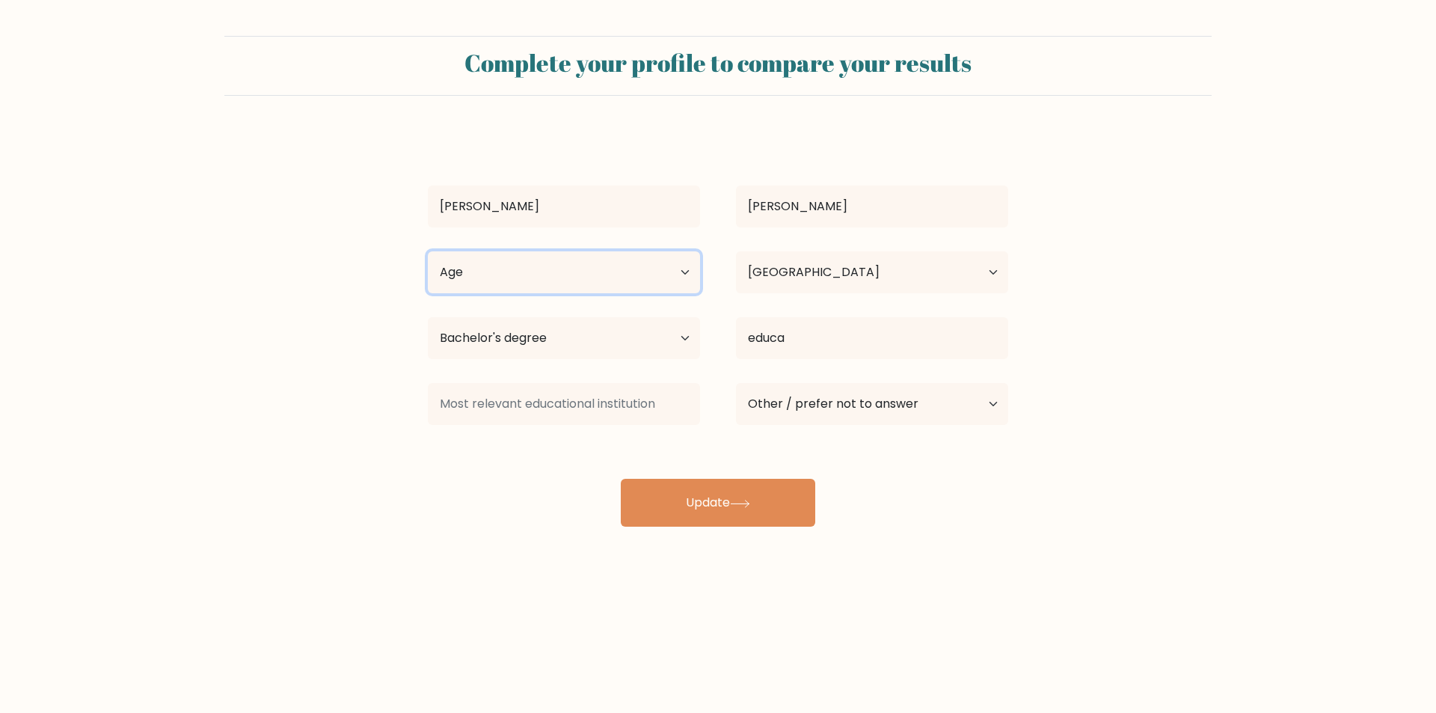
click at [653, 271] on select "Age Under 18 years old 18-24 years old 25-34 years old 35-44 years old 45-54 ye…" at bounding box center [564, 272] width 272 height 42
select select "25_34"
click at [428, 251] on select "Age Under 18 years old 18-24 years old 25-34 years old 35-44 years old 45-54 ye…" at bounding box center [564, 272] width 272 height 42
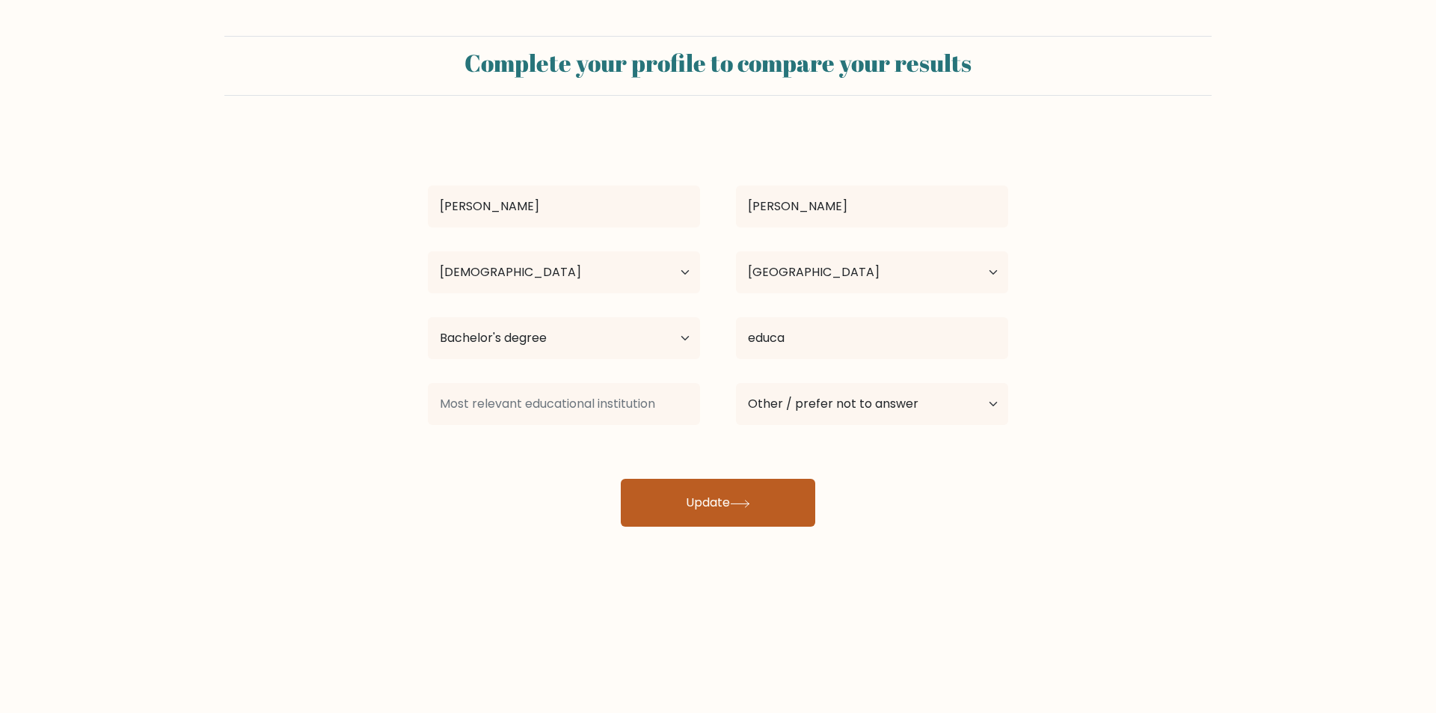
click at [732, 489] on button "Update" at bounding box center [718, 503] width 194 height 48
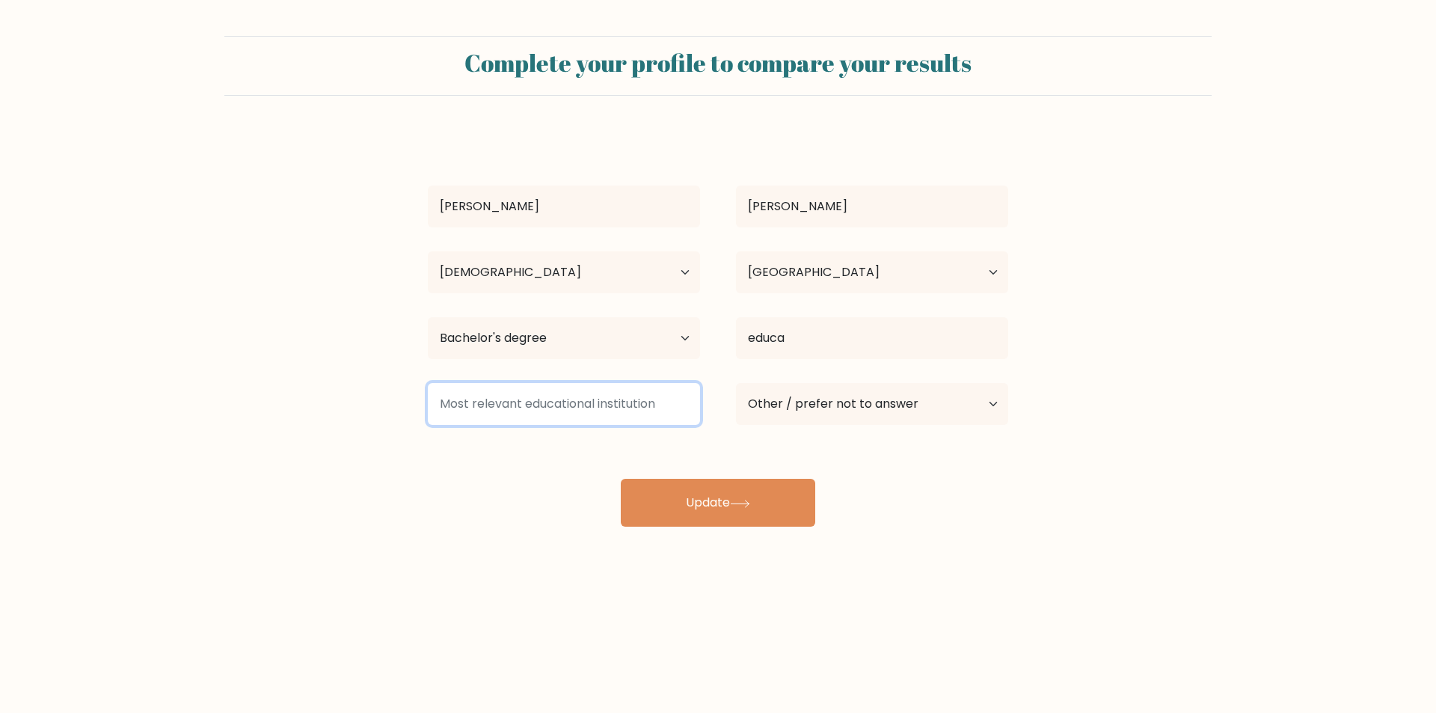
click at [616, 402] on input at bounding box center [564, 404] width 272 height 42
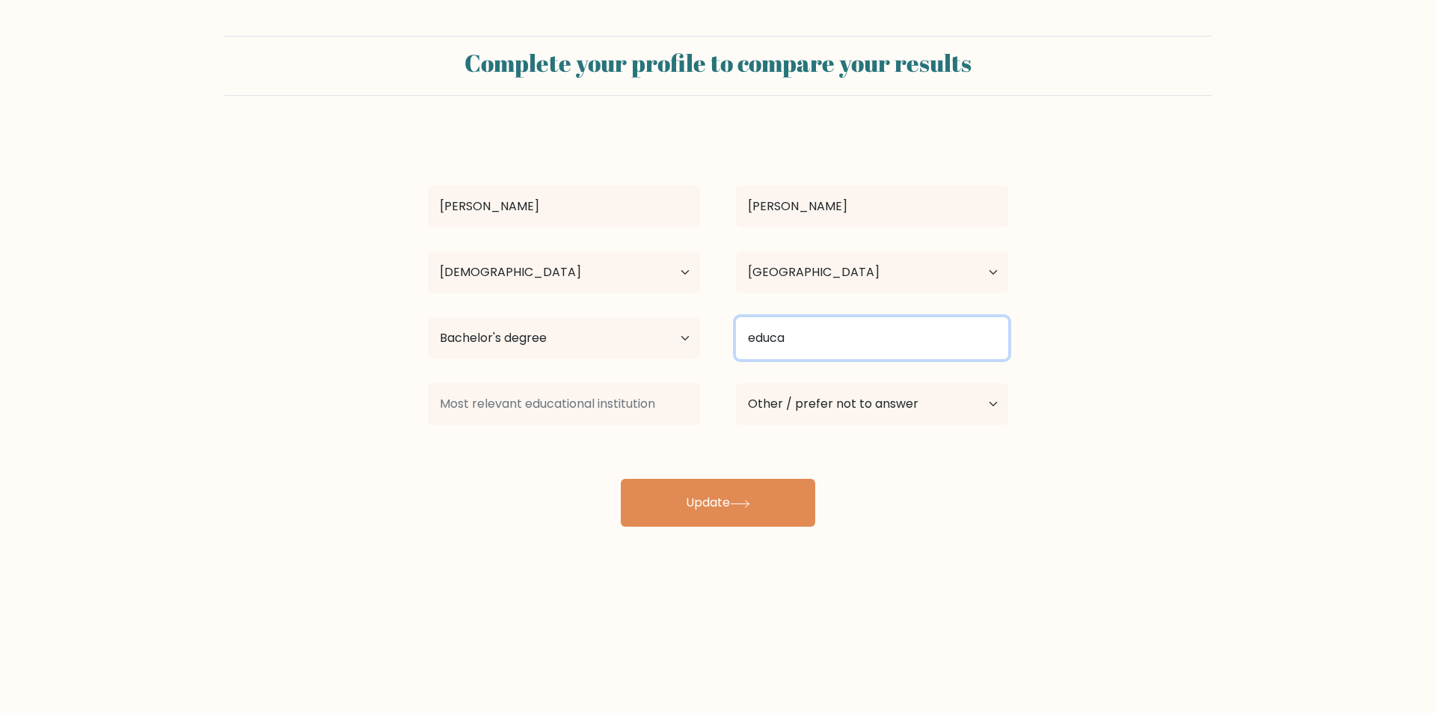
click at [825, 337] on input "educa" at bounding box center [872, 338] width 272 height 42
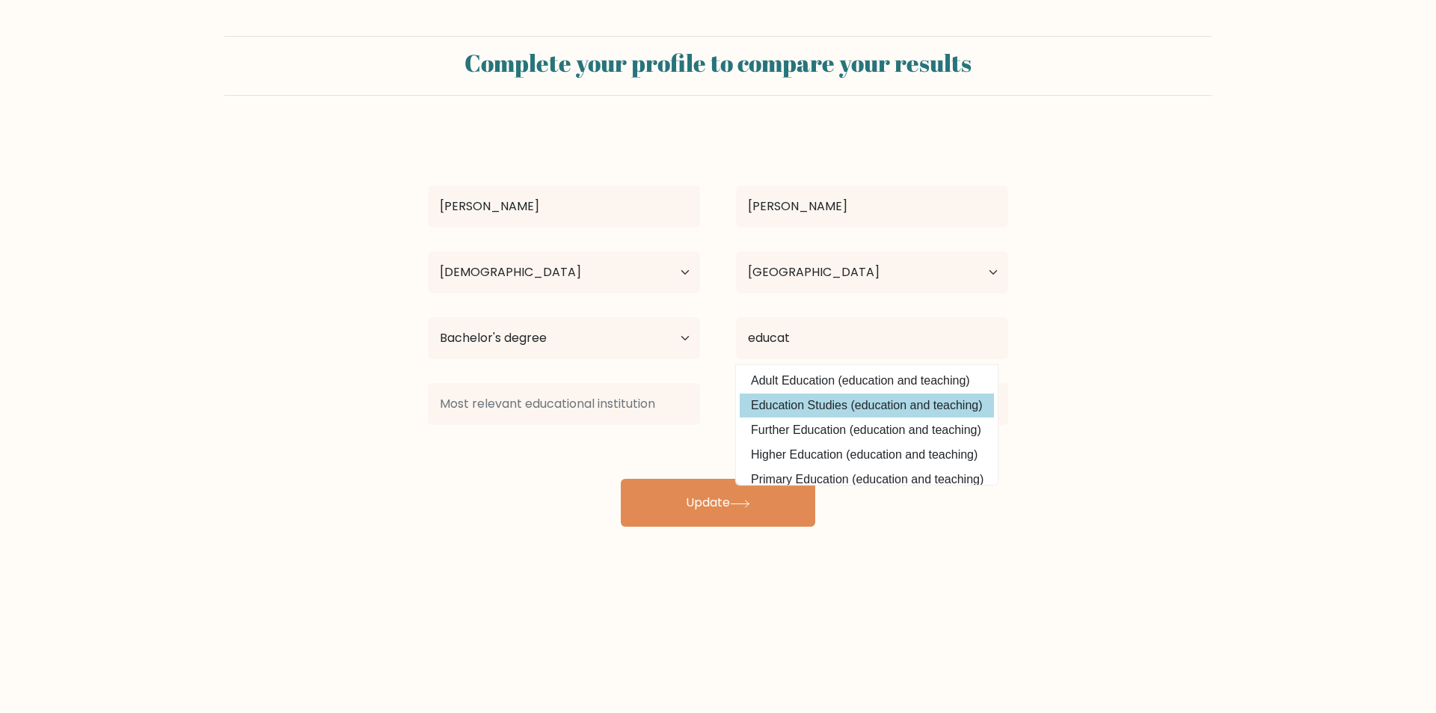
click at [856, 400] on option "Education Studies (education and teaching)" at bounding box center [867, 405] width 254 height 24
type input "Education Studies"
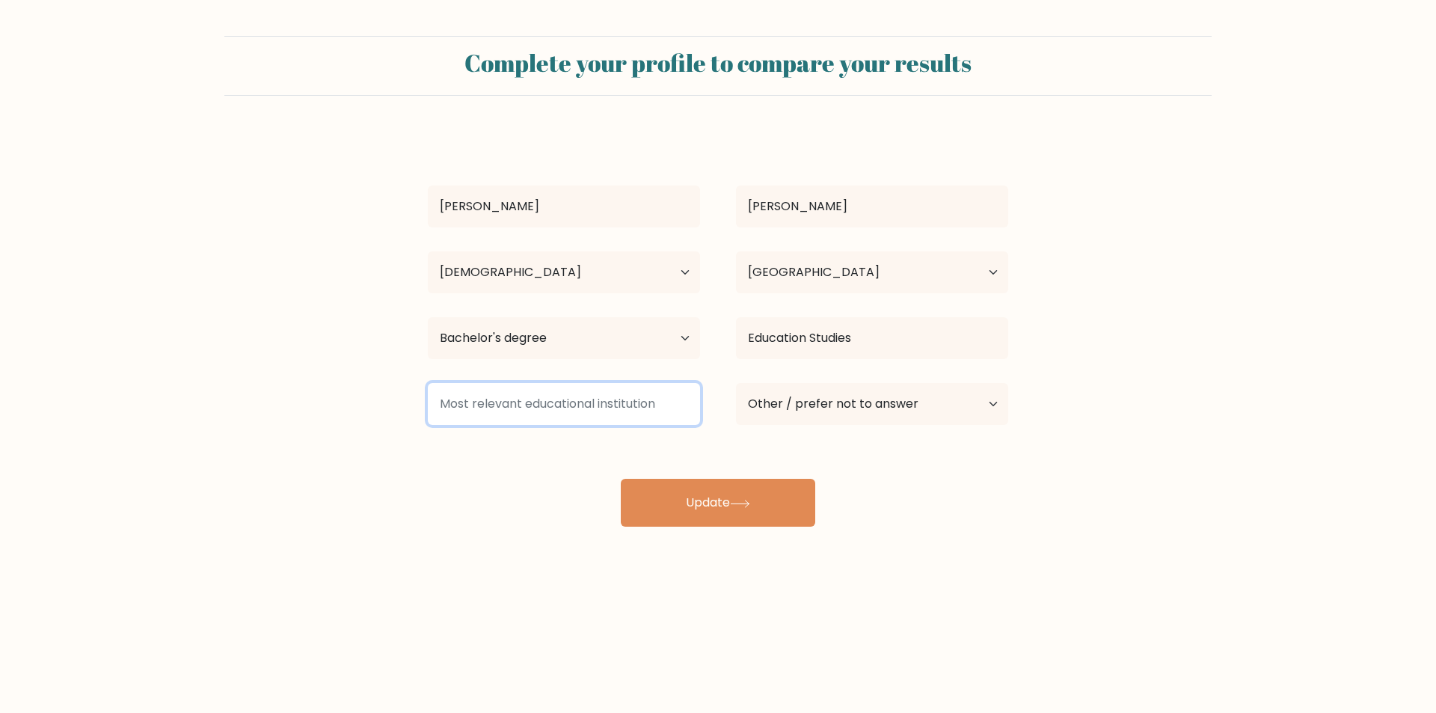
click at [559, 402] on input at bounding box center [564, 404] width 272 height 42
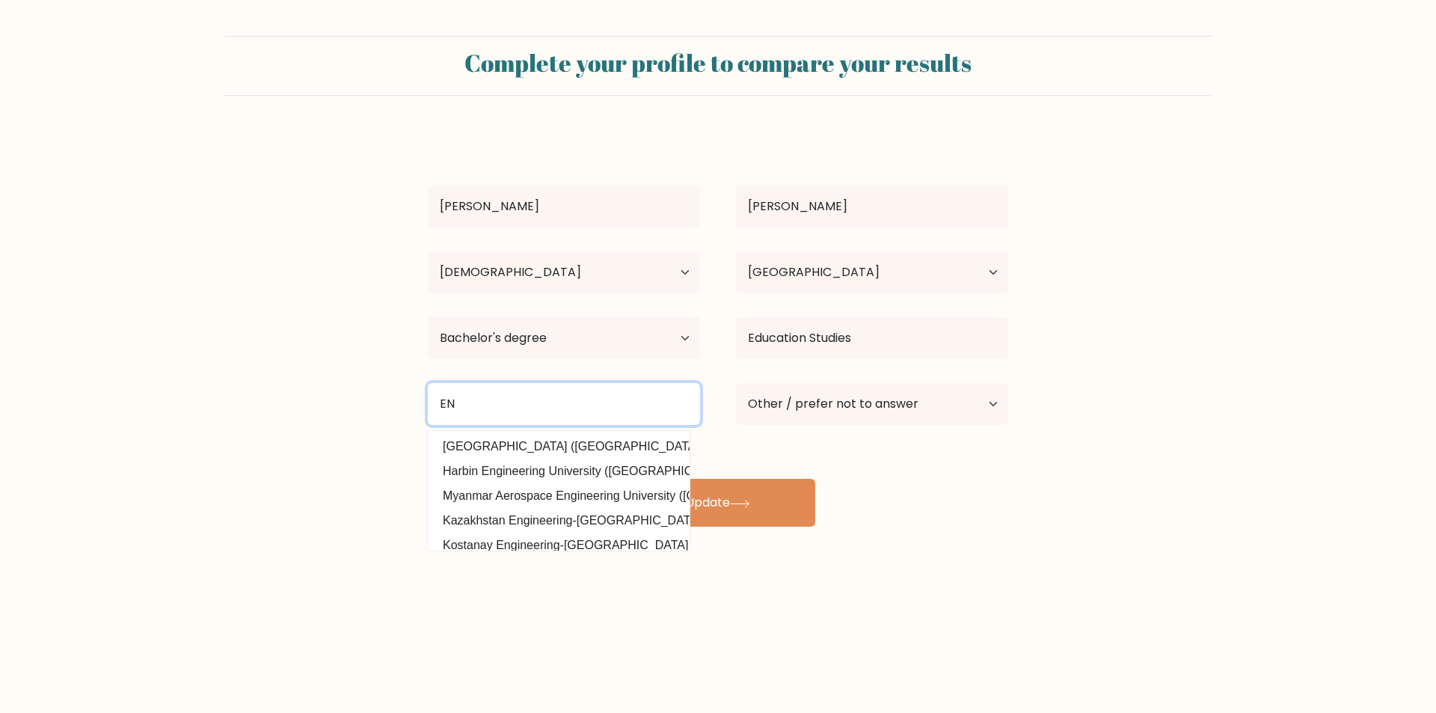
type input "E"
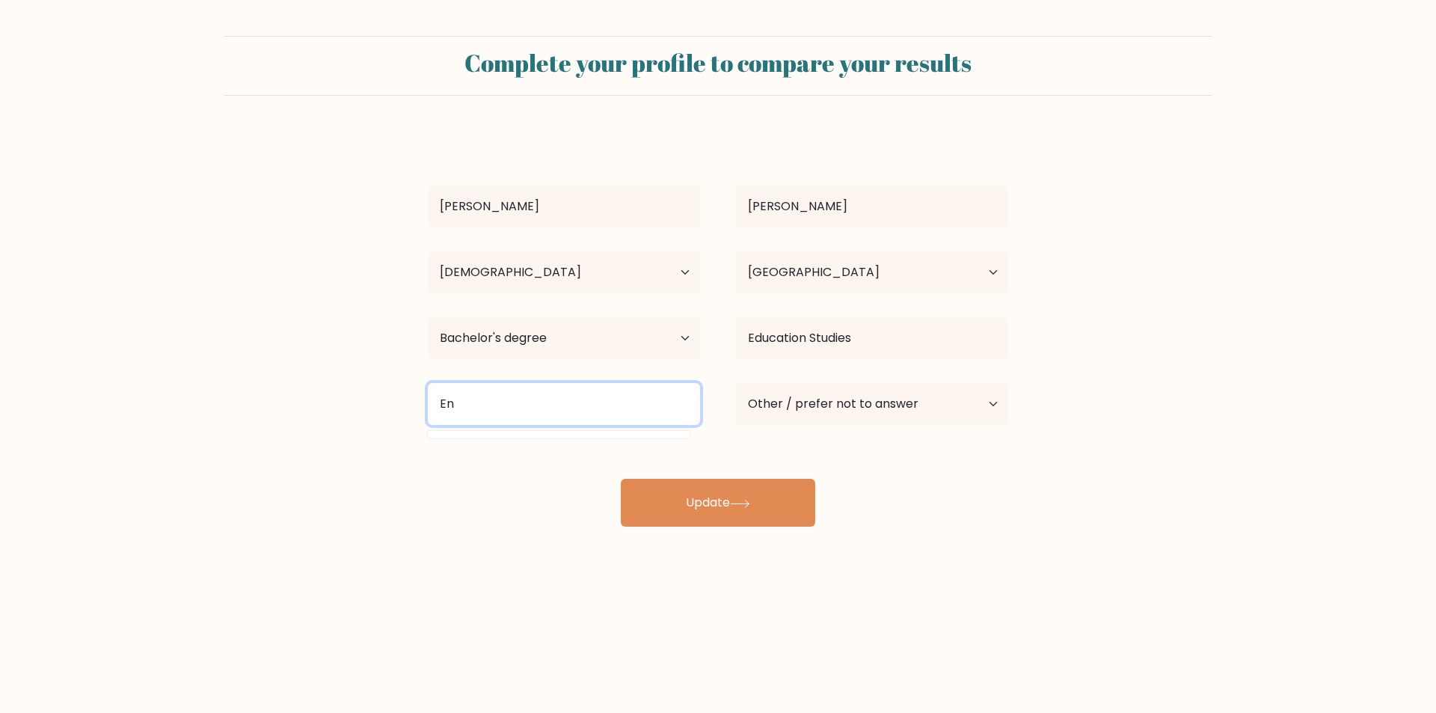
type input "E"
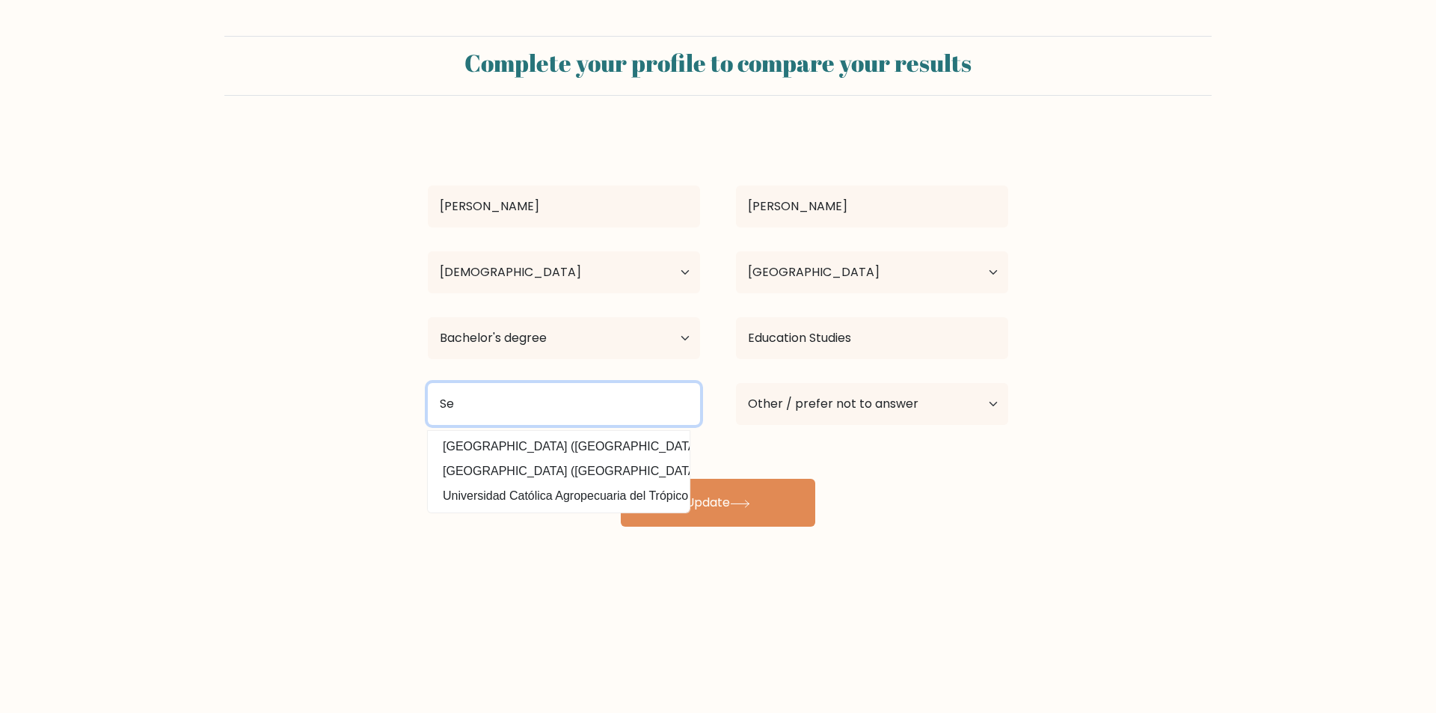
type input "S"
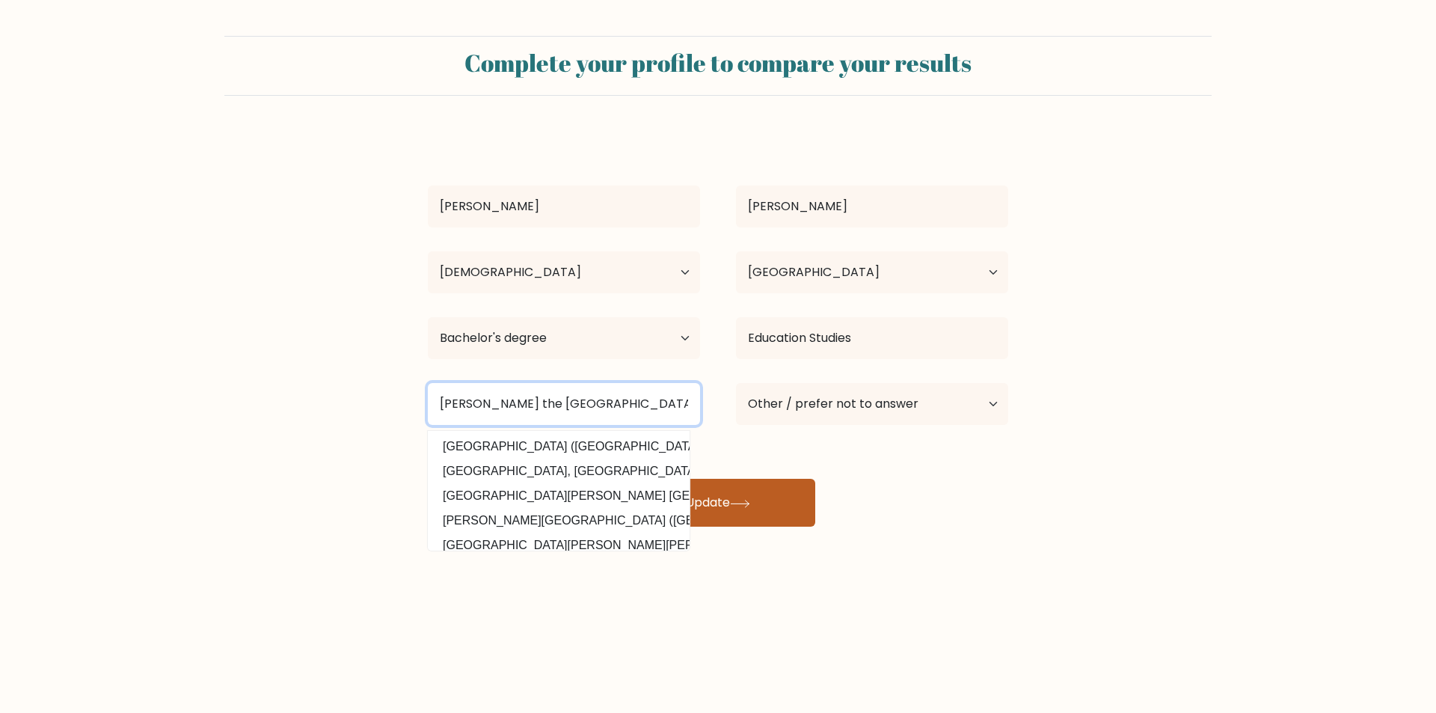
type input "Mary the Queen College of Quezon City"
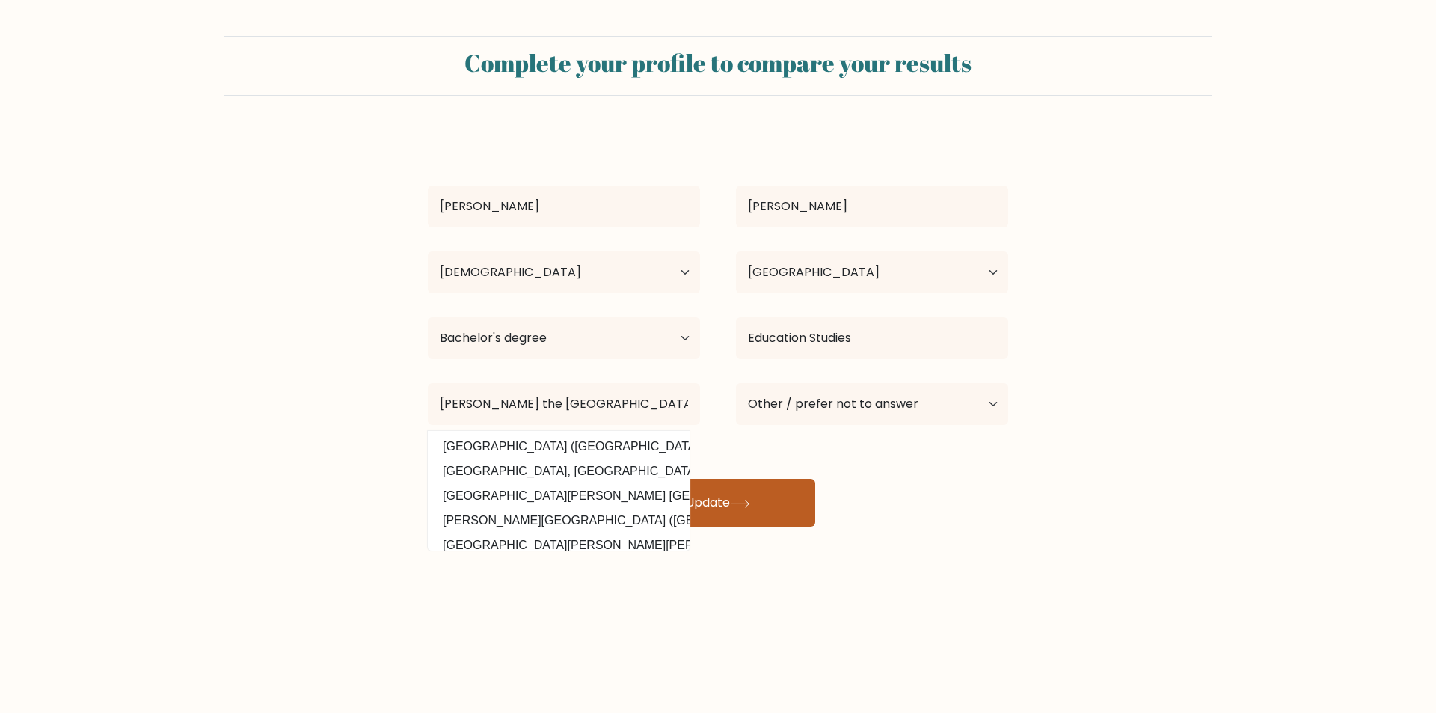
click at [753, 497] on button "Update" at bounding box center [718, 503] width 194 height 48
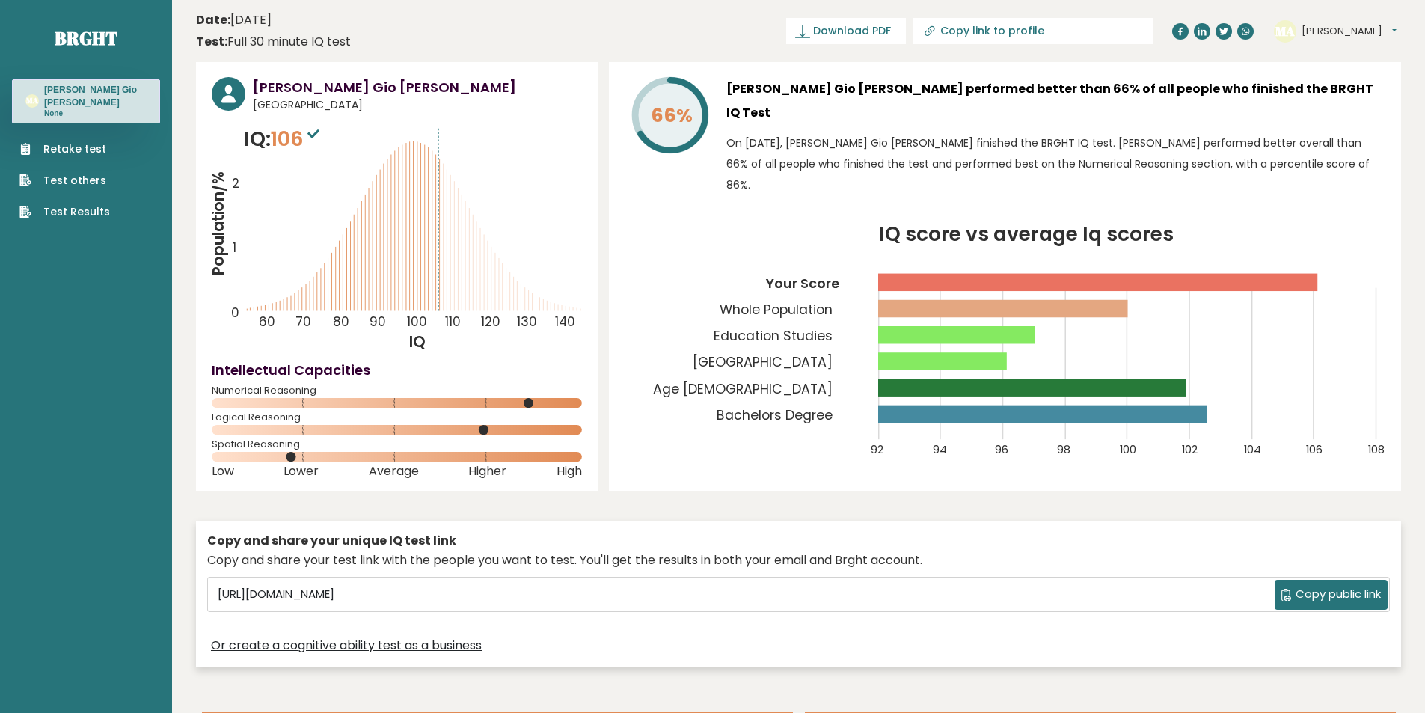
click at [1358, 30] on button "Mark Gio" at bounding box center [1348, 31] width 95 height 15
click at [1382, 24] on div "MA Mark Gio Dashboard Profile Settings Logout" at bounding box center [1337, 31] width 127 height 30
drag, startPoint x: 1402, startPoint y: 0, endPoint x: 770, endPoint y: 11, distance: 632.9
click at [770, 11] on header "Date: September 07, 2025 Test: Full 30 minute IQ test Download PDF Downloading.…" at bounding box center [798, 30] width 1205 height 47
click at [233, 92] on circle at bounding box center [229, 94] width 34 height 34
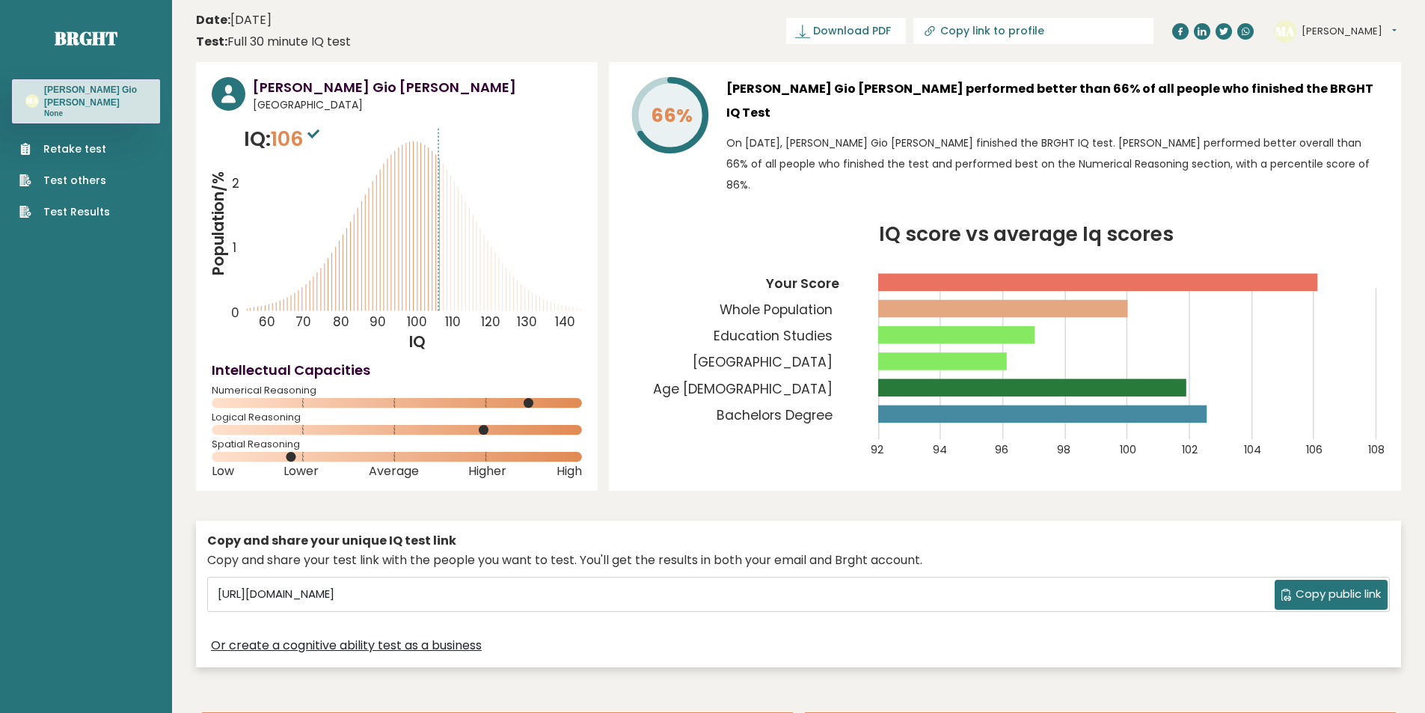
click at [324, 92] on h3 "Mark Gio Alcantara" at bounding box center [417, 87] width 329 height 20
drag, startPoint x: 388, startPoint y: 84, endPoint x: 408, endPoint y: 85, distance: 19.5
click at [402, 84] on h3 "Mark Gio Alcantara" at bounding box center [417, 87] width 329 height 20
click at [1331, 29] on button "[PERSON_NAME]" at bounding box center [1348, 31] width 95 height 15
drag, startPoint x: 305, startPoint y: 138, endPoint x: 277, endPoint y: 138, distance: 27.7
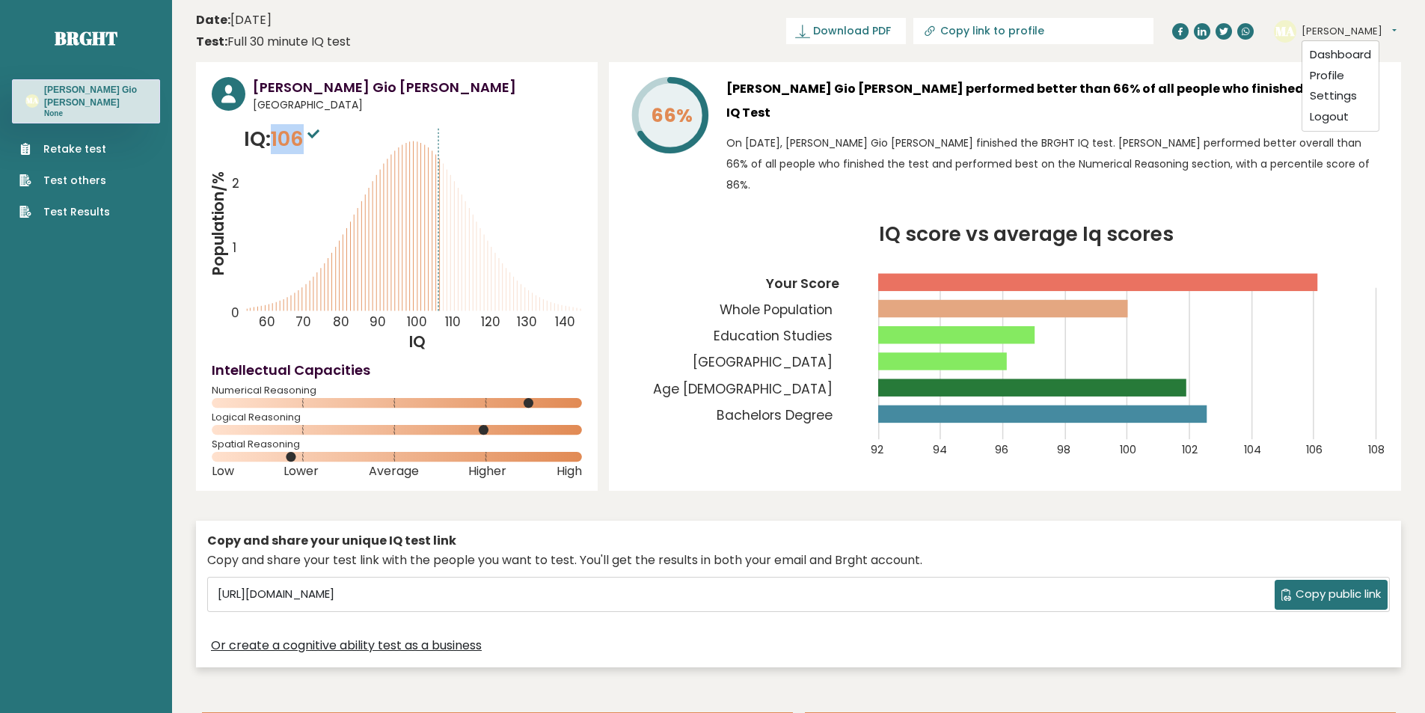
click at [277, 138] on span "106" at bounding box center [297, 139] width 52 height 28
copy span "106"
